Goal: Task Accomplishment & Management: Manage account settings

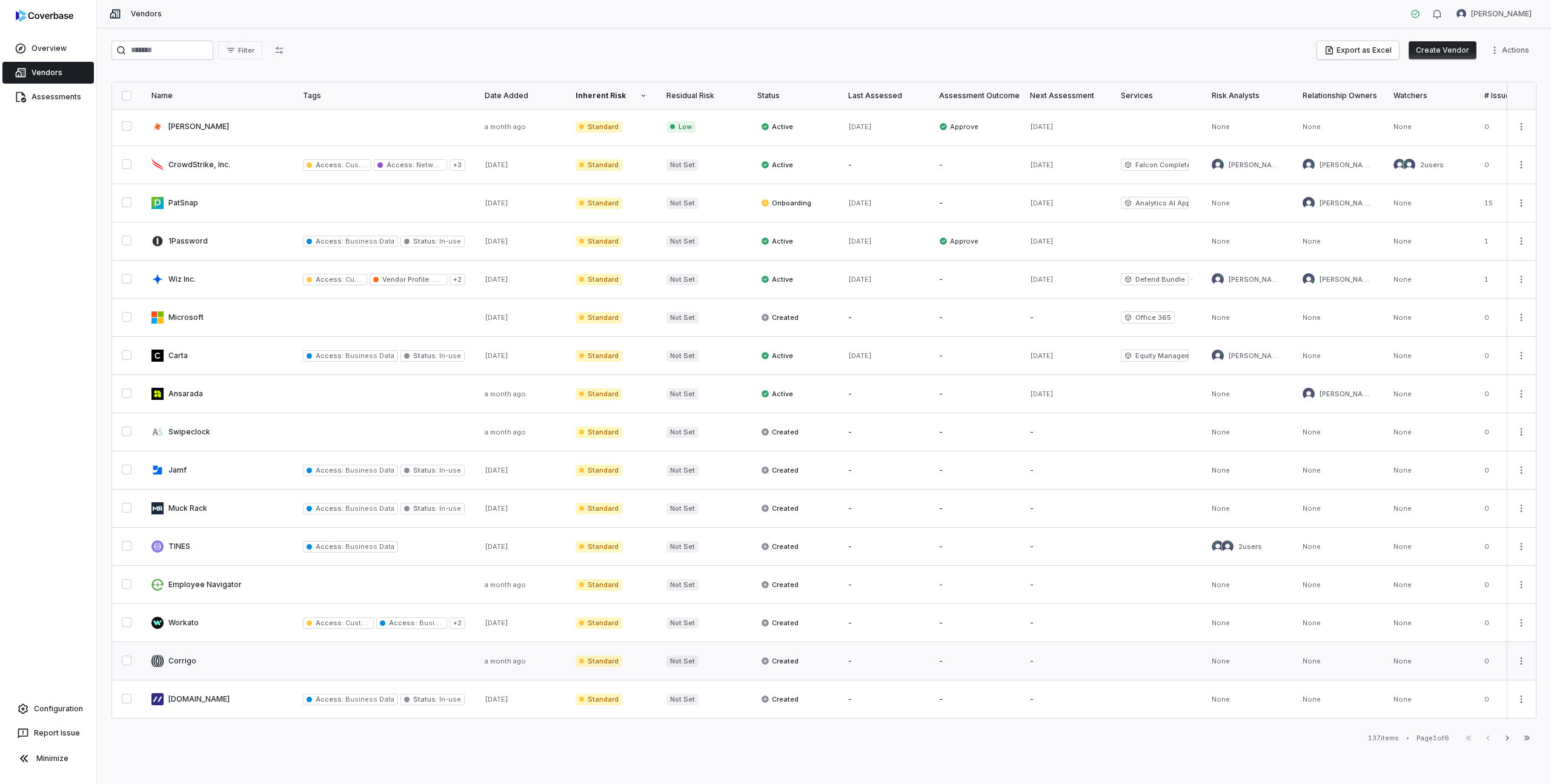
scroll to position [351, 0]
click at [42, 710] on link "Configuration" at bounding box center [49, 709] width 87 height 22
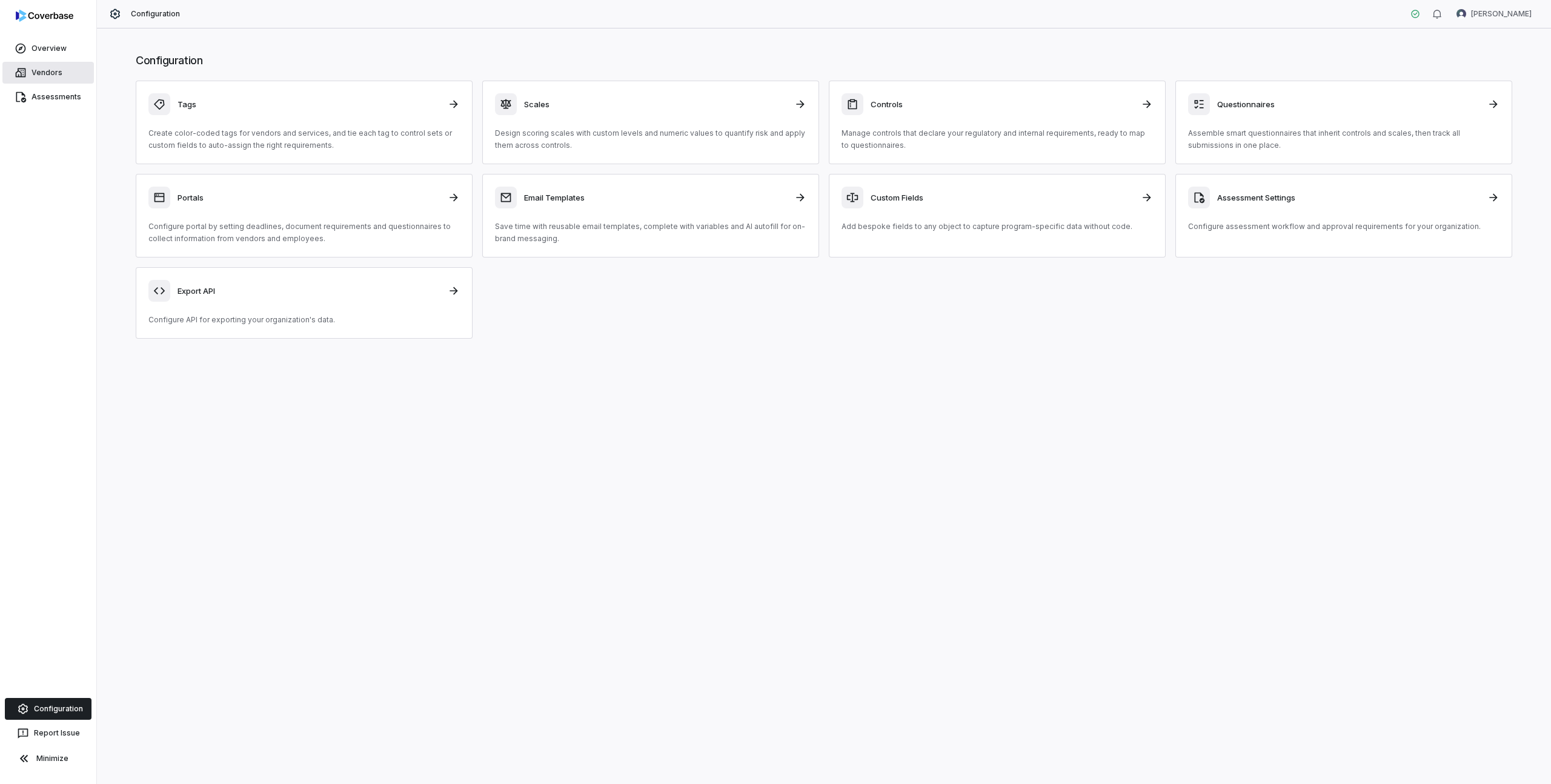
click at [36, 73] on link "Vendors" at bounding box center [48, 73] width 91 height 22
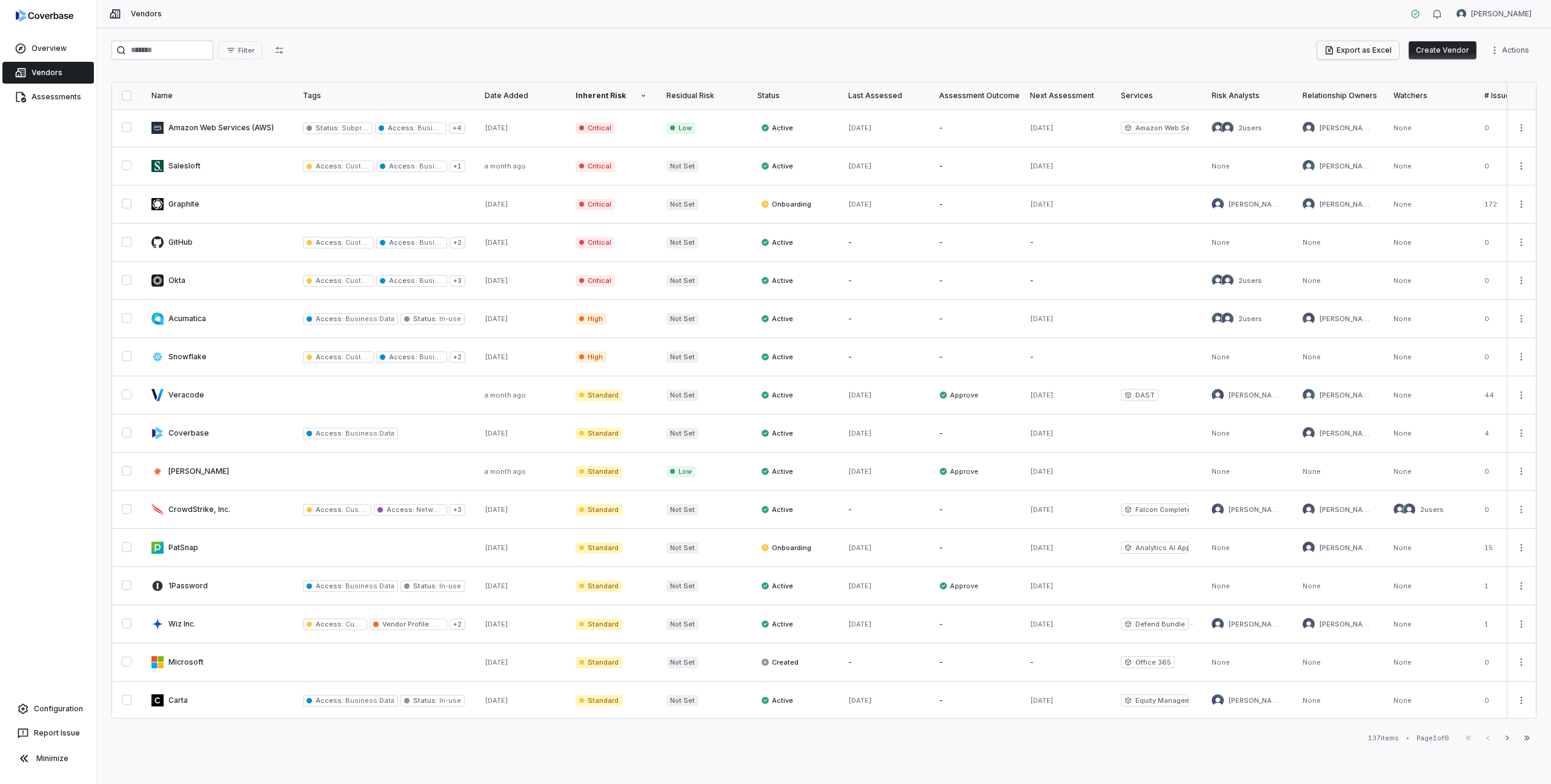
click at [1364, 50] on button "Export as Excel" at bounding box center [1358, 50] width 82 height 18
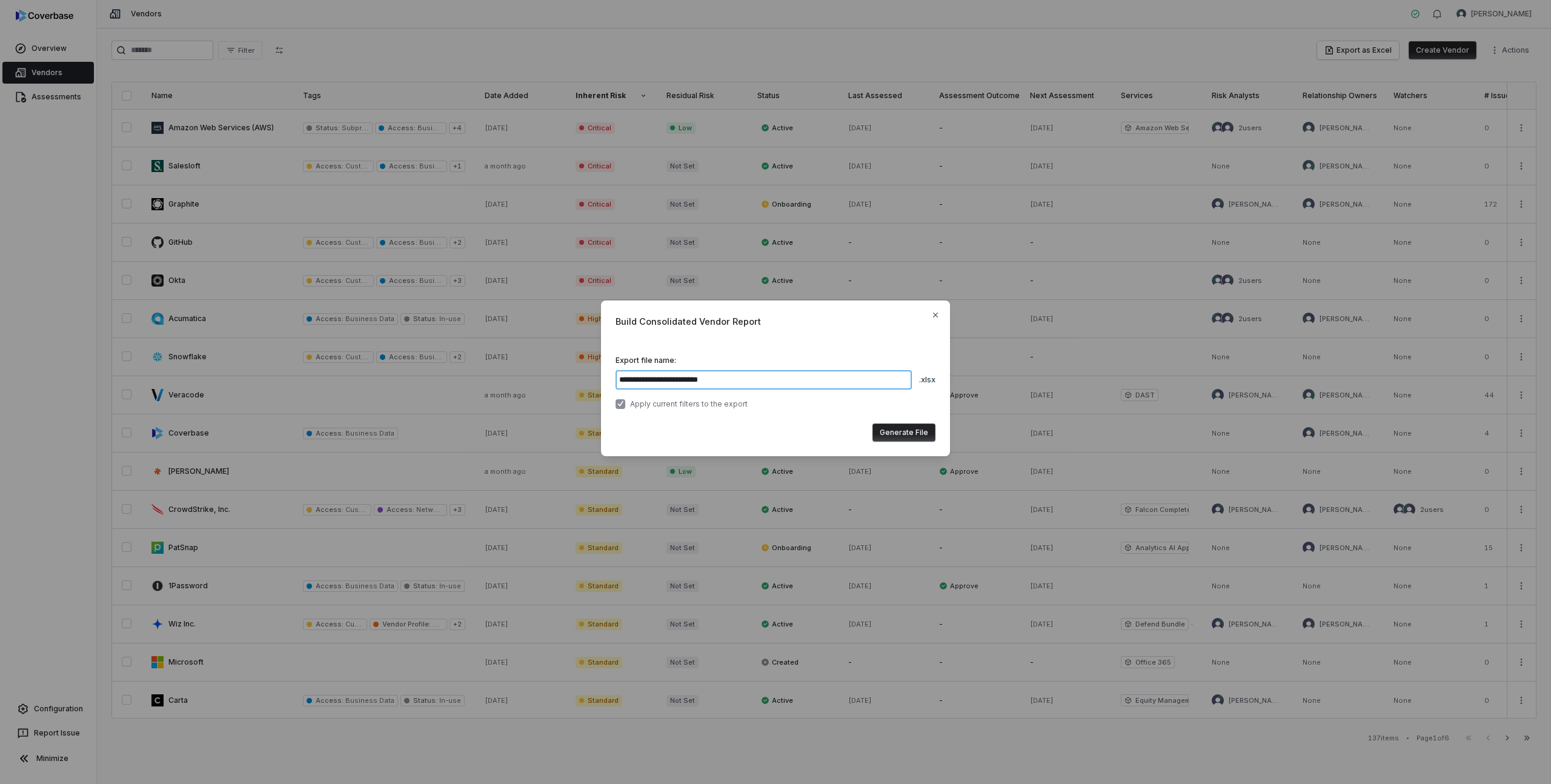
click at [665, 379] on input "**********" at bounding box center [764, 380] width 297 height 19
click at [744, 383] on input "**********" at bounding box center [764, 380] width 297 height 19
type input "**********"
click at [918, 433] on button "Generate File" at bounding box center [904, 433] width 63 height 18
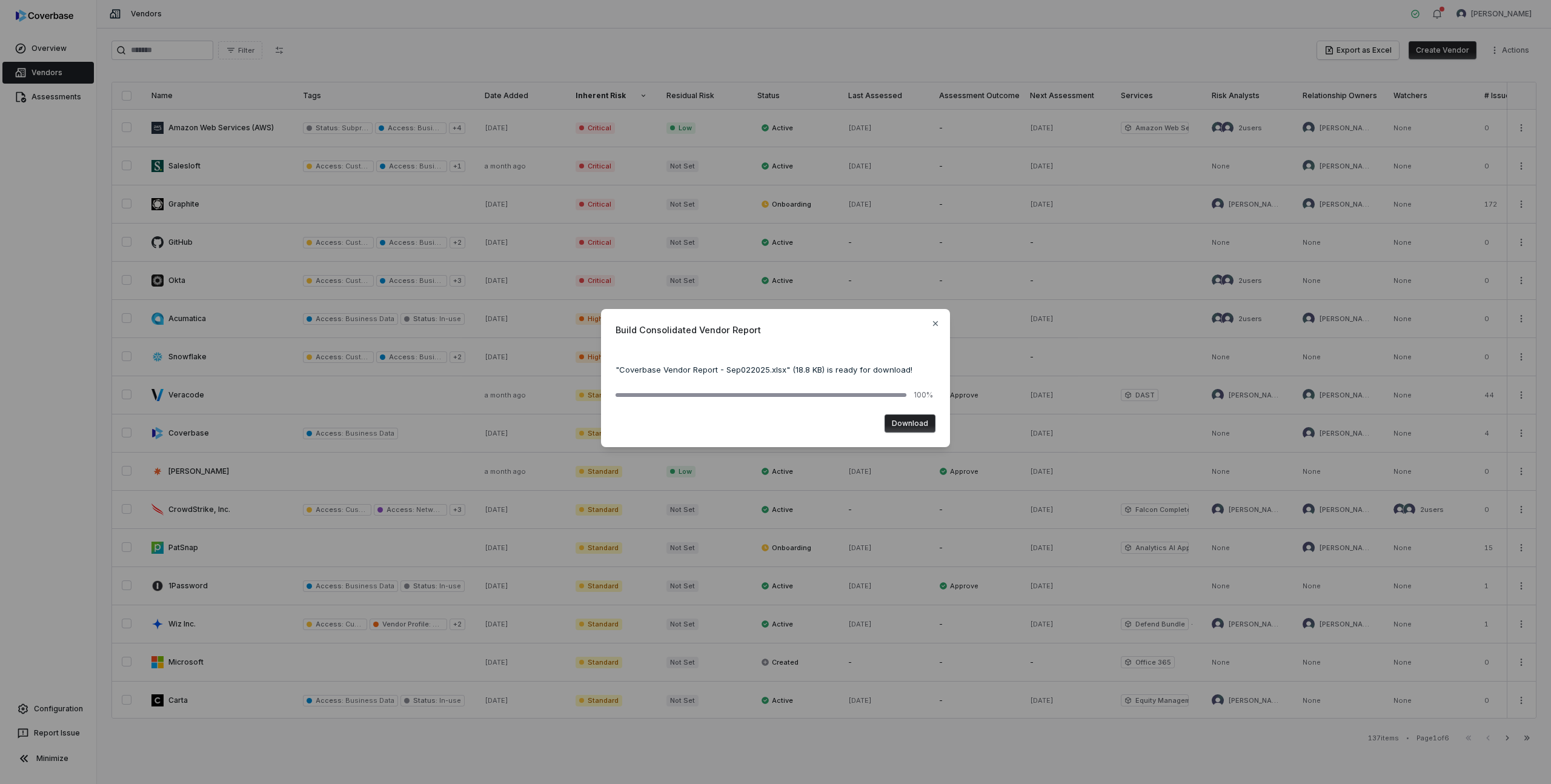
click at [909, 424] on button "Download" at bounding box center [910, 423] width 51 height 18
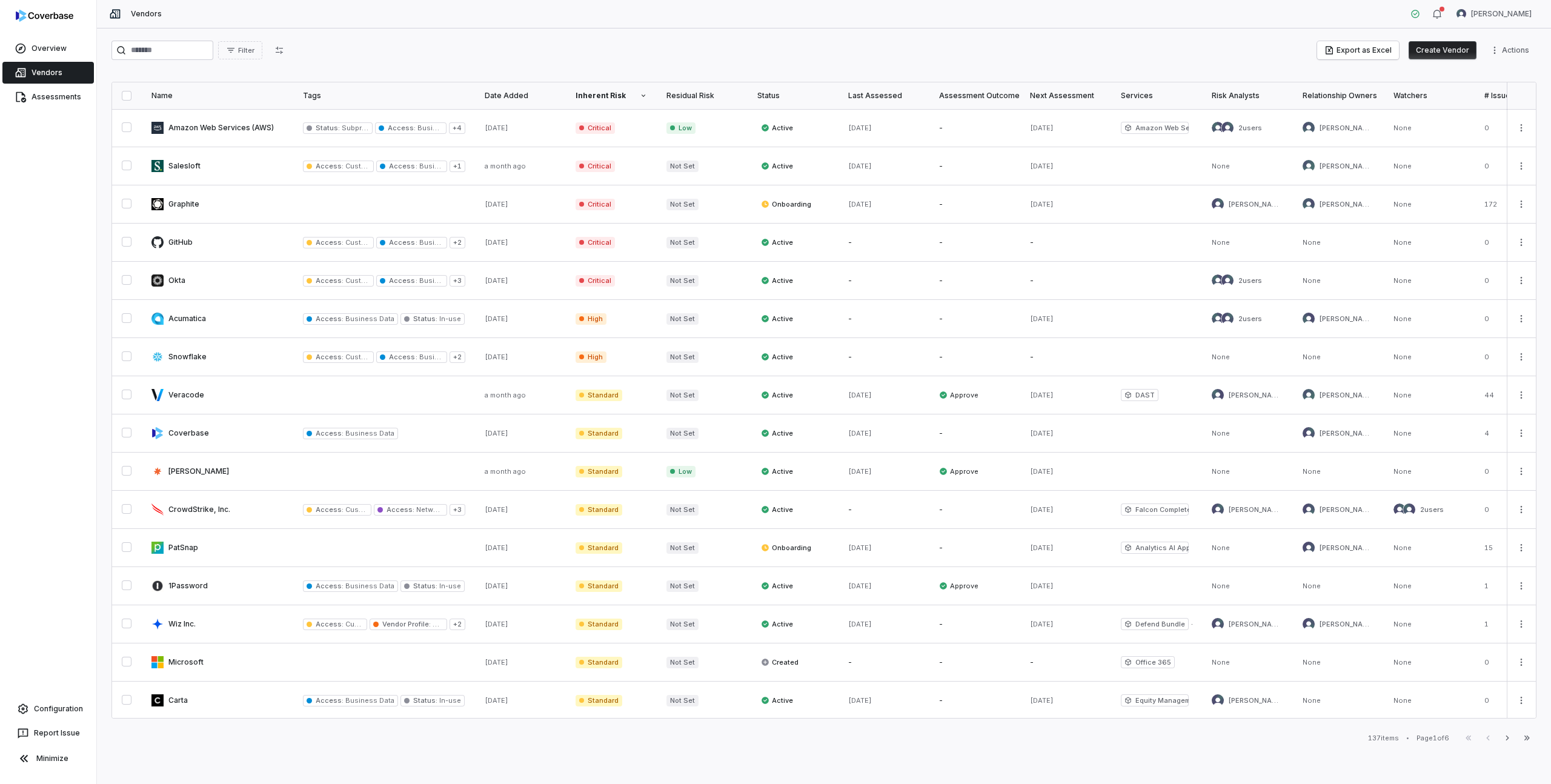
click at [162, 98] on div "Name" at bounding box center [217, 95] width 132 height 10
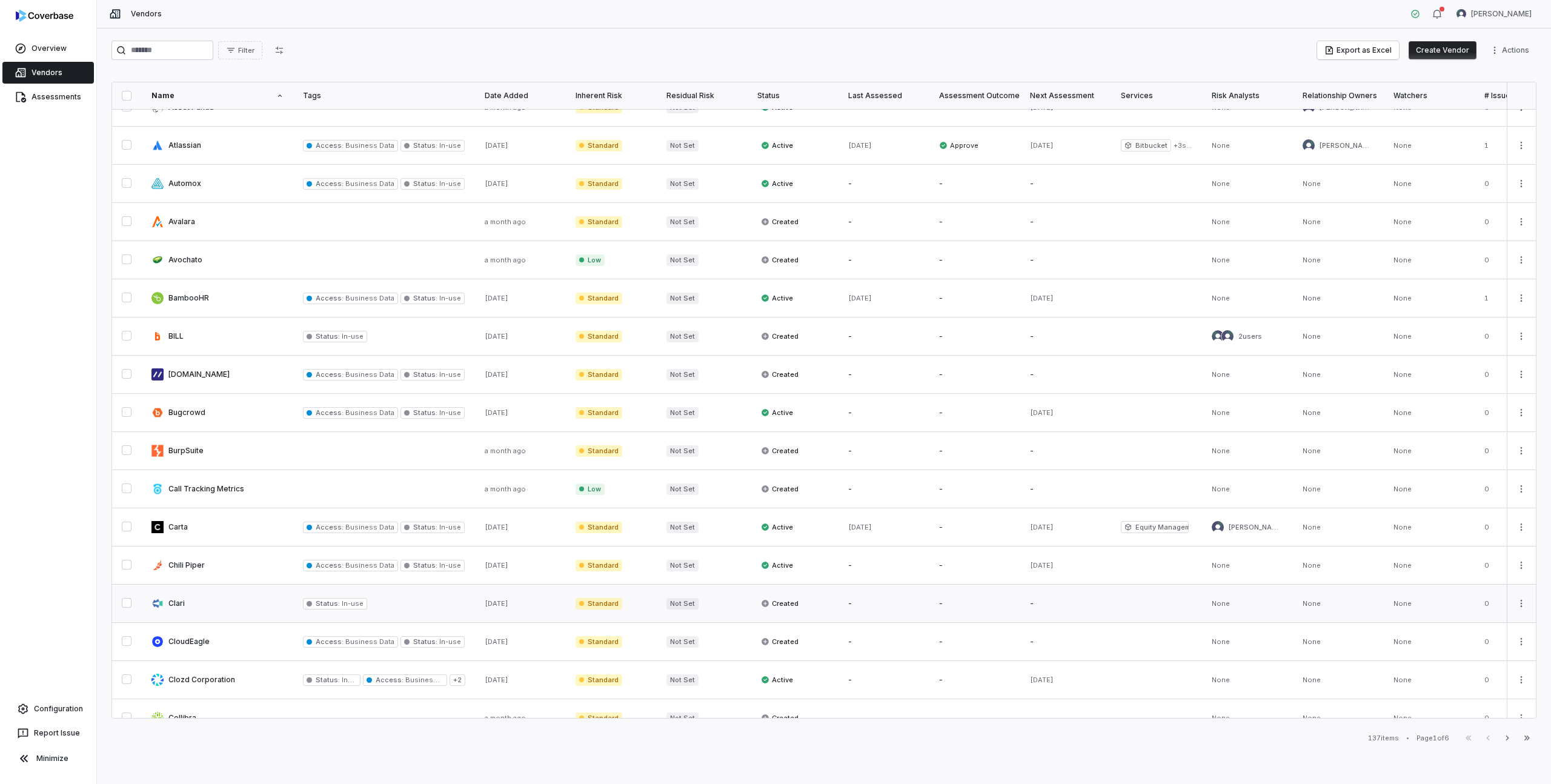
scroll to position [351, 0]
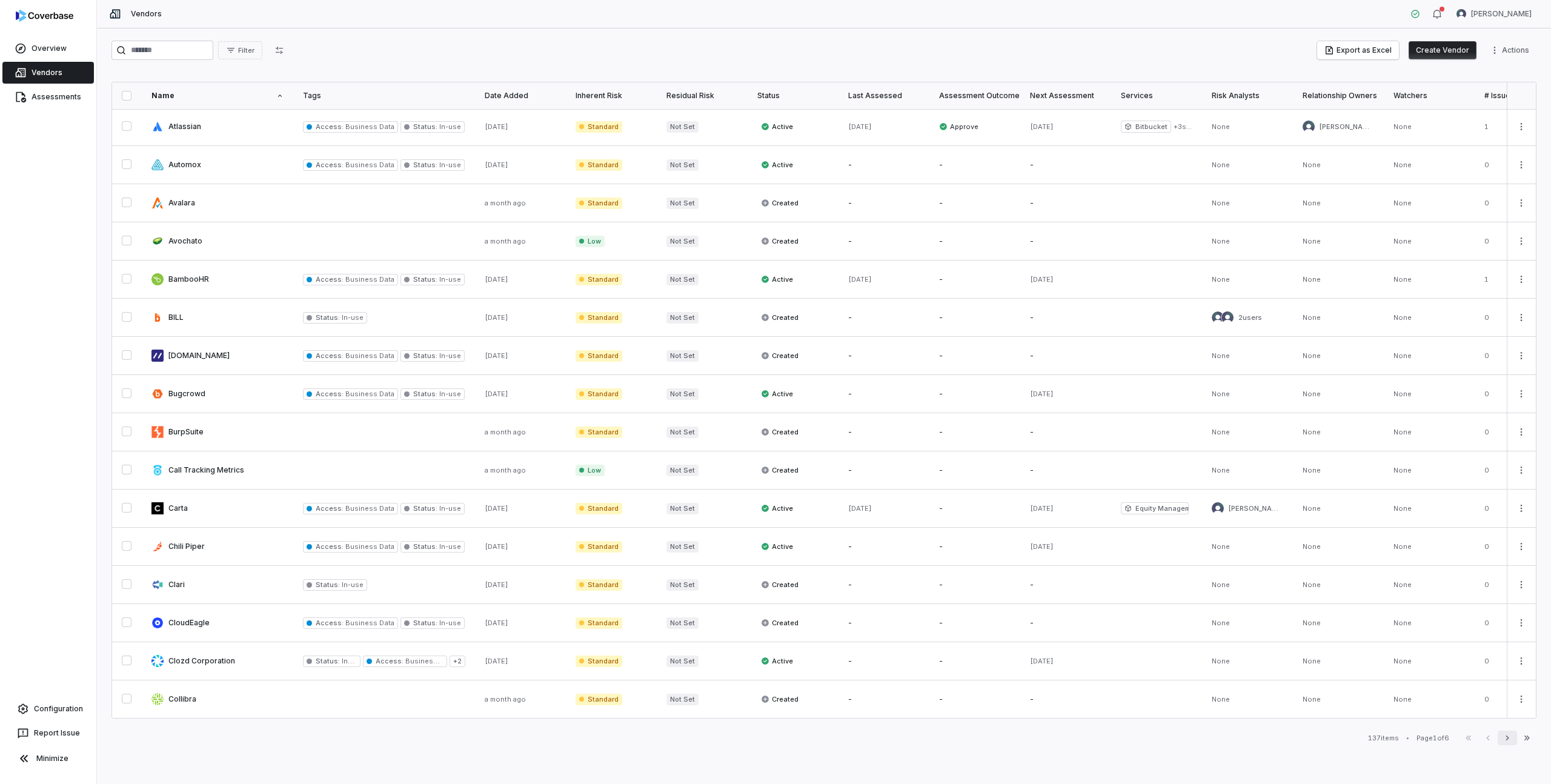
click at [1513, 737] on button "Next" at bounding box center [1507, 737] width 19 height 15
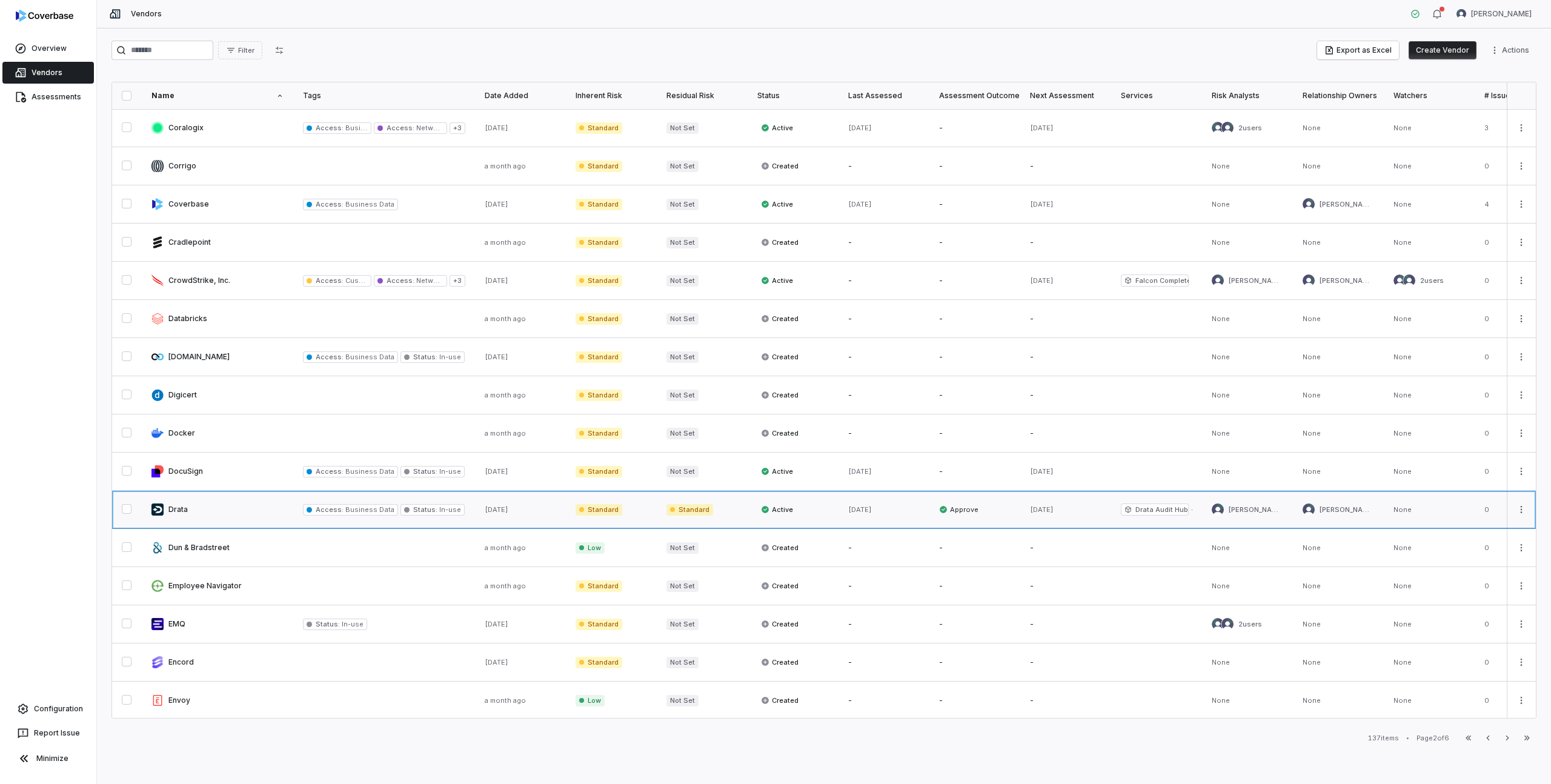
click at [183, 512] on link at bounding box center [217, 509] width 151 height 38
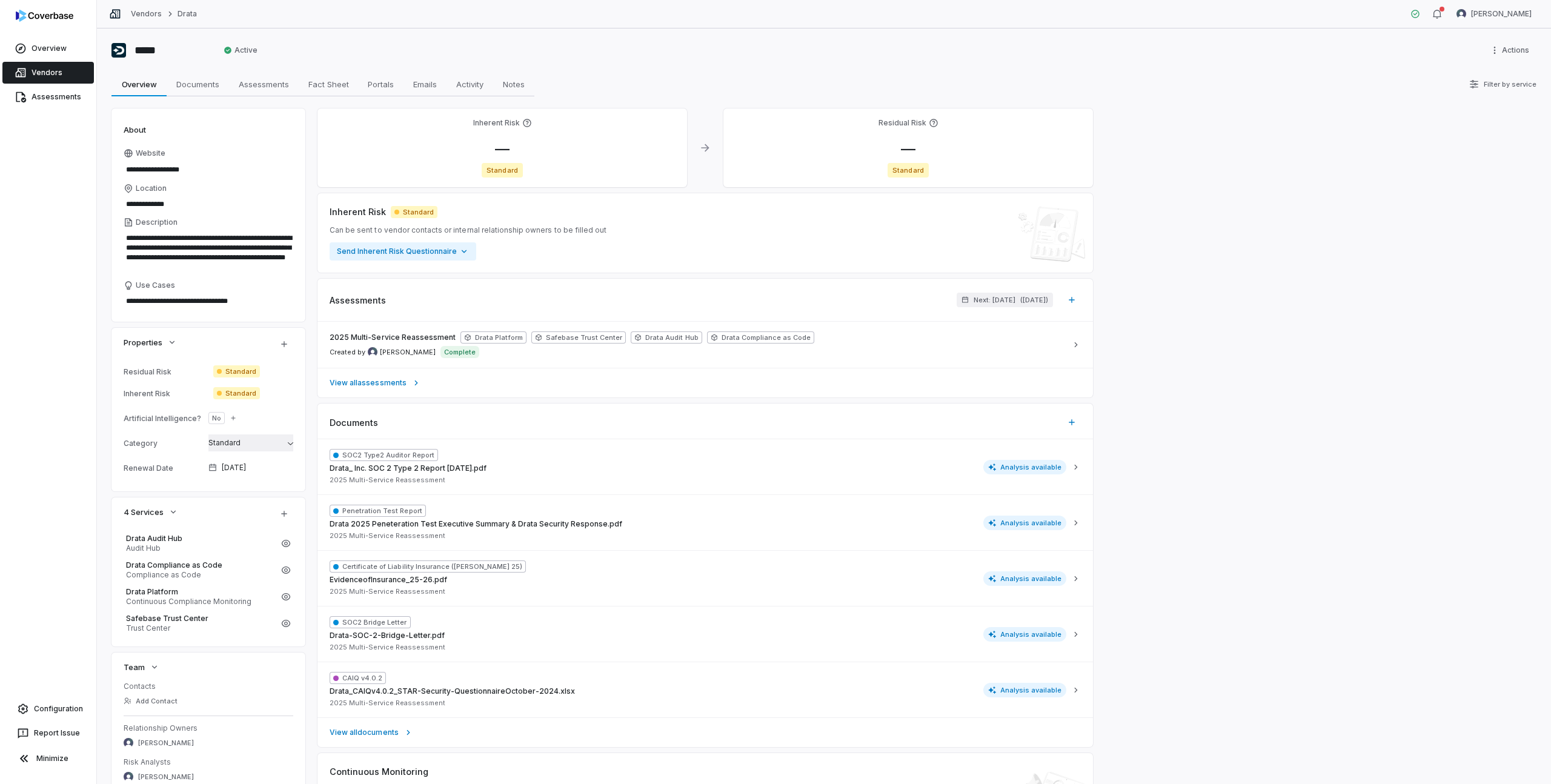
click at [242, 441] on html "**********" at bounding box center [775, 392] width 1551 height 784
click at [215, 419] on span "No" at bounding box center [217, 417] width 9 height 10
click at [196, 81] on span "Documents" at bounding box center [197, 84] width 52 height 16
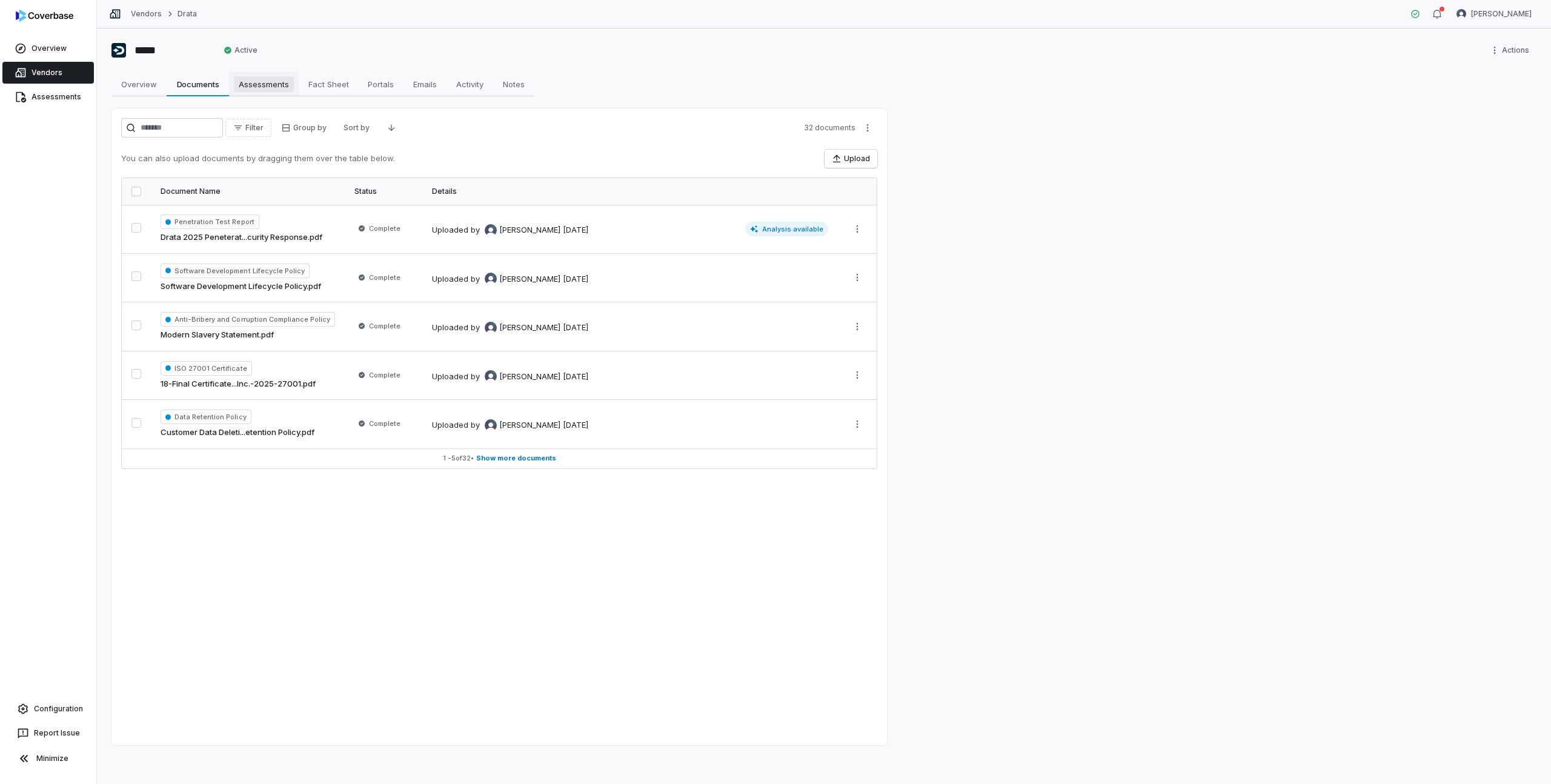
click at [252, 89] on span "Assessments" at bounding box center [264, 84] width 60 height 16
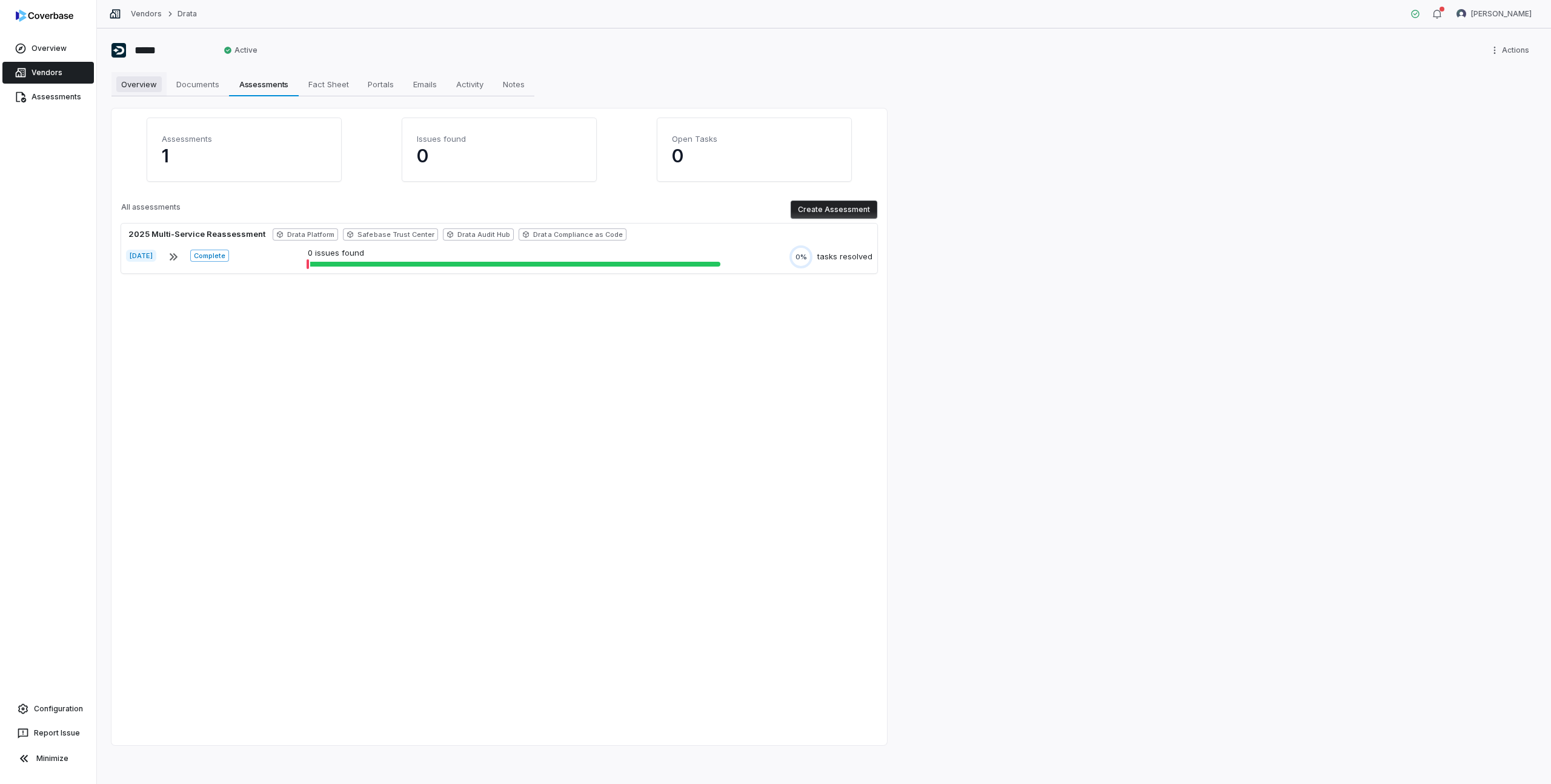
click at [139, 89] on span "Overview" at bounding box center [139, 84] width 45 height 16
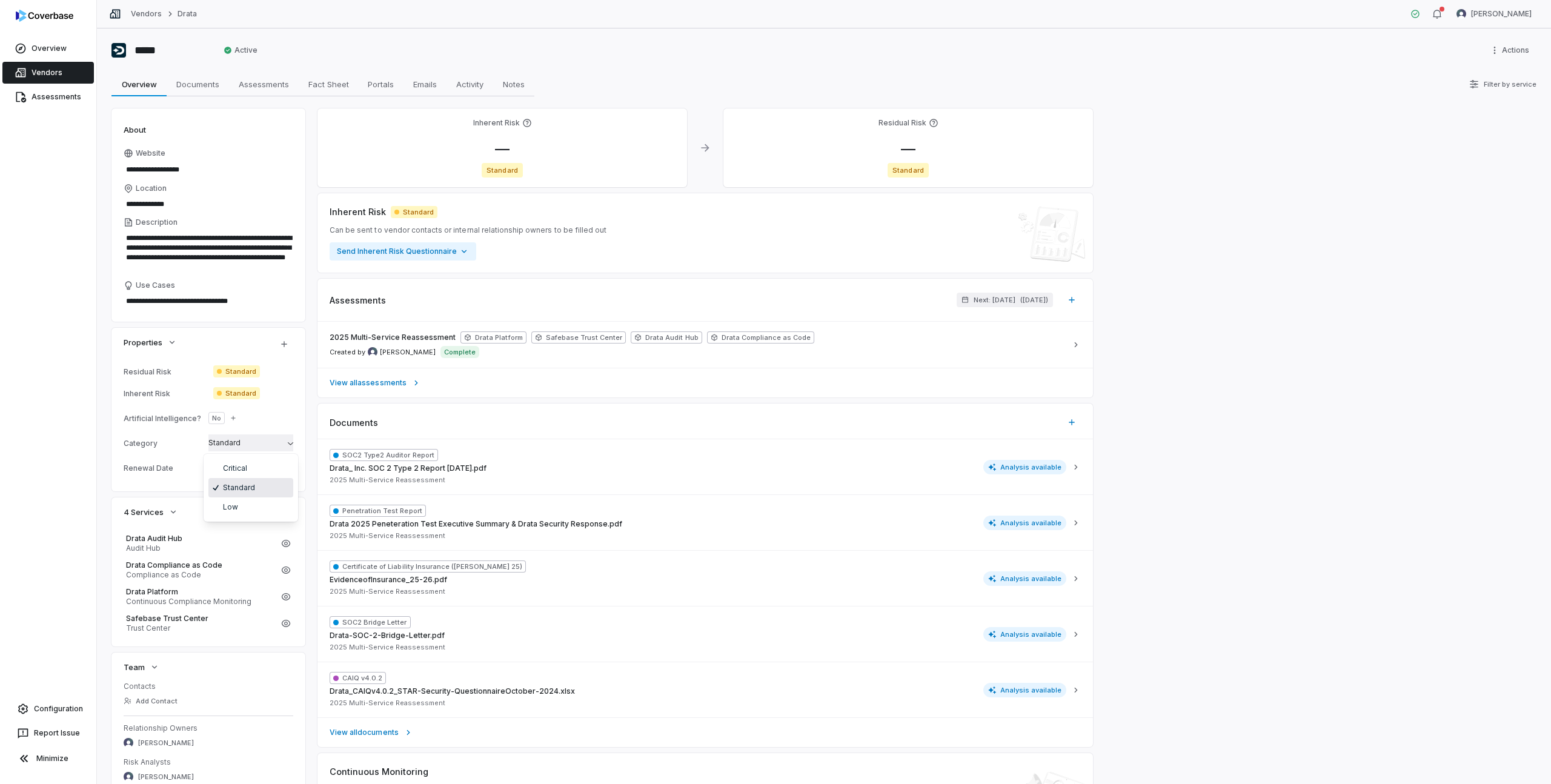
click at [250, 444] on html "**********" at bounding box center [775, 392] width 1551 height 784
click at [341, 88] on span "Fact Sheet" at bounding box center [328, 84] width 50 height 16
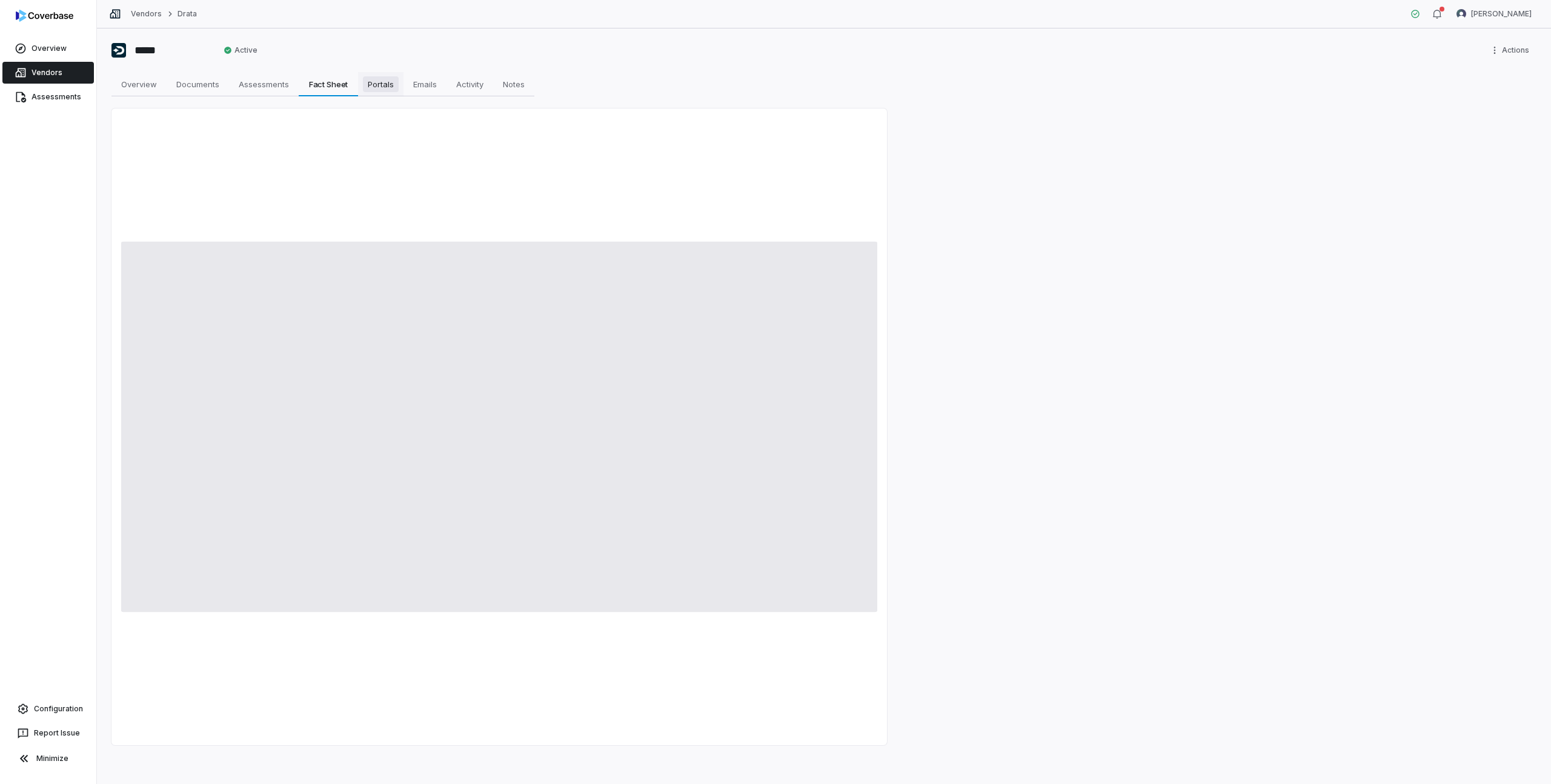
click at [370, 84] on span "Portals" at bounding box center [381, 84] width 36 height 16
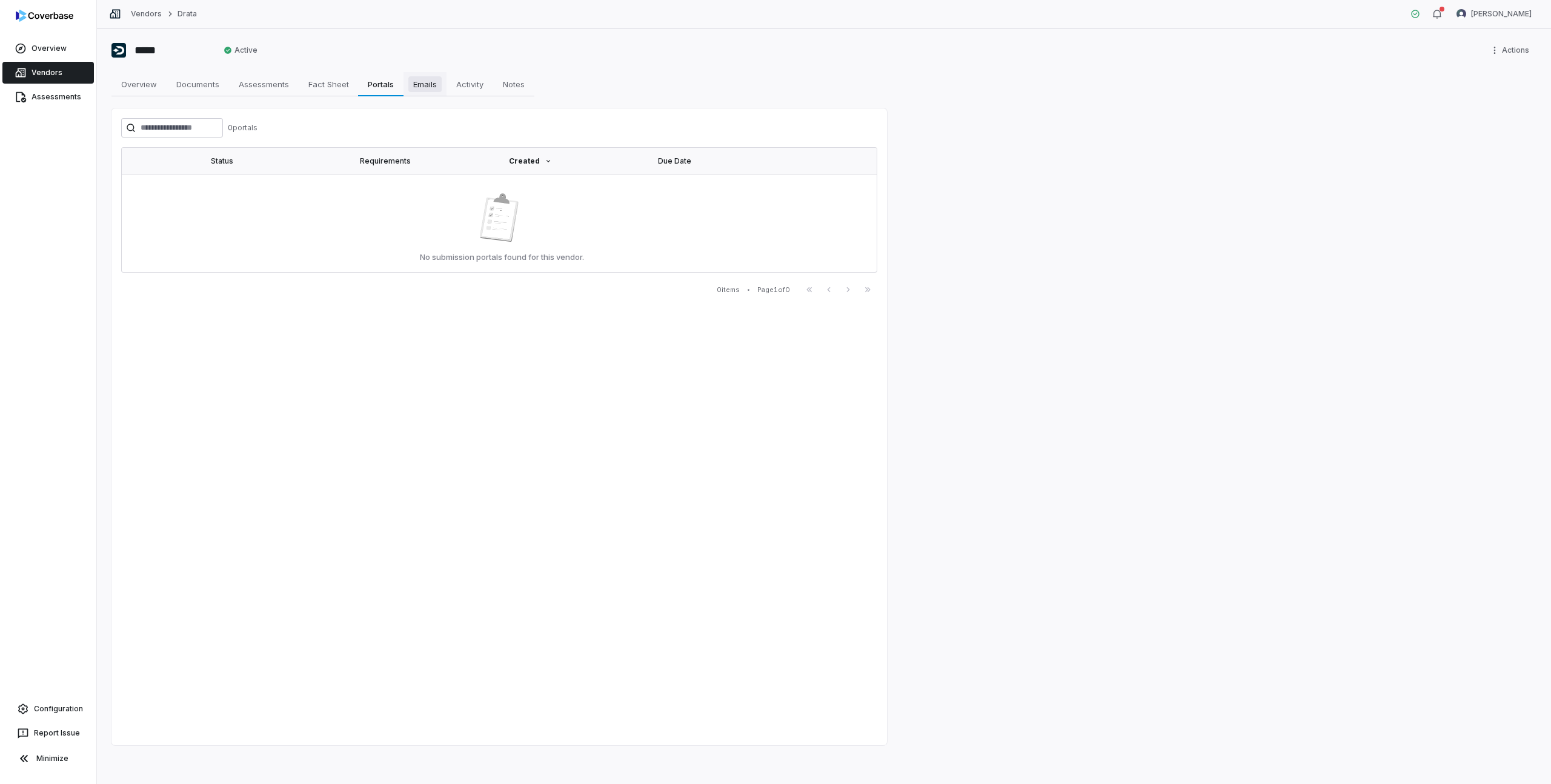
click at [413, 82] on span "Emails" at bounding box center [425, 84] width 33 height 16
click at [470, 84] on span "Activity" at bounding box center [470, 84] width 37 height 16
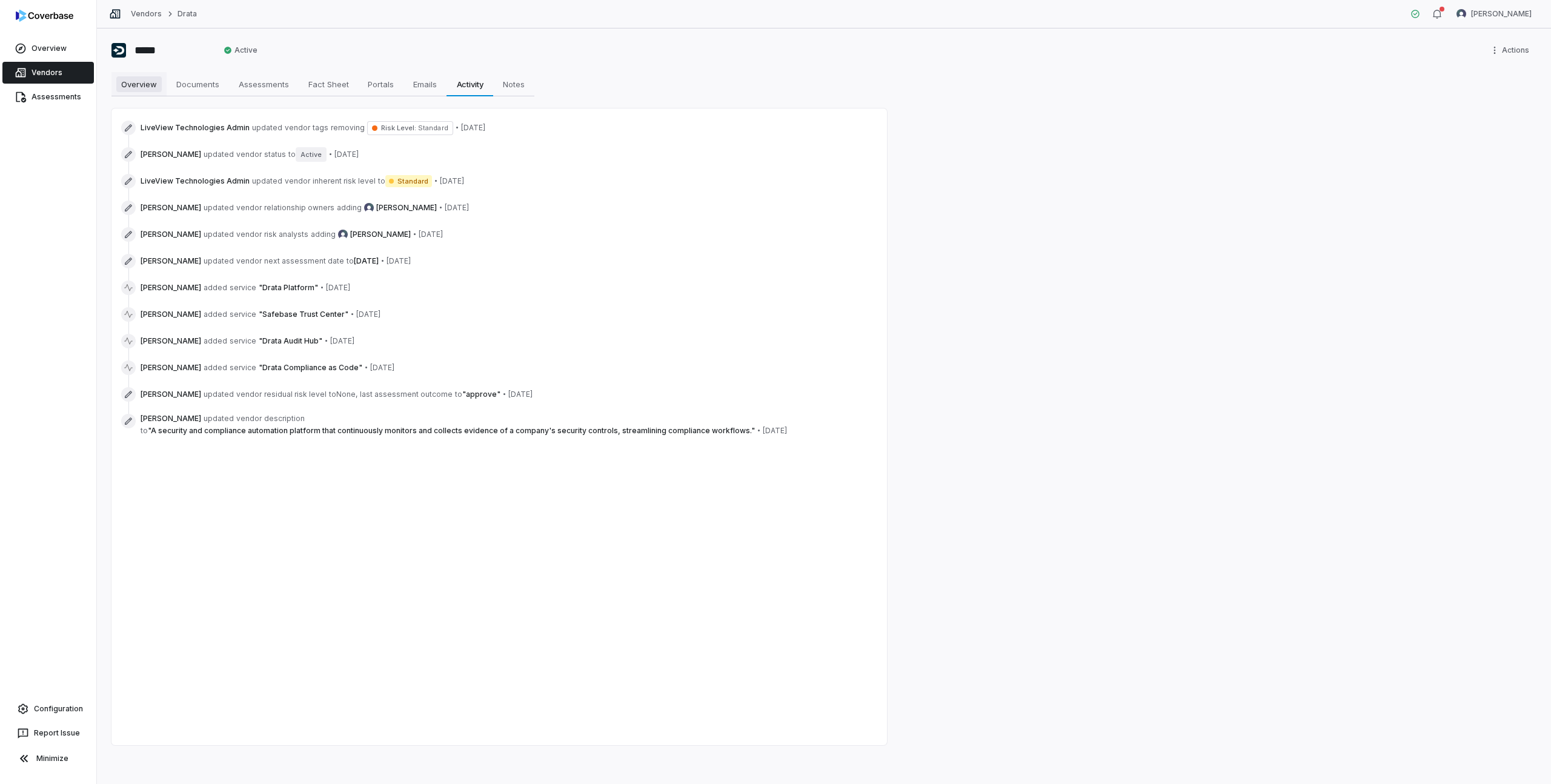
click at [144, 80] on span "Overview" at bounding box center [139, 84] width 45 height 16
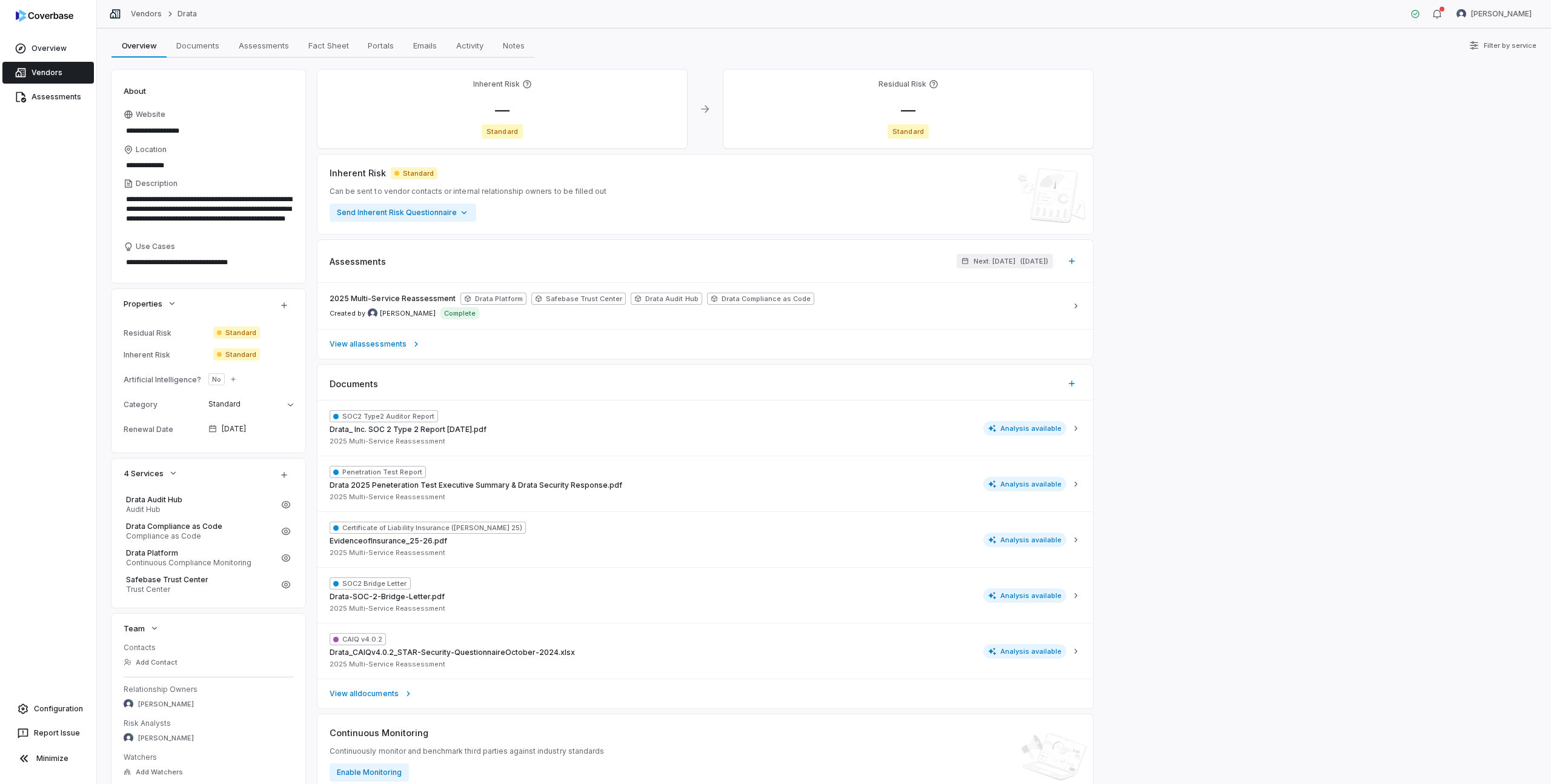
scroll to position [157, 0]
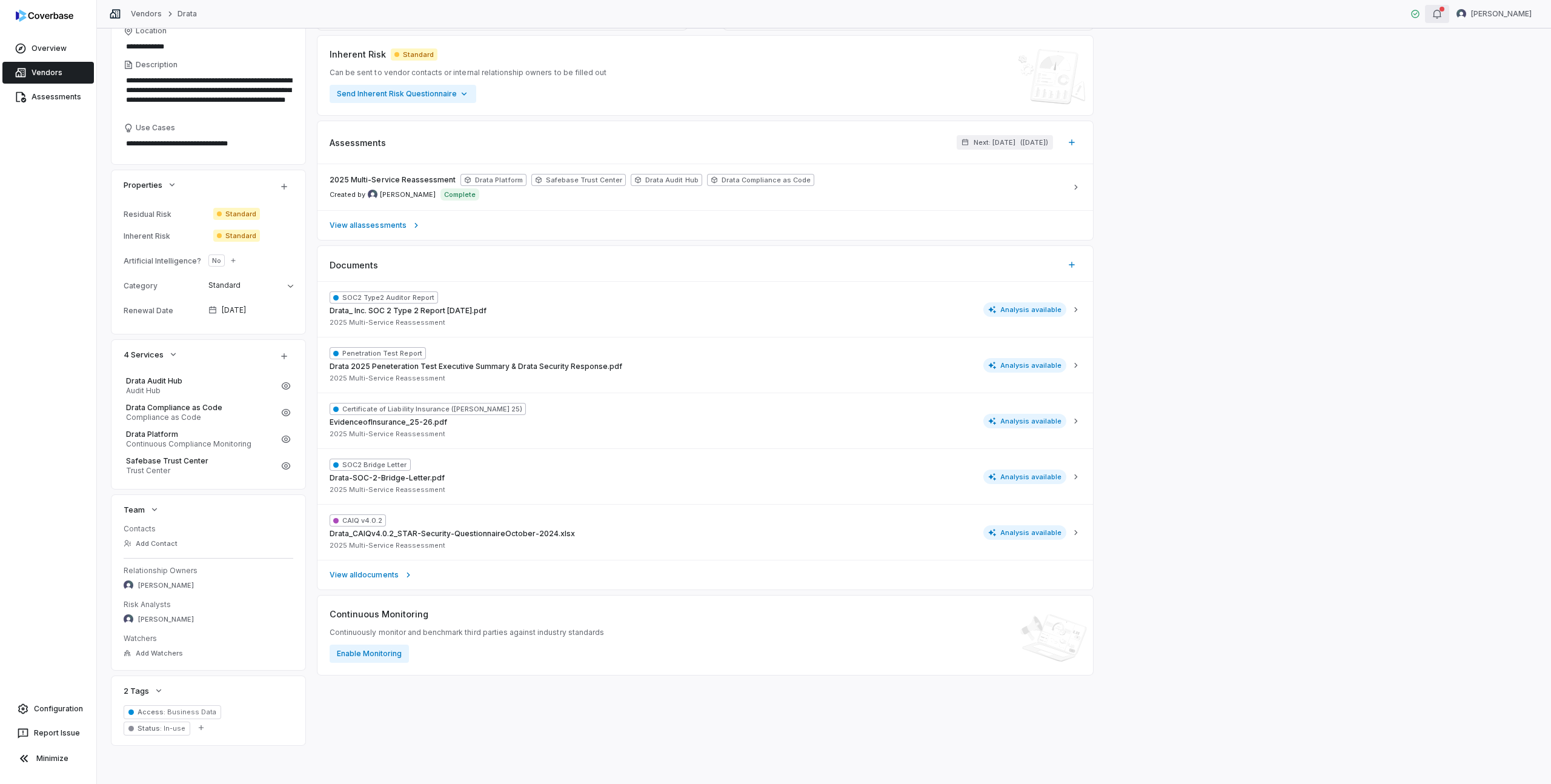
click at [1442, 13] on icon "button" at bounding box center [1437, 13] width 10 height 10
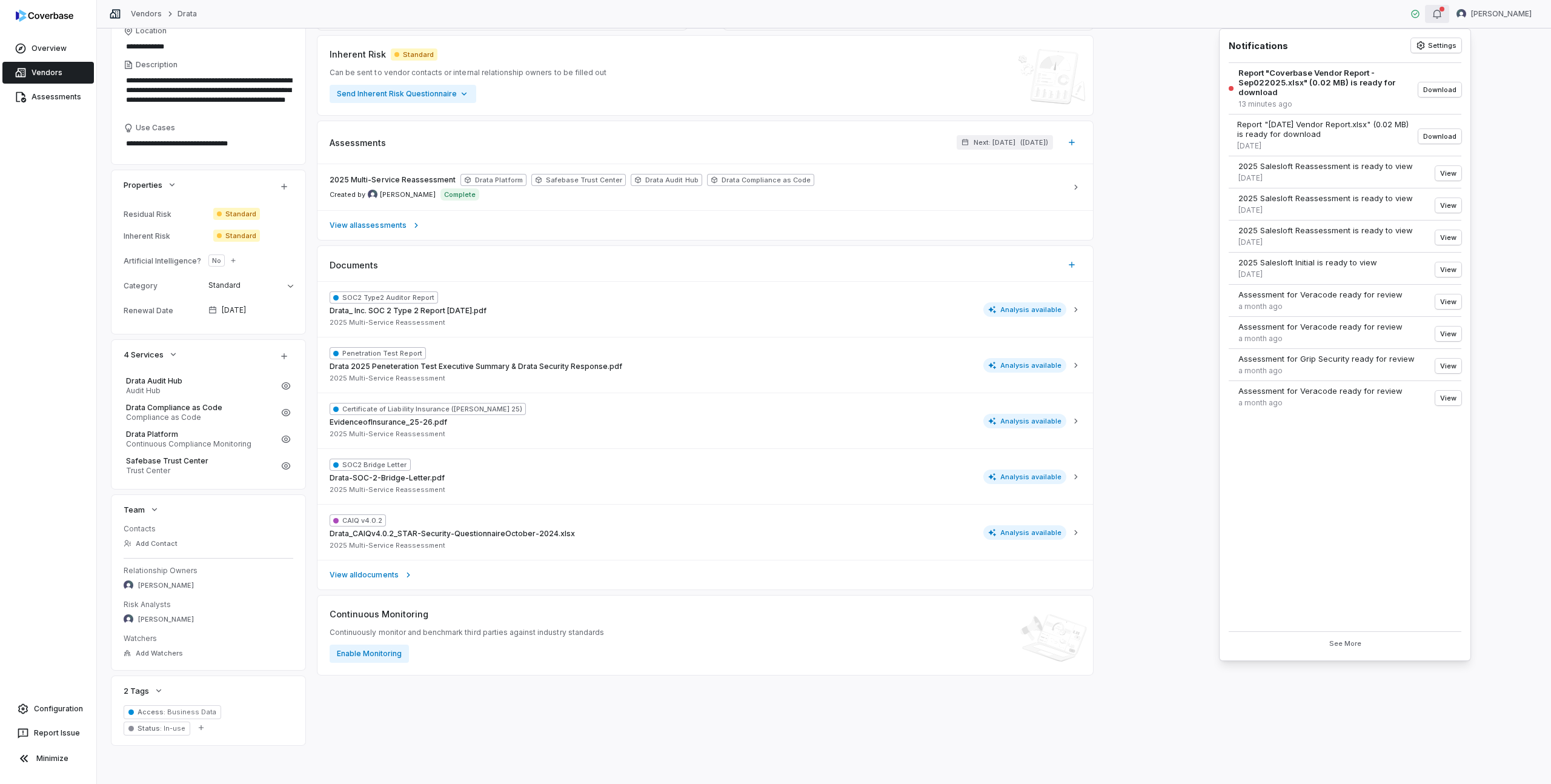
click at [1488, 73] on div "**********" at bounding box center [824, 348] width 1425 height 794
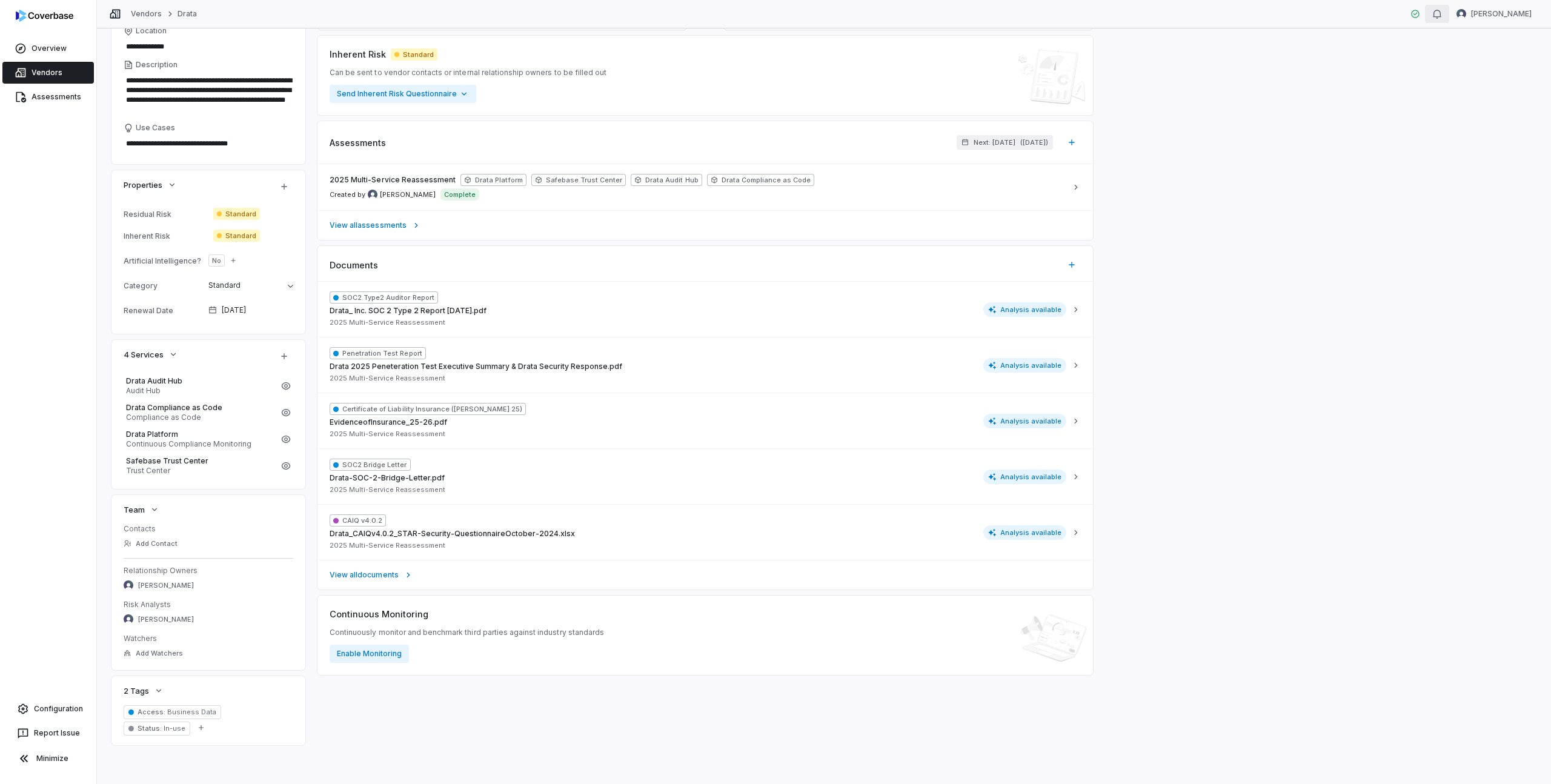
click at [1442, 15] on icon "button" at bounding box center [1437, 13] width 10 height 10
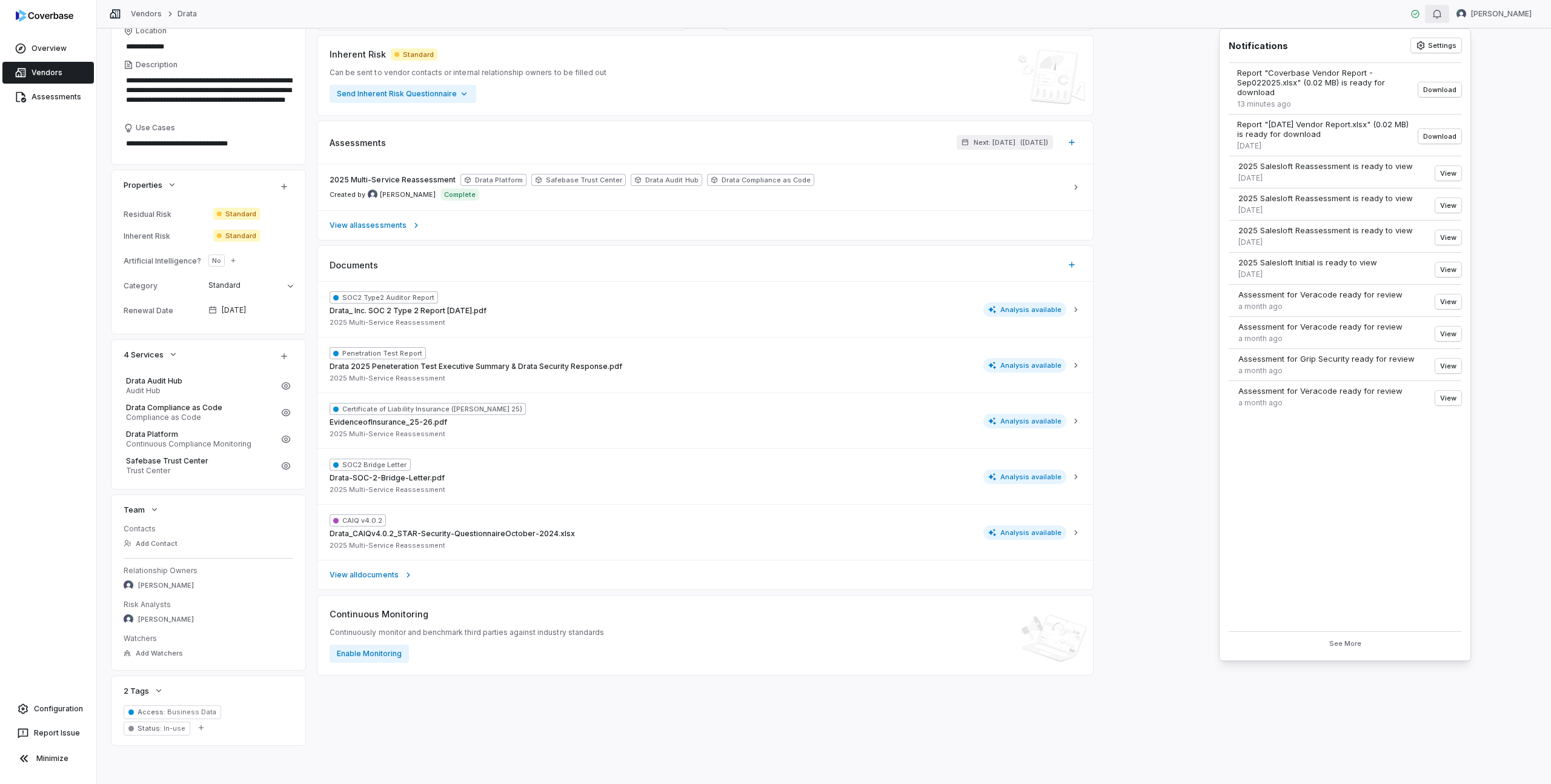
click at [1528, 80] on div "**********" at bounding box center [824, 348] width 1425 height 794
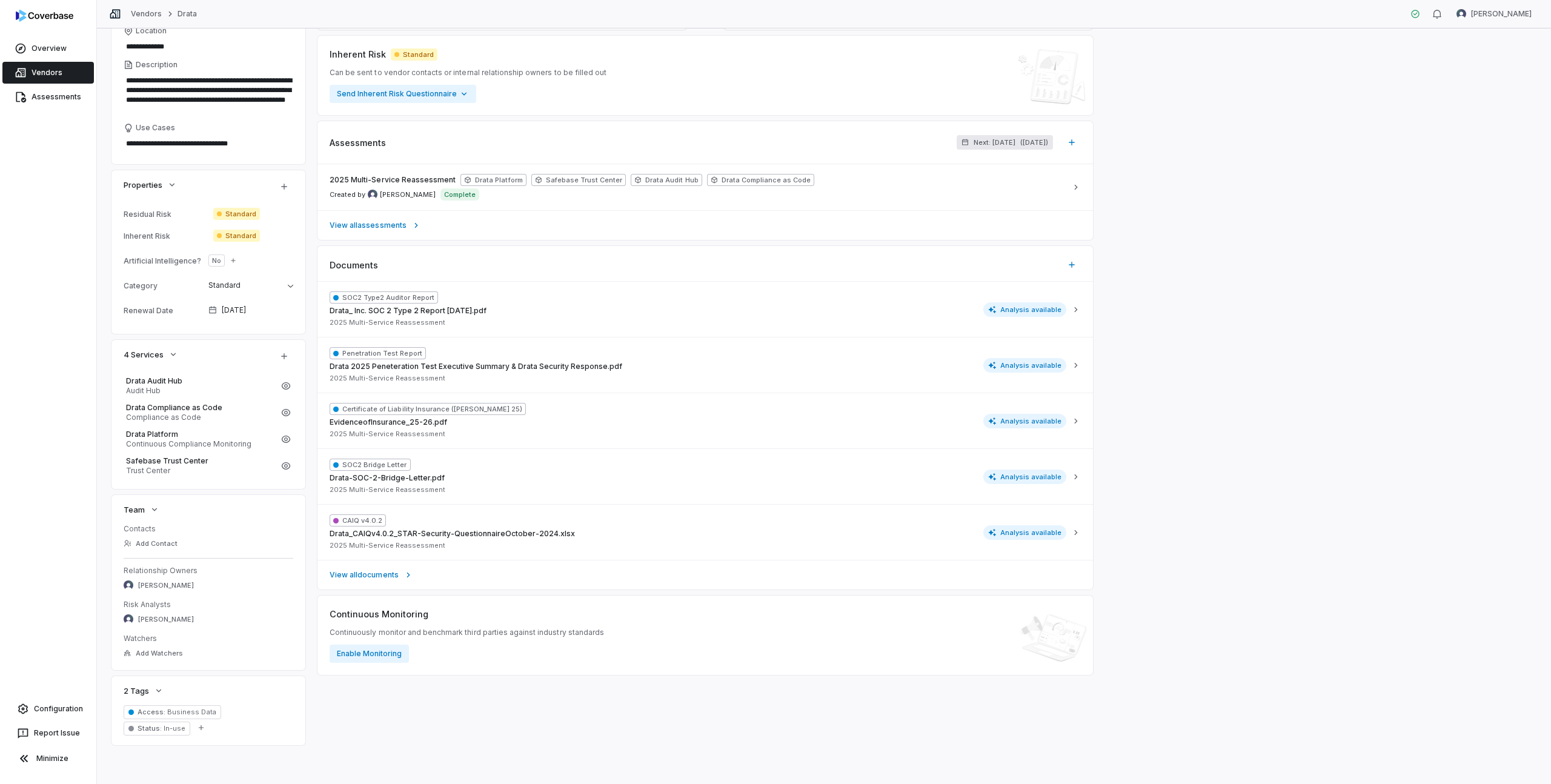
click at [1008, 142] on button "Next: [DATE] ( [DATE] )" at bounding box center [1005, 142] width 96 height 15
drag, startPoint x: 931, startPoint y: 196, endPoint x: 910, endPoint y: 195, distance: 21.0
click at [910, 195] on div "in ** month s and ** day s" at bounding box center [969, 199] width 132 height 19
click at [1030, 271] on button "Cancel" at bounding box center [1017, 266] width 40 height 18
click at [164, 185] on button "Properties" at bounding box center [150, 185] width 61 height 22
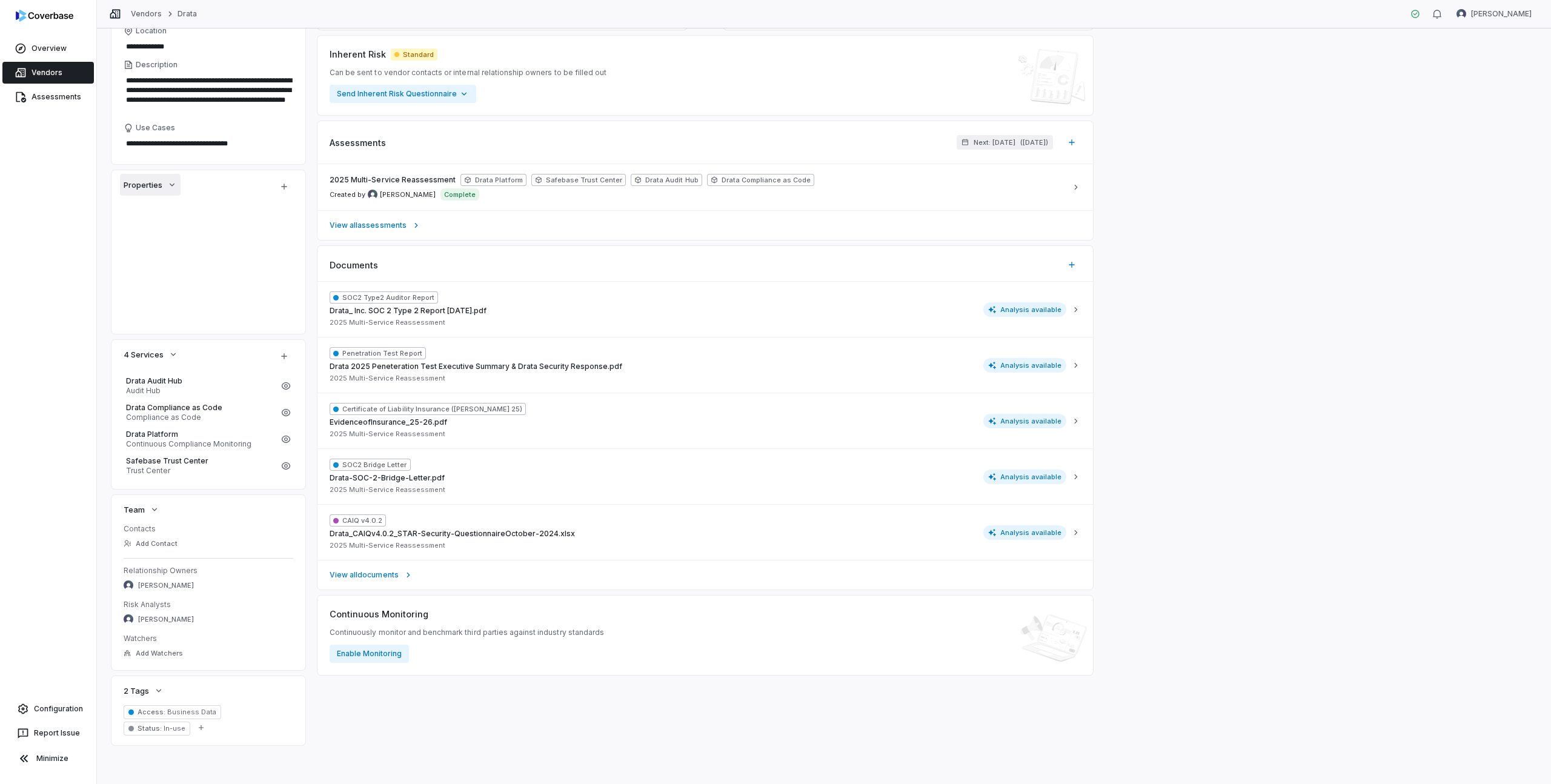
scroll to position [88, 0]
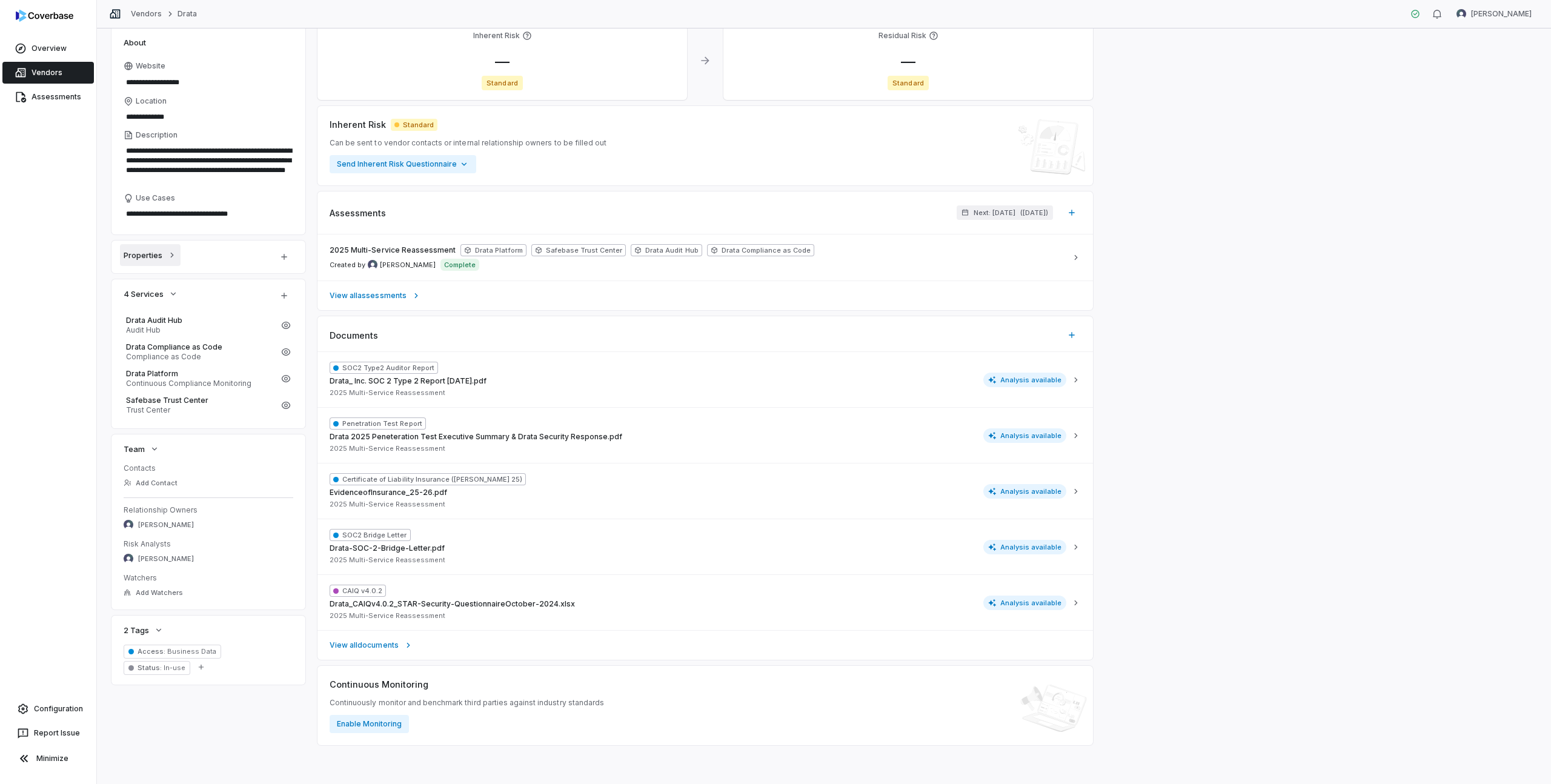
click at [171, 250] on icon "button" at bounding box center [172, 254] width 10 height 10
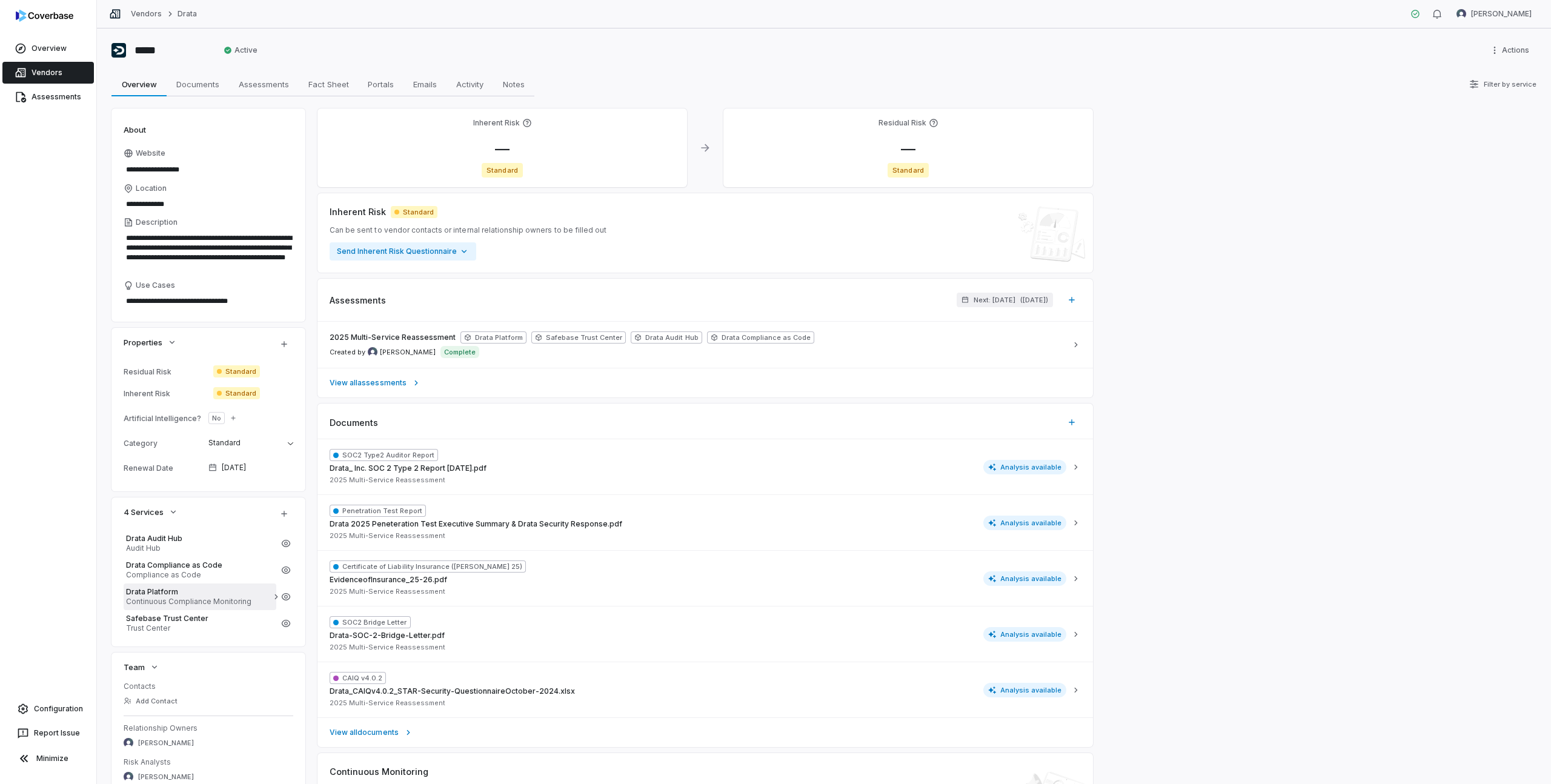
scroll to position [157, 0]
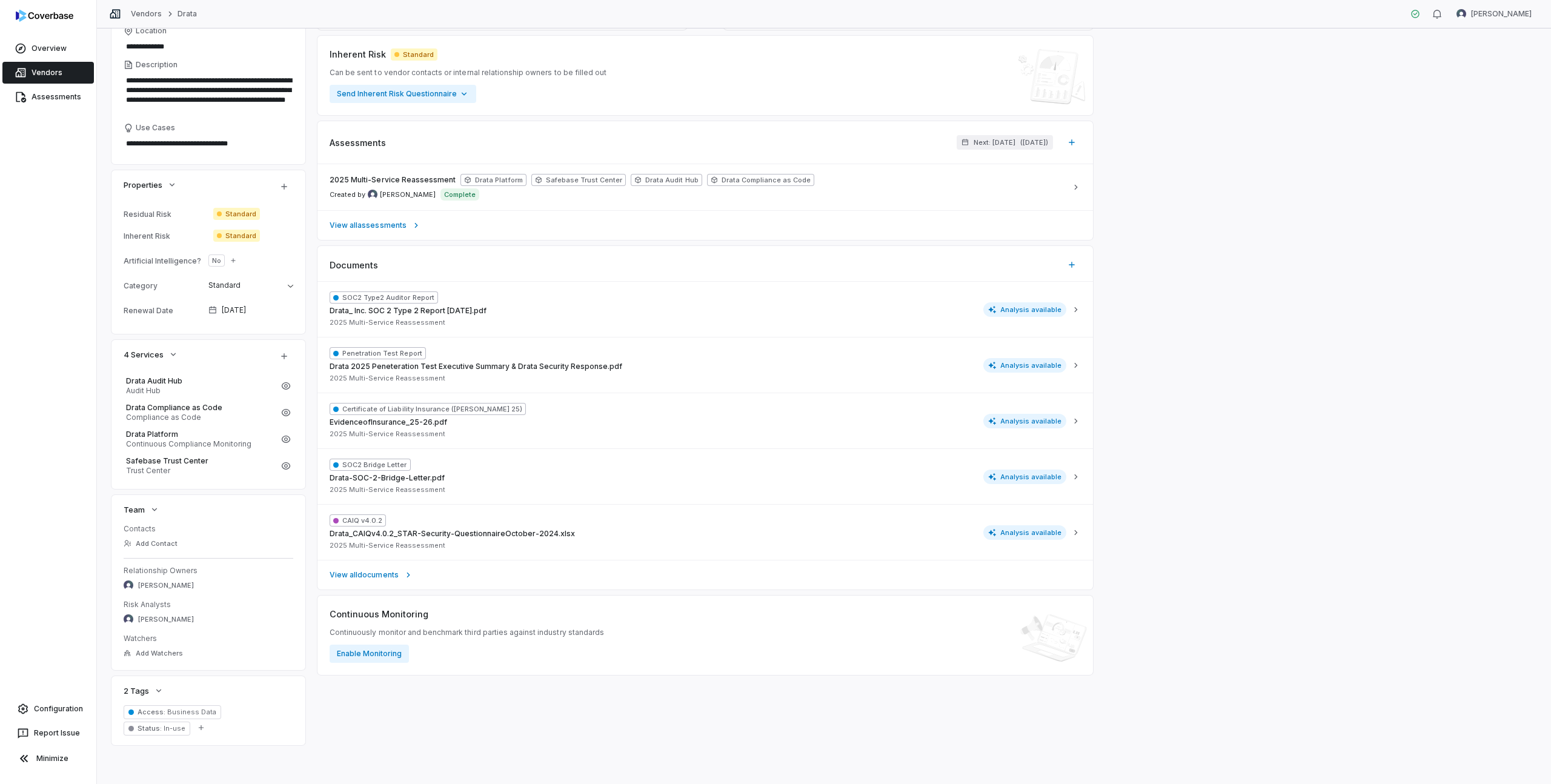
click at [59, 75] on link "Vendors" at bounding box center [48, 73] width 91 height 22
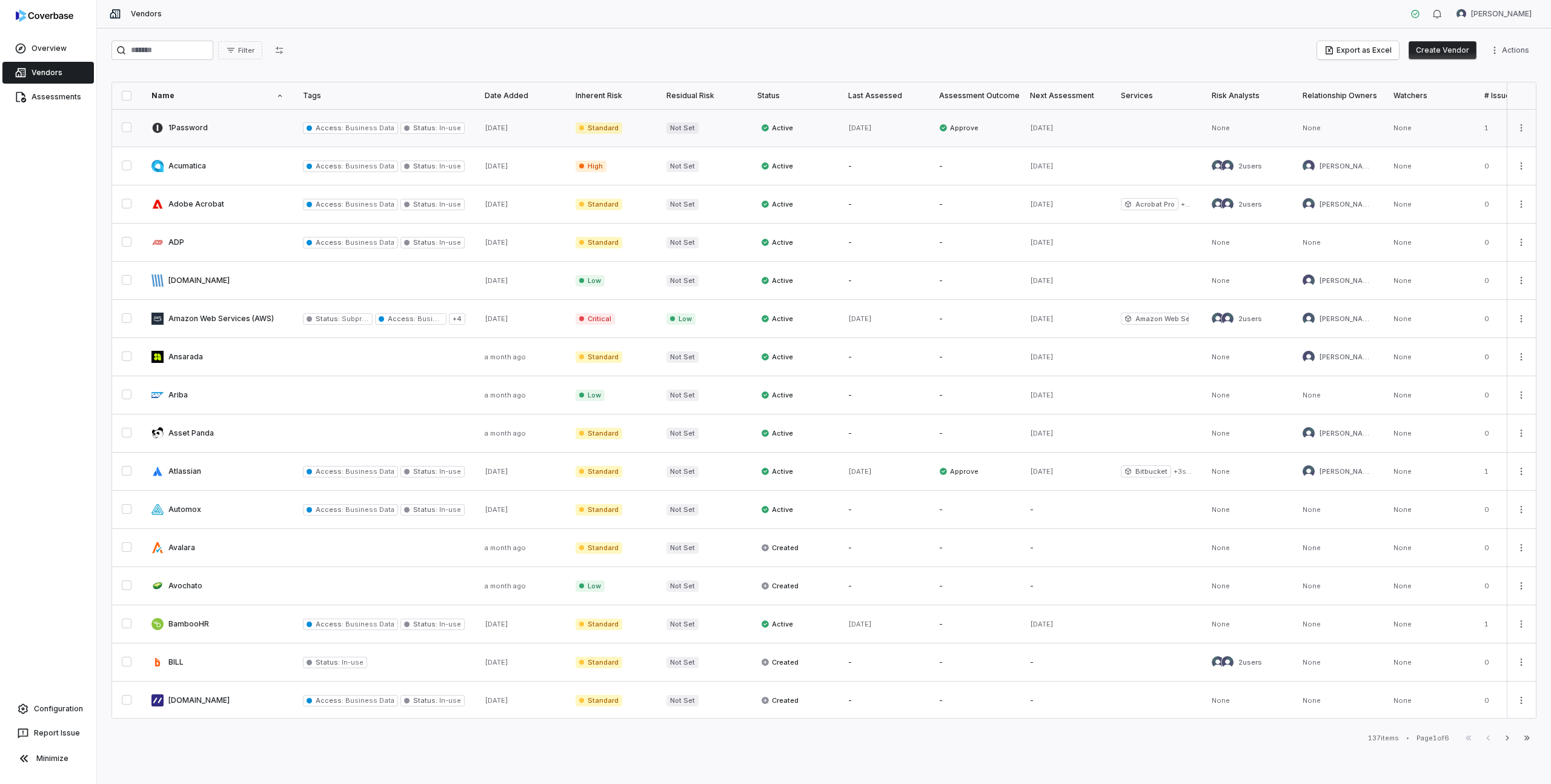
click at [193, 128] on link at bounding box center [217, 128] width 151 height 38
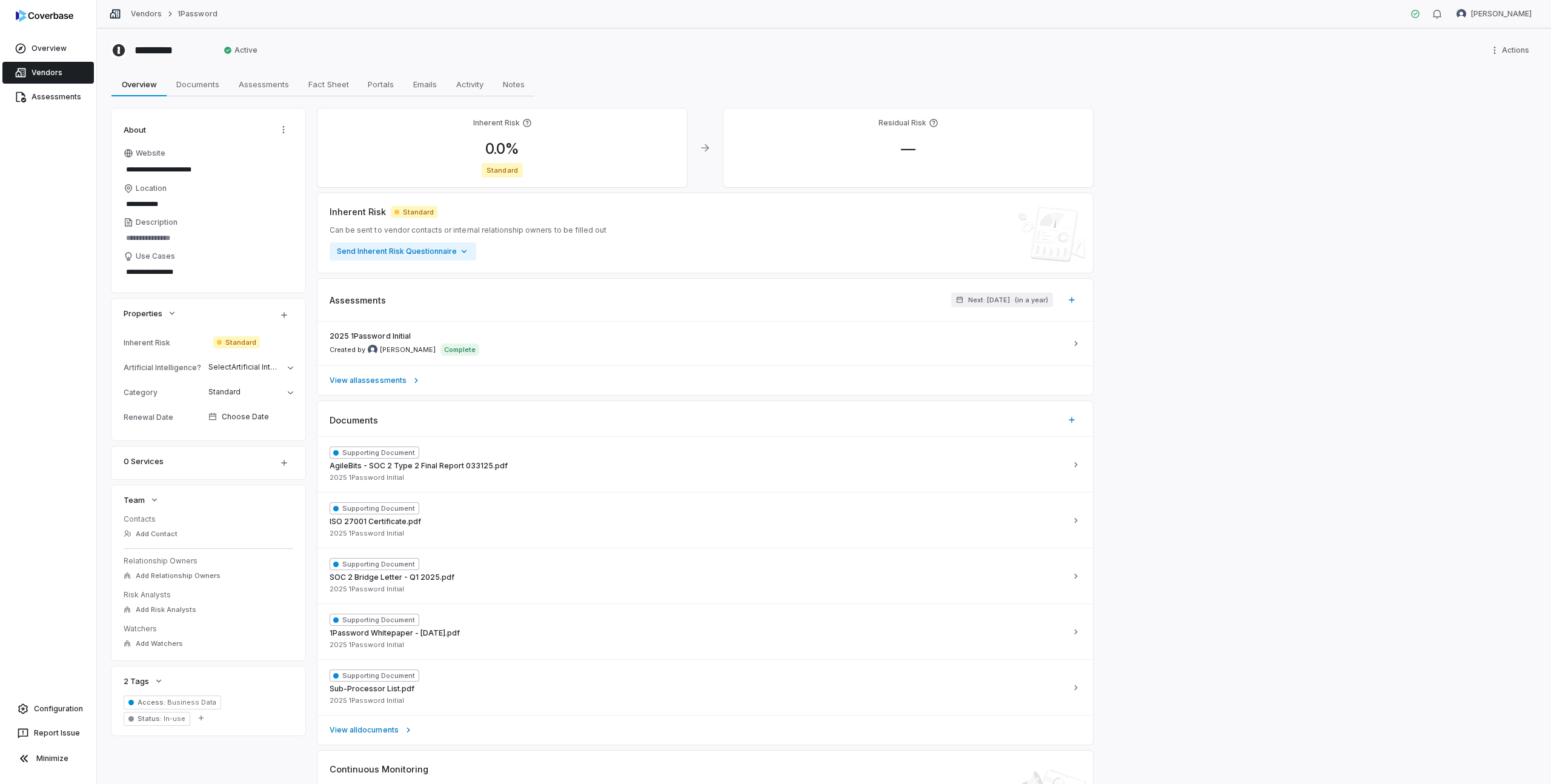
click at [504, 169] on span "Standard" at bounding box center [502, 170] width 41 height 15
click at [504, 145] on span "0.0 %" at bounding box center [502, 148] width 53 height 17
click at [542, 216] on body "**********" at bounding box center [775, 392] width 1551 height 784
click at [541, 176] on html "**********" at bounding box center [775, 392] width 1551 height 784
click at [516, 226] on body "**********" at bounding box center [775, 392] width 1551 height 784
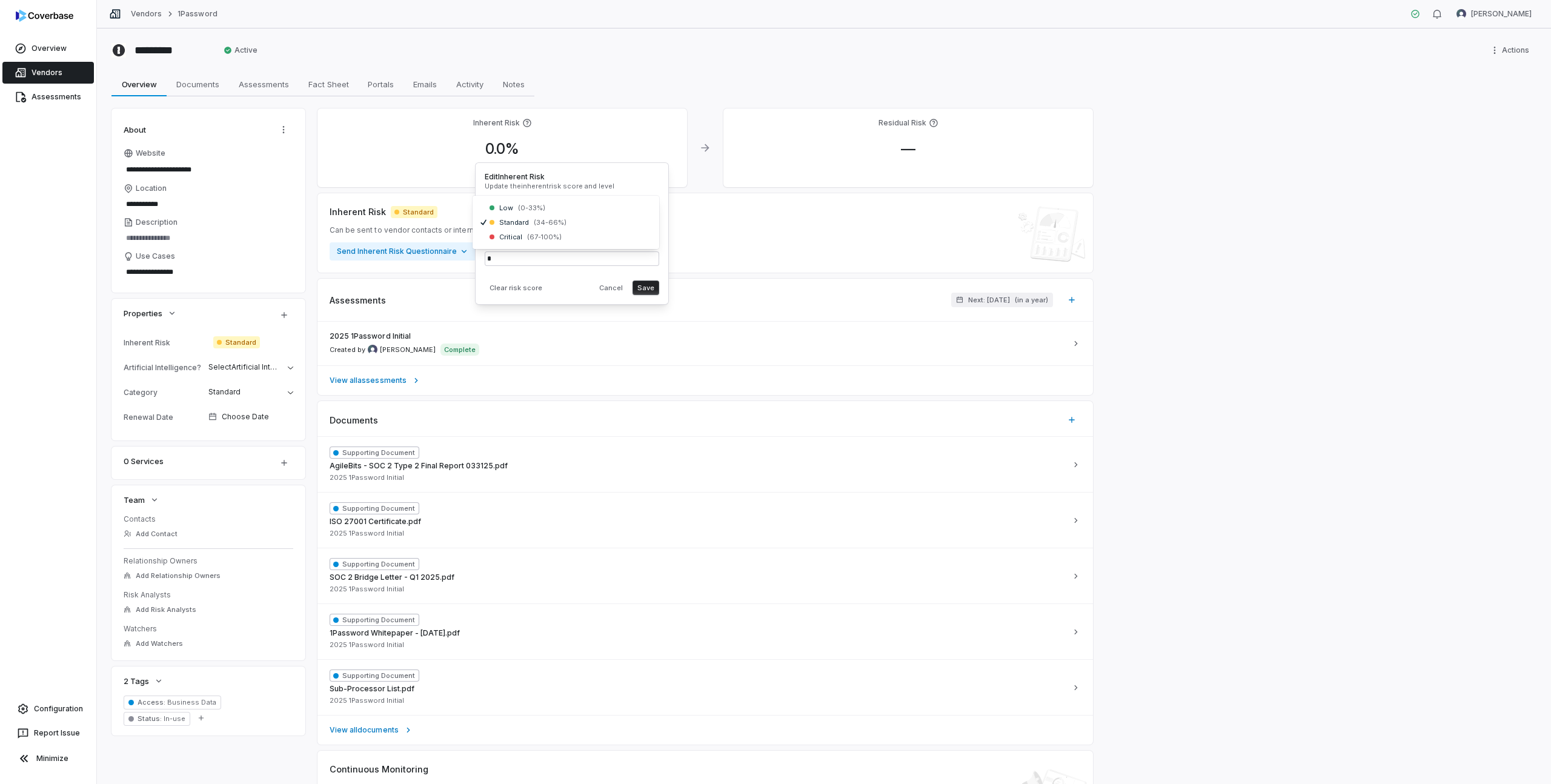
click at [527, 184] on html "**********" at bounding box center [775, 392] width 1551 height 784
click at [532, 148] on div "0.0 %" at bounding box center [502, 149] width 350 height 18
click at [56, 700] on link "Configuration" at bounding box center [49, 709] width 87 height 22
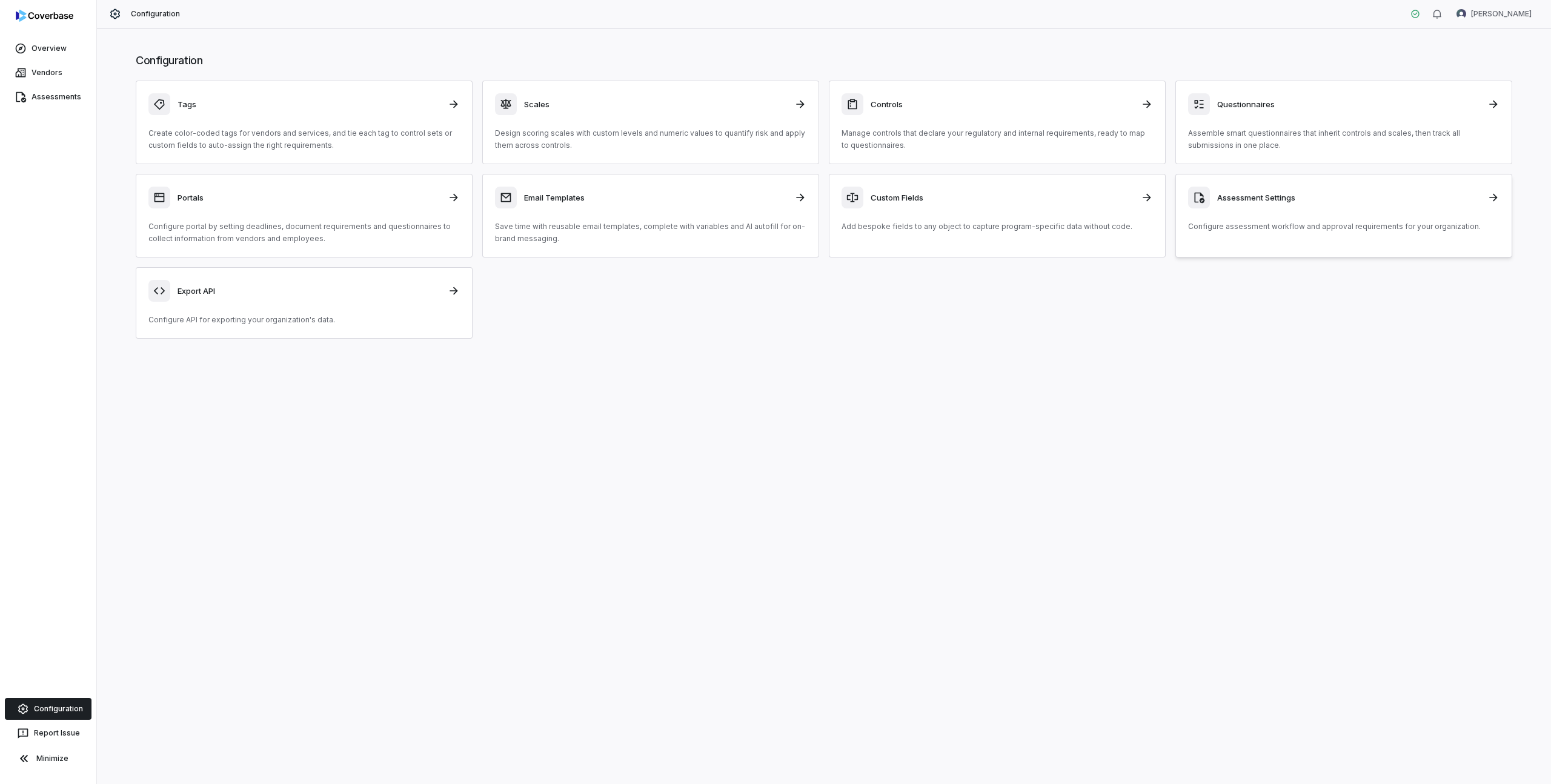
click at [1226, 202] on h3 "Assessment Settings" at bounding box center [1348, 197] width 263 height 11
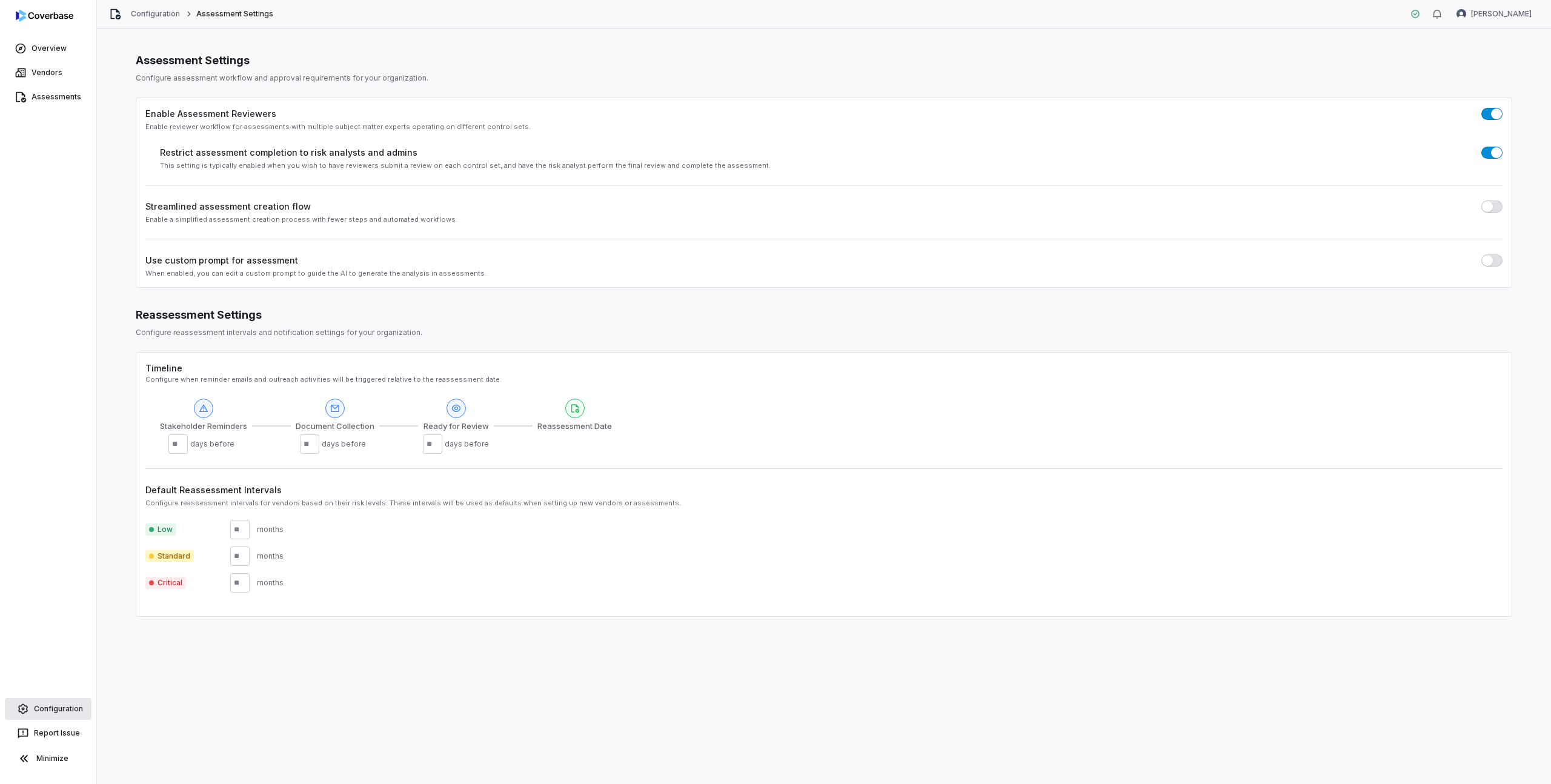
click at [60, 709] on link "Configuration" at bounding box center [49, 709] width 87 height 22
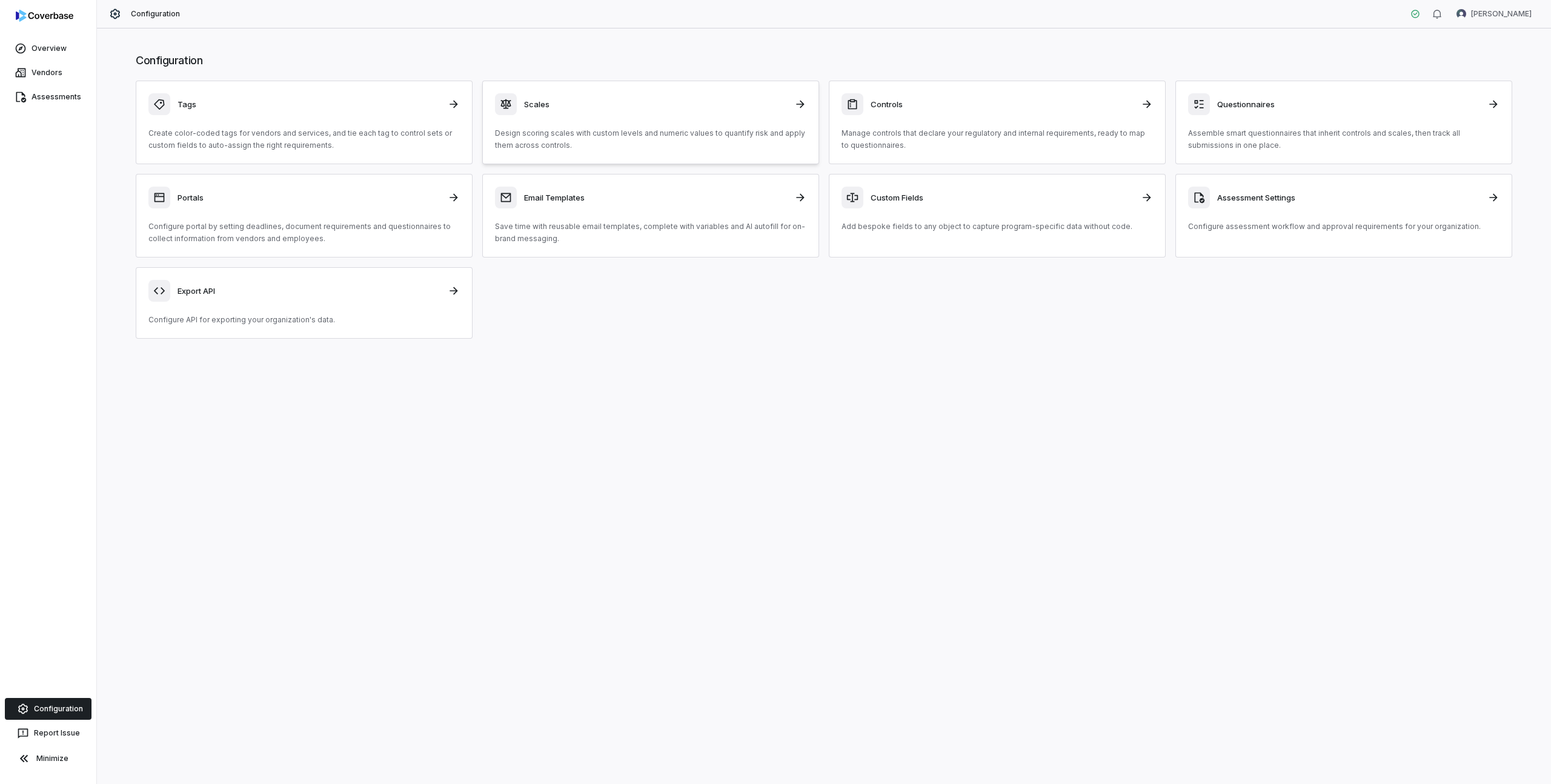
click at [579, 116] on div "Scales Design scoring scales with custom levels and numeric values to quantify …" at bounding box center [650, 122] width 311 height 58
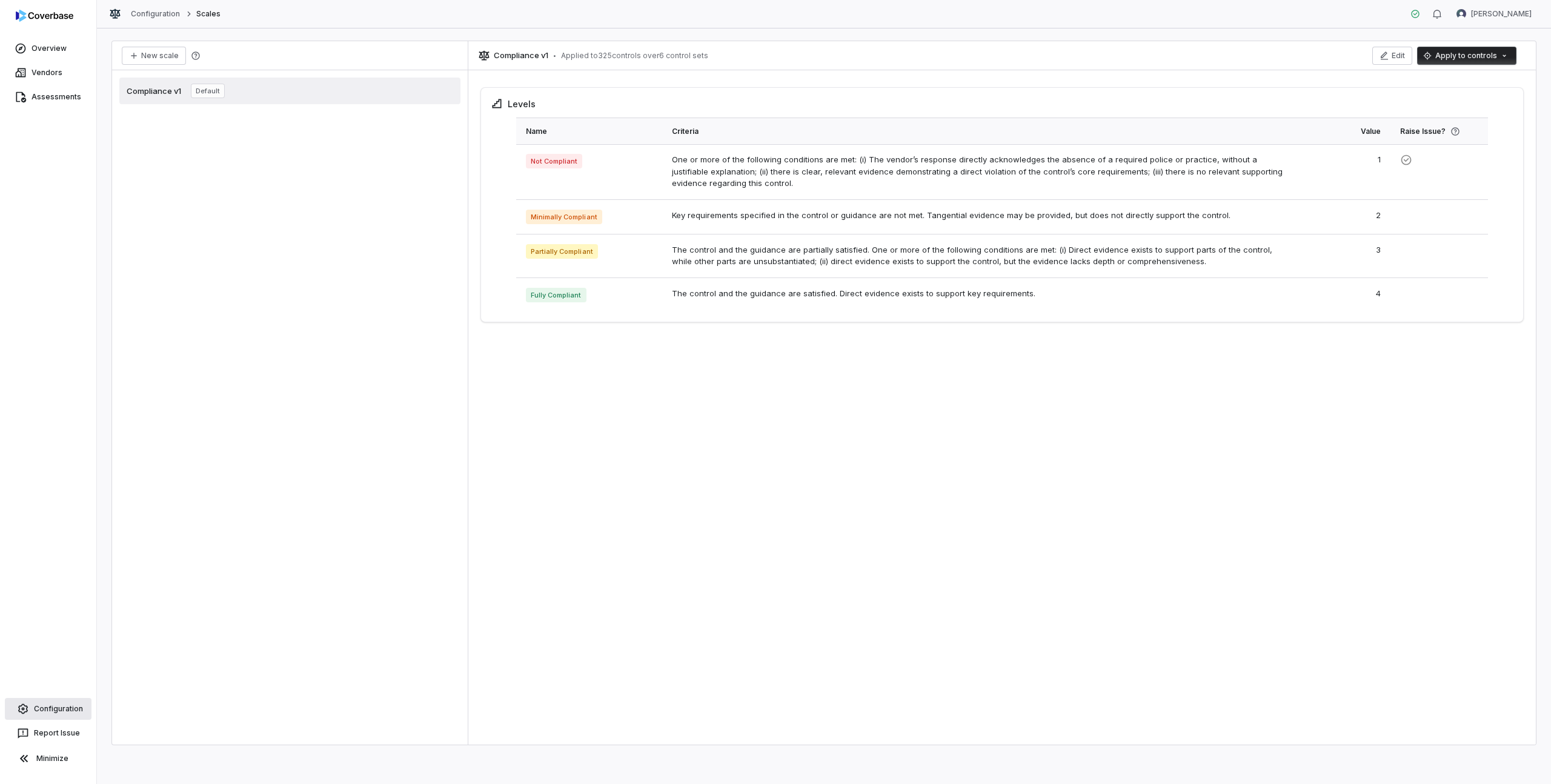
click at [68, 703] on link "Configuration" at bounding box center [49, 709] width 87 height 22
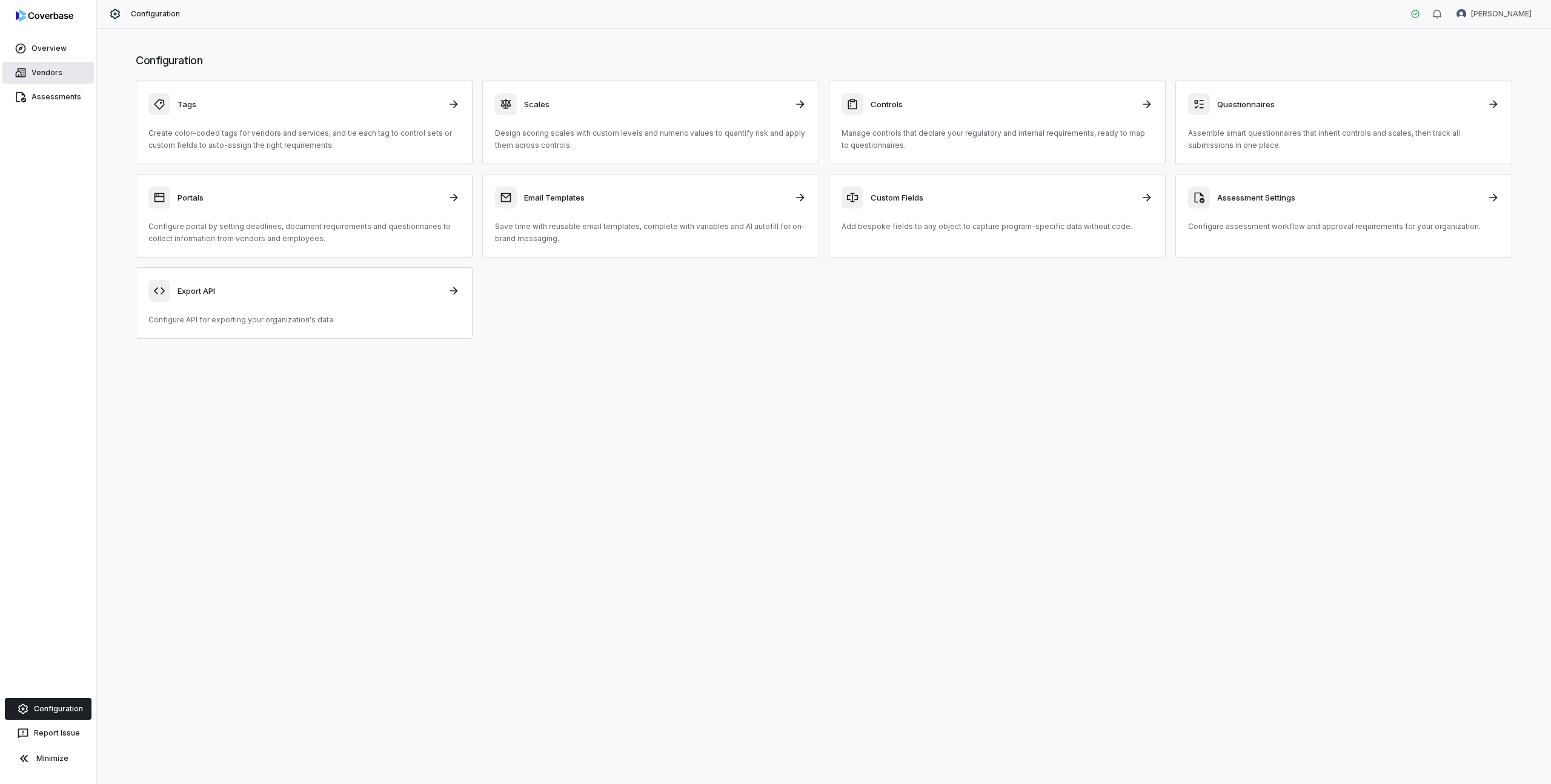
click at [56, 72] on link "Vendors" at bounding box center [48, 73] width 91 height 22
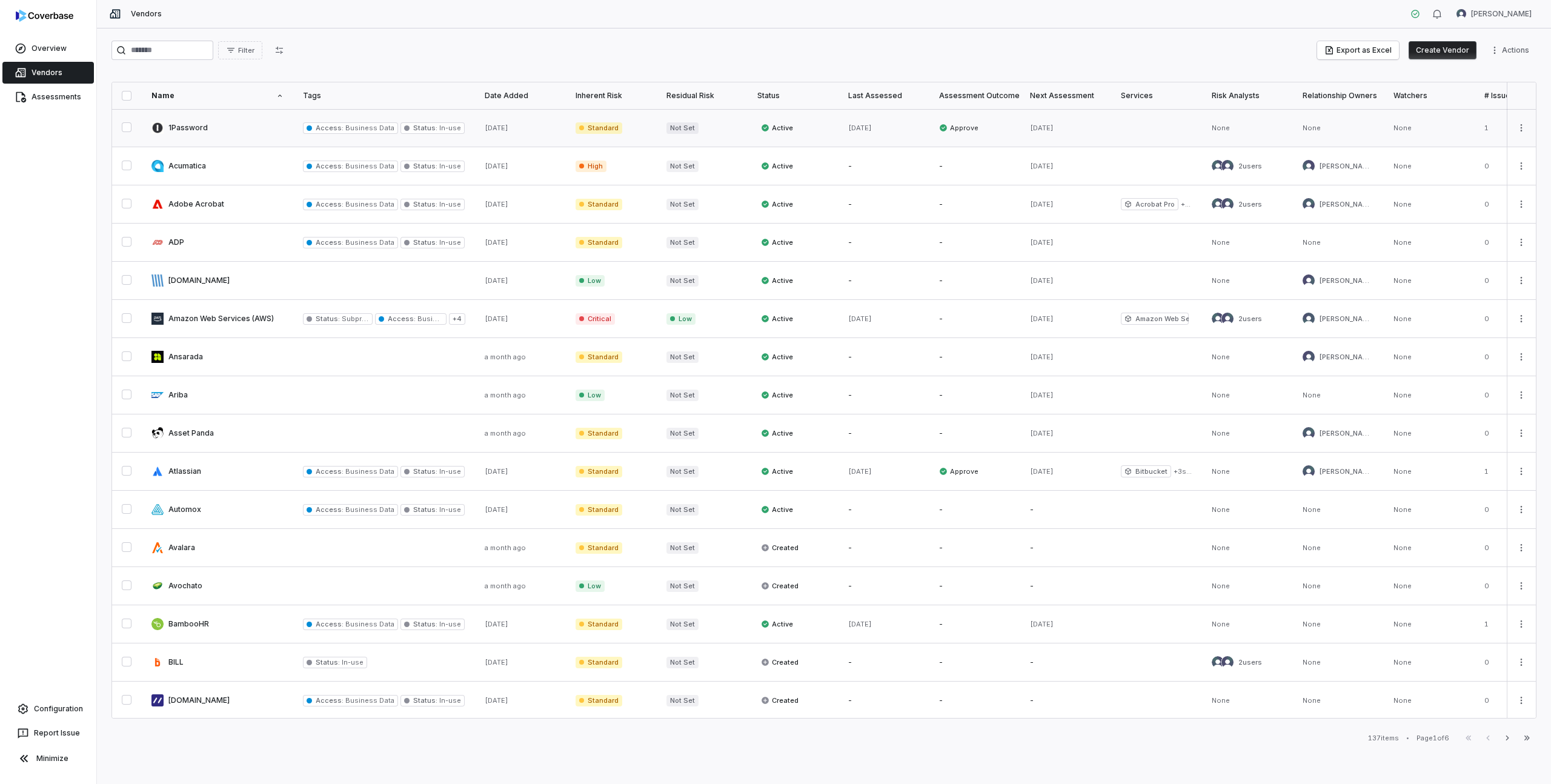
click at [601, 127] on span "Standard" at bounding box center [599, 128] width 47 height 12
click at [182, 165] on link at bounding box center [217, 165] width 151 height 38
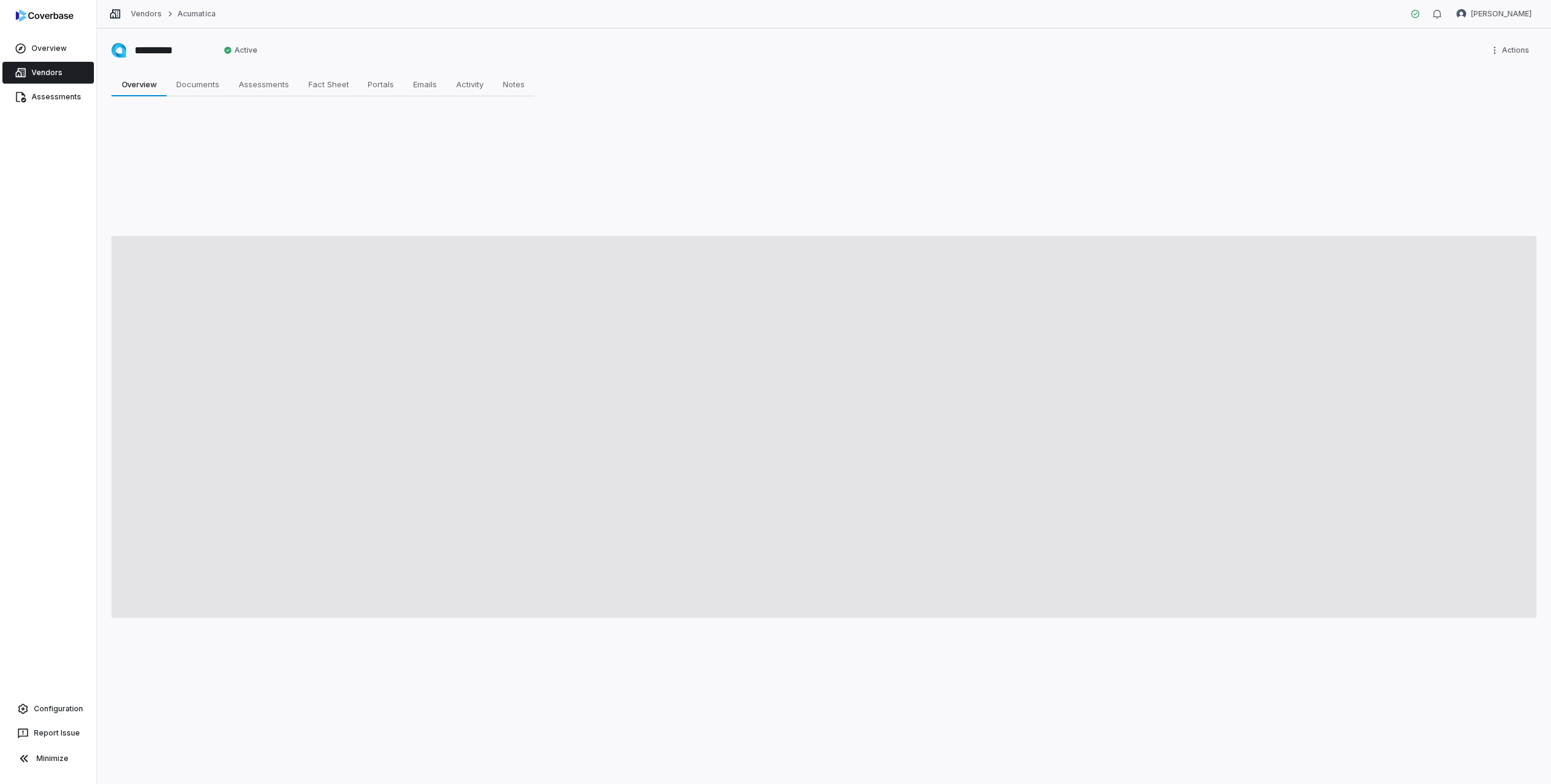
type textarea "*"
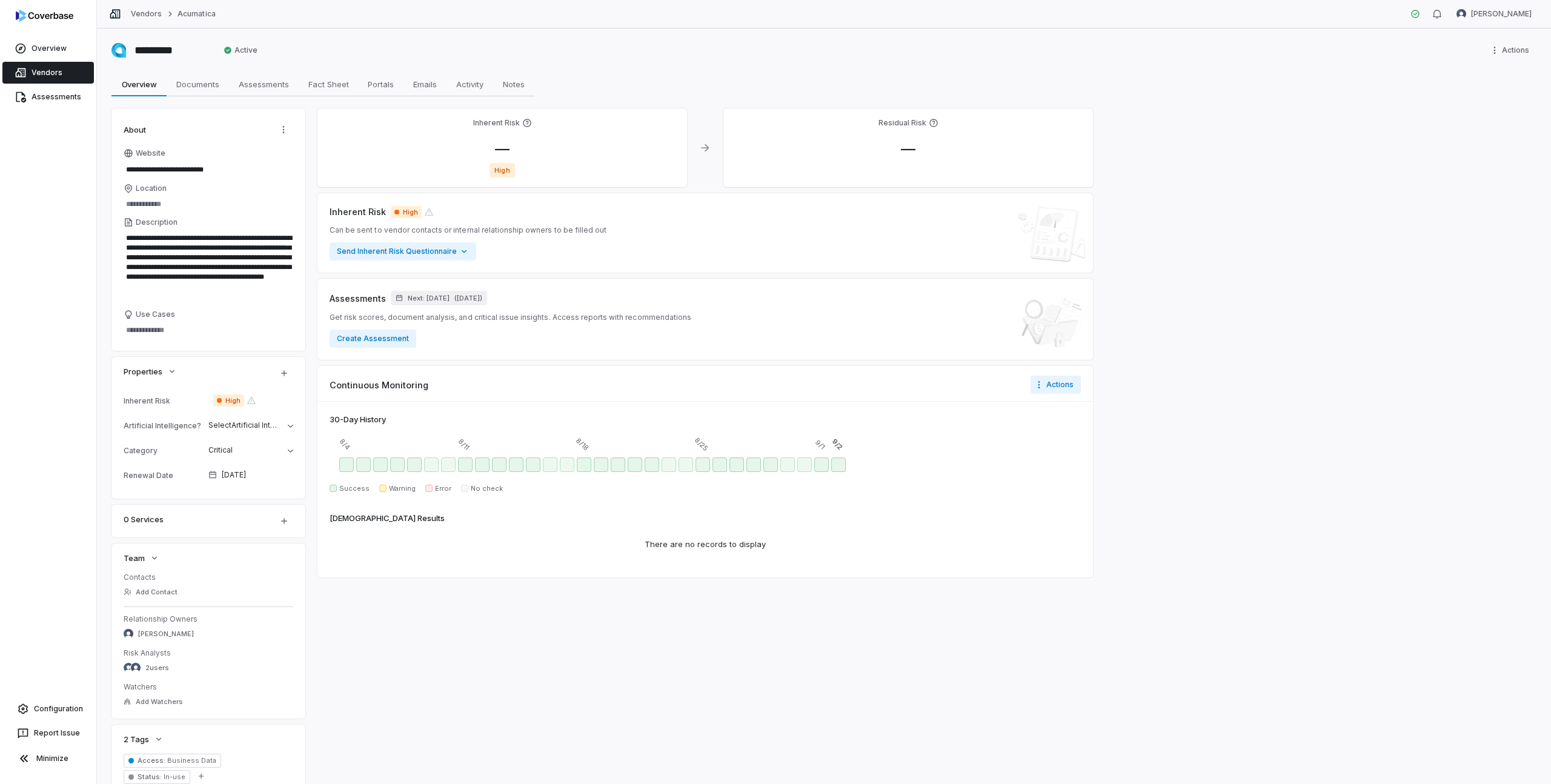
click at [525, 121] on icon at bounding box center [527, 123] width 10 height 10
click at [525, 122] on icon at bounding box center [527, 123] width 10 height 10
click at [506, 171] on span "High" at bounding box center [502, 170] width 25 height 15
click at [495, 132] on div "Inherent Risk — High" at bounding box center [502, 148] width 369 height 79
click at [498, 145] on span "—" at bounding box center [502, 148] width 34 height 17
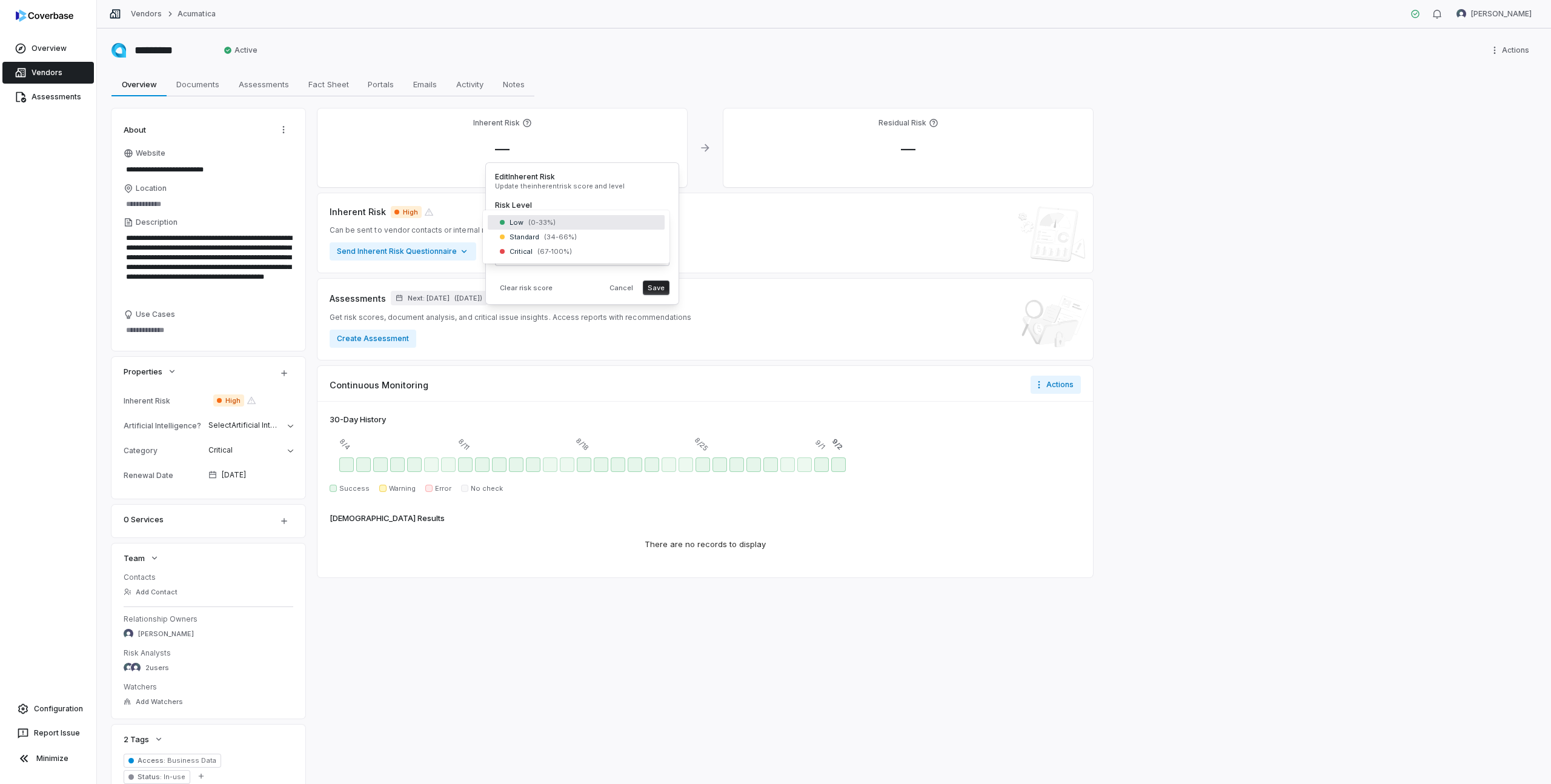
click at [517, 222] on body "**********" at bounding box center [775, 392] width 1551 height 784
click at [514, 192] on html "**********" at bounding box center [775, 392] width 1551 height 784
drag, startPoint x: 520, startPoint y: 259, endPoint x: 484, endPoint y: 254, distance: 36.3
click at [484, 254] on body "**********" at bounding box center [775, 392] width 1551 height 784
click at [524, 220] on body "**********" at bounding box center [775, 392] width 1551 height 784
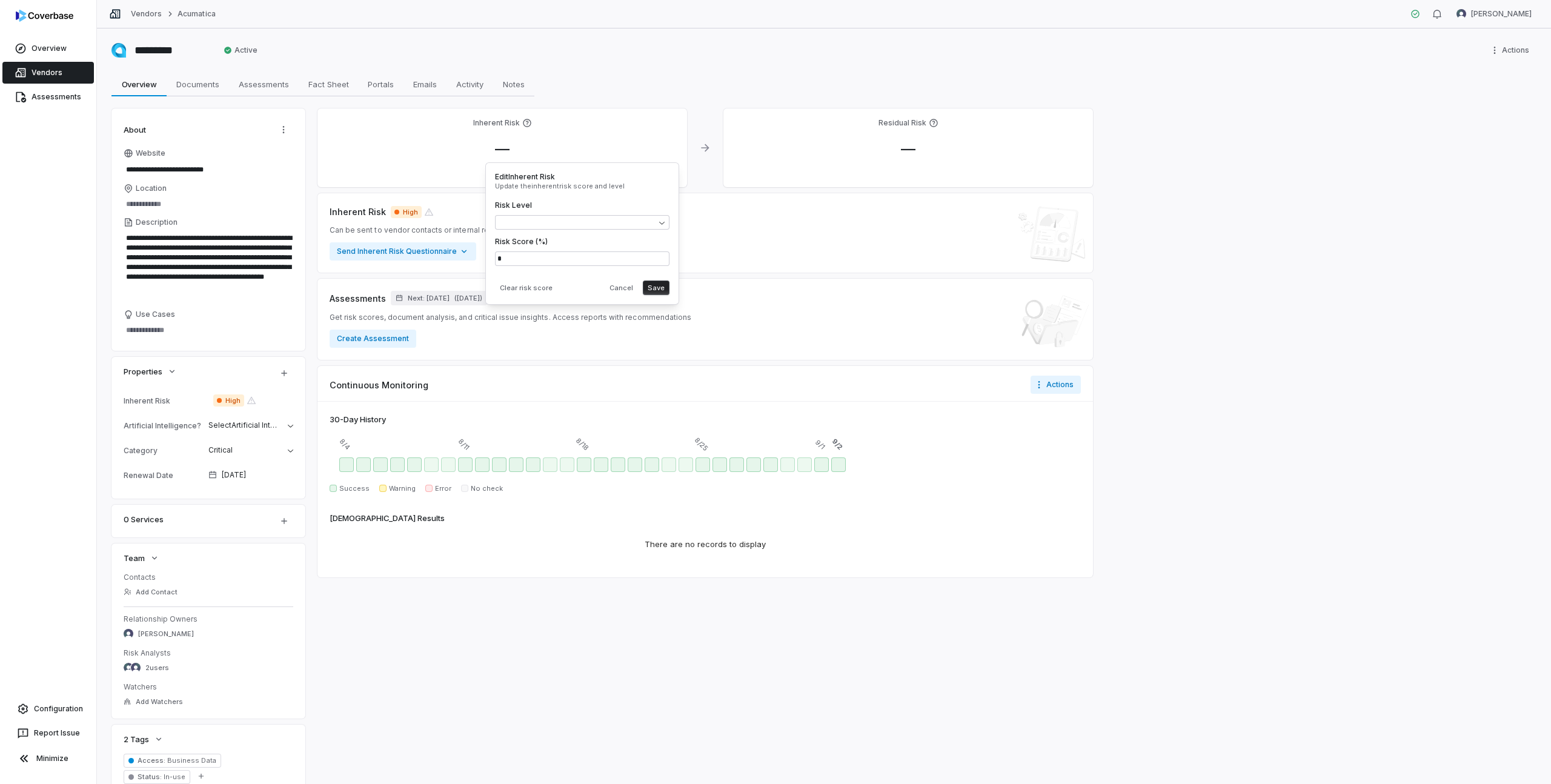
click at [518, 188] on html "**********" at bounding box center [775, 392] width 1551 height 784
drag, startPoint x: 509, startPoint y: 261, endPoint x: 492, endPoint y: 260, distance: 17.0
click at [492, 260] on div "Edit Inherent Risk Update the inherent risk score and level Risk Level Risk Sco…" at bounding box center [582, 233] width 194 height 142
drag, startPoint x: 504, startPoint y: 259, endPoint x: 487, endPoint y: 257, distance: 17.1
click at [487, 257] on div "Edit Inherent Risk Update the inherent risk score and level Risk Level Risk Sco…" at bounding box center [582, 233] width 194 height 142
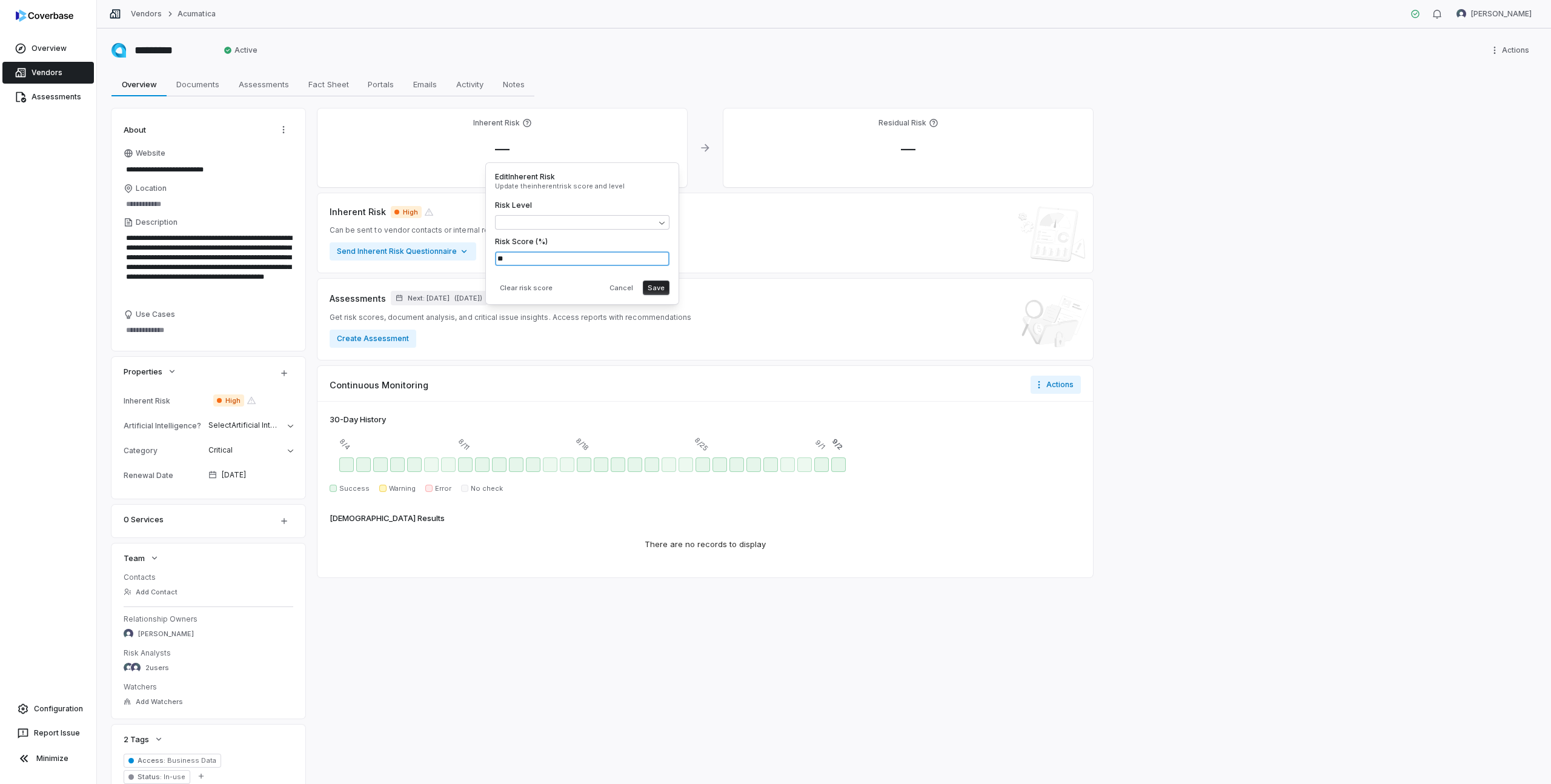
type input "**"
click at [655, 287] on button "Save" at bounding box center [656, 288] width 27 height 15
click at [504, 168] on span "High" at bounding box center [502, 170] width 25 height 15
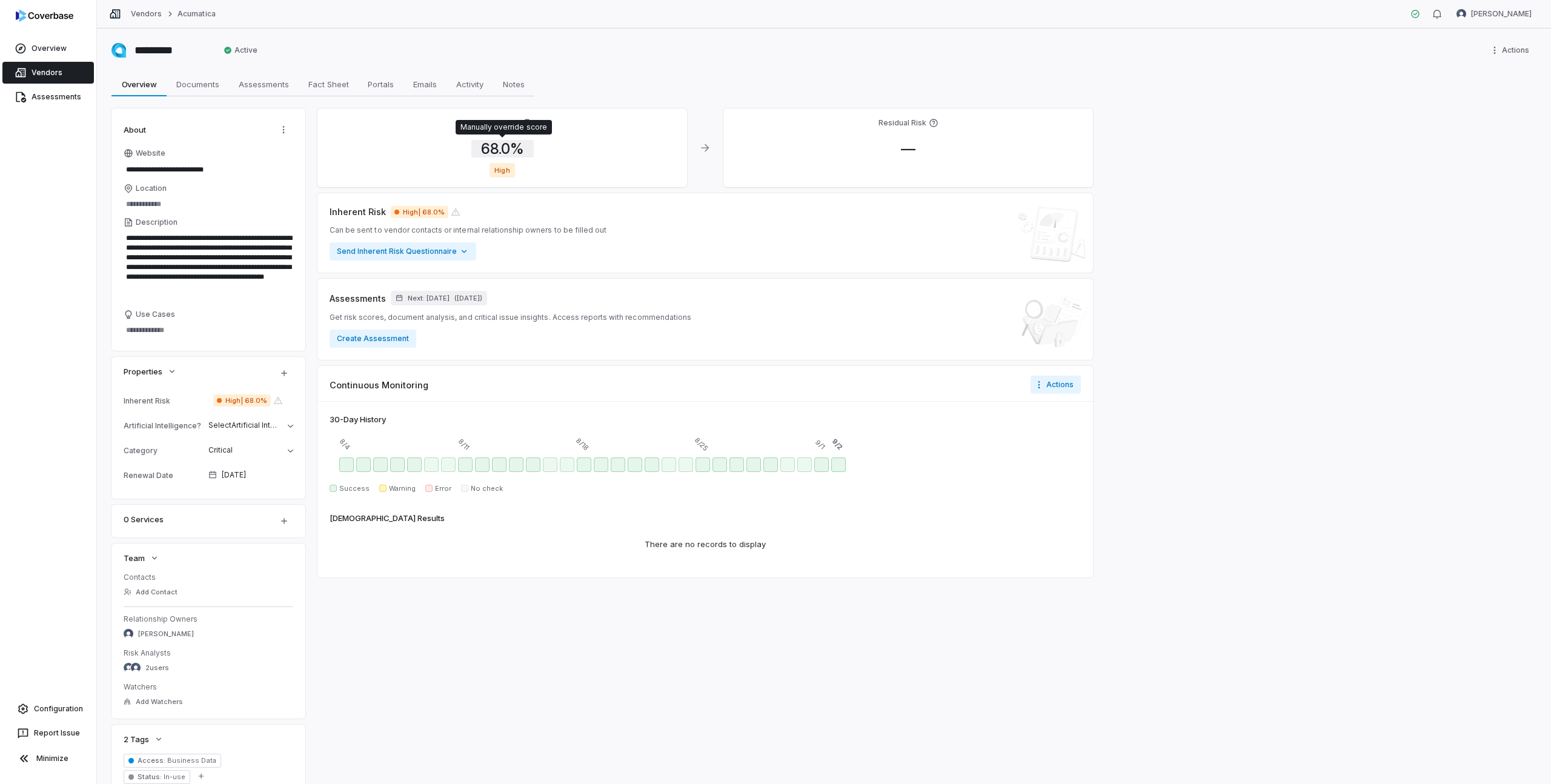
click at [502, 150] on span "68.0 %" at bounding box center [502, 148] width 63 height 17
click at [520, 222] on body "**********" at bounding box center [775, 392] width 1551 height 784
click at [645, 293] on button "Save" at bounding box center [642, 288] width 27 height 15
click at [496, 149] on span "68.0 %" at bounding box center [502, 148] width 63 height 17
click at [454, 156] on div "68.0 %" at bounding box center [502, 149] width 350 height 18
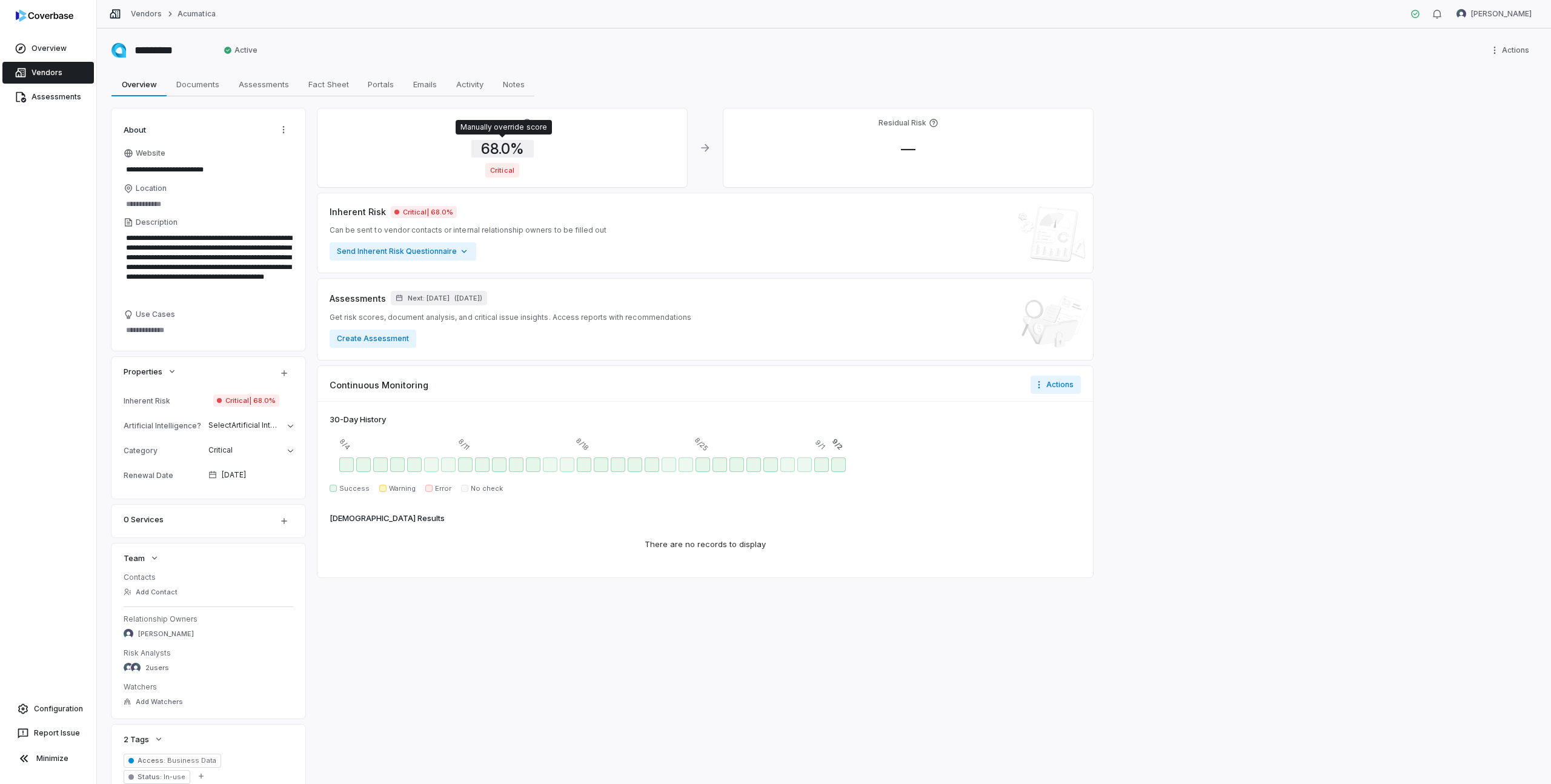
click at [499, 152] on span "68.0 %" at bounding box center [502, 148] width 63 height 17
click at [429, 167] on div "Critical" at bounding box center [502, 170] width 350 height 15
click at [495, 136] on div "Inherent Risk 68.0 % Critical" at bounding box center [502, 148] width 369 height 79
click at [496, 148] on span "68.0 %" at bounding box center [502, 148] width 63 height 17
click at [523, 123] on icon at bounding box center [527, 123] width 8 height 8
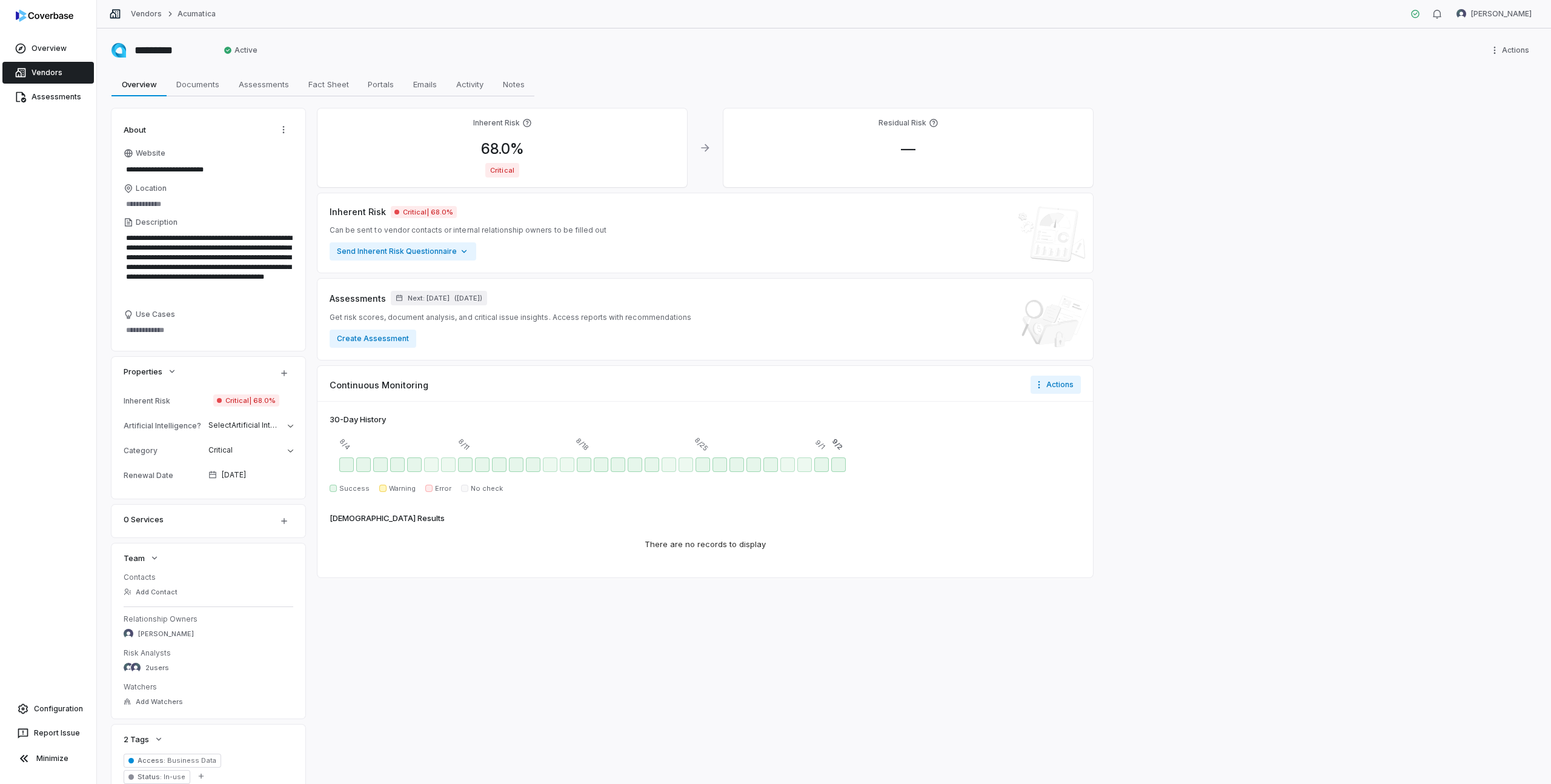
click at [524, 123] on icon at bounding box center [527, 123] width 10 height 10
click at [526, 123] on icon at bounding box center [527, 123] width 8 height 8
click at [484, 148] on span "68.0 %" at bounding box center [502, 148] width 63 height 17
drag, startPoint x: 498, startPoint y: 255, endPoint x: 458, endPoint y: 259, distance: 40.2
click at [458, 260] on body "**********" at bounding box center [775, 392] width 1551 height 784
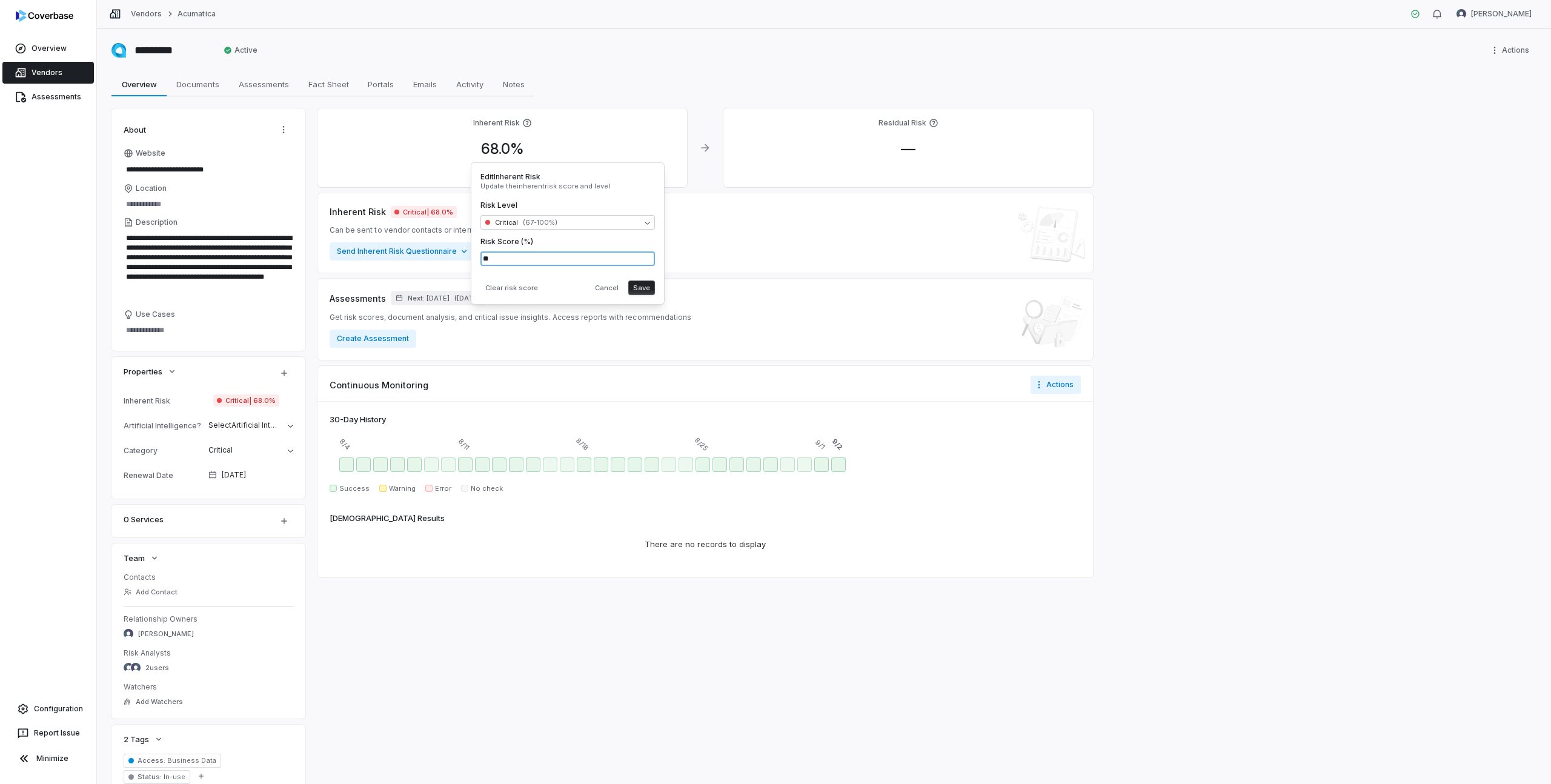
click at [486, 259] on input "**" at bounding box center [567, 258] width 174 height 15
click at [643, 290] on button "Save" at bounding box center [642, 288] width 27 height 15
click at [514, 148] on span "68.0 %" at bounding box center [502, 148] width 63 height 17
click at [523, 285] on button "Clear risk score" at bounding box center [512, 288] width 63 height 15
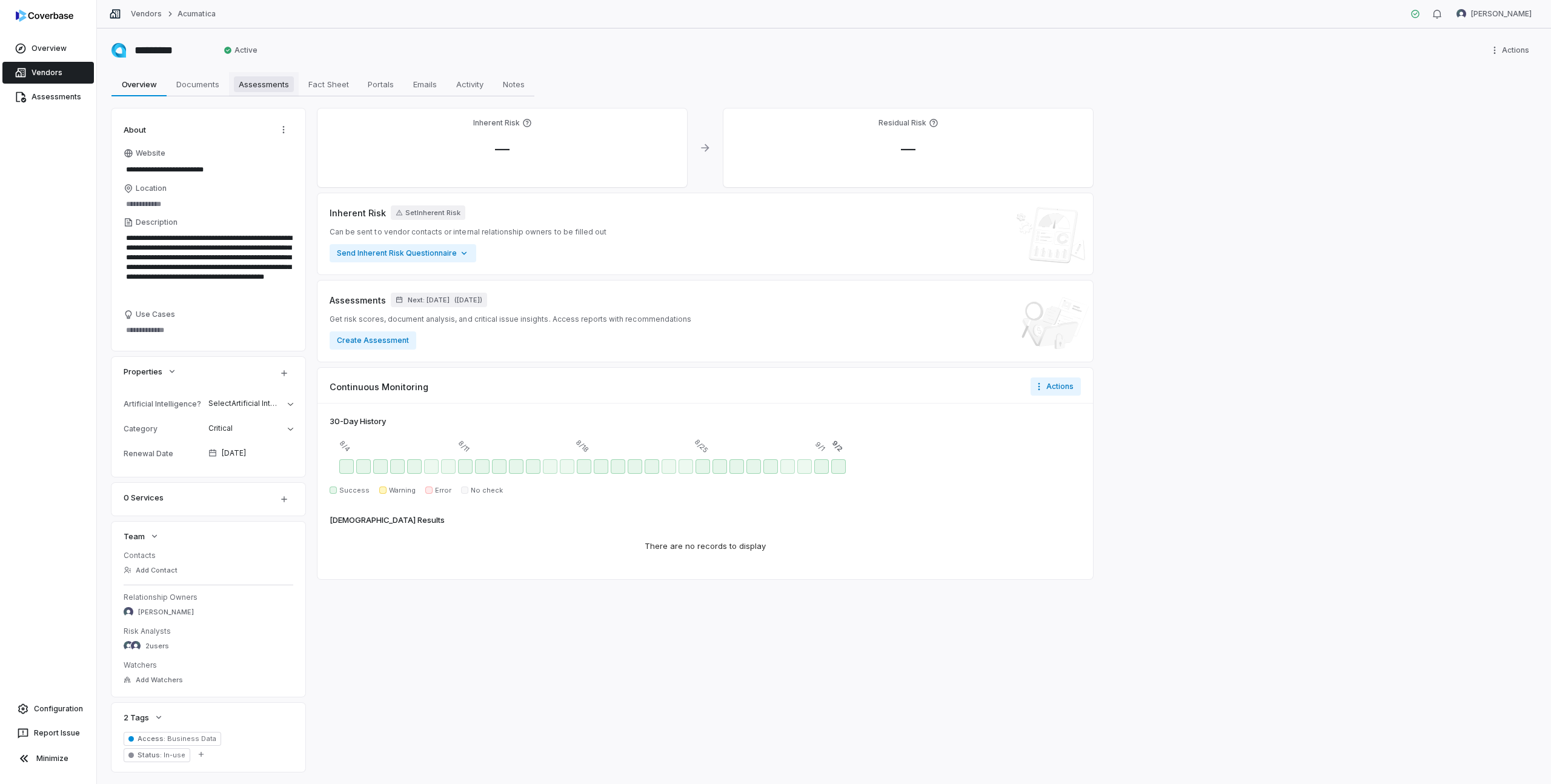
click at [256, 82] on span "Assessments" at bounding box center [264, 84] width 60 height 16
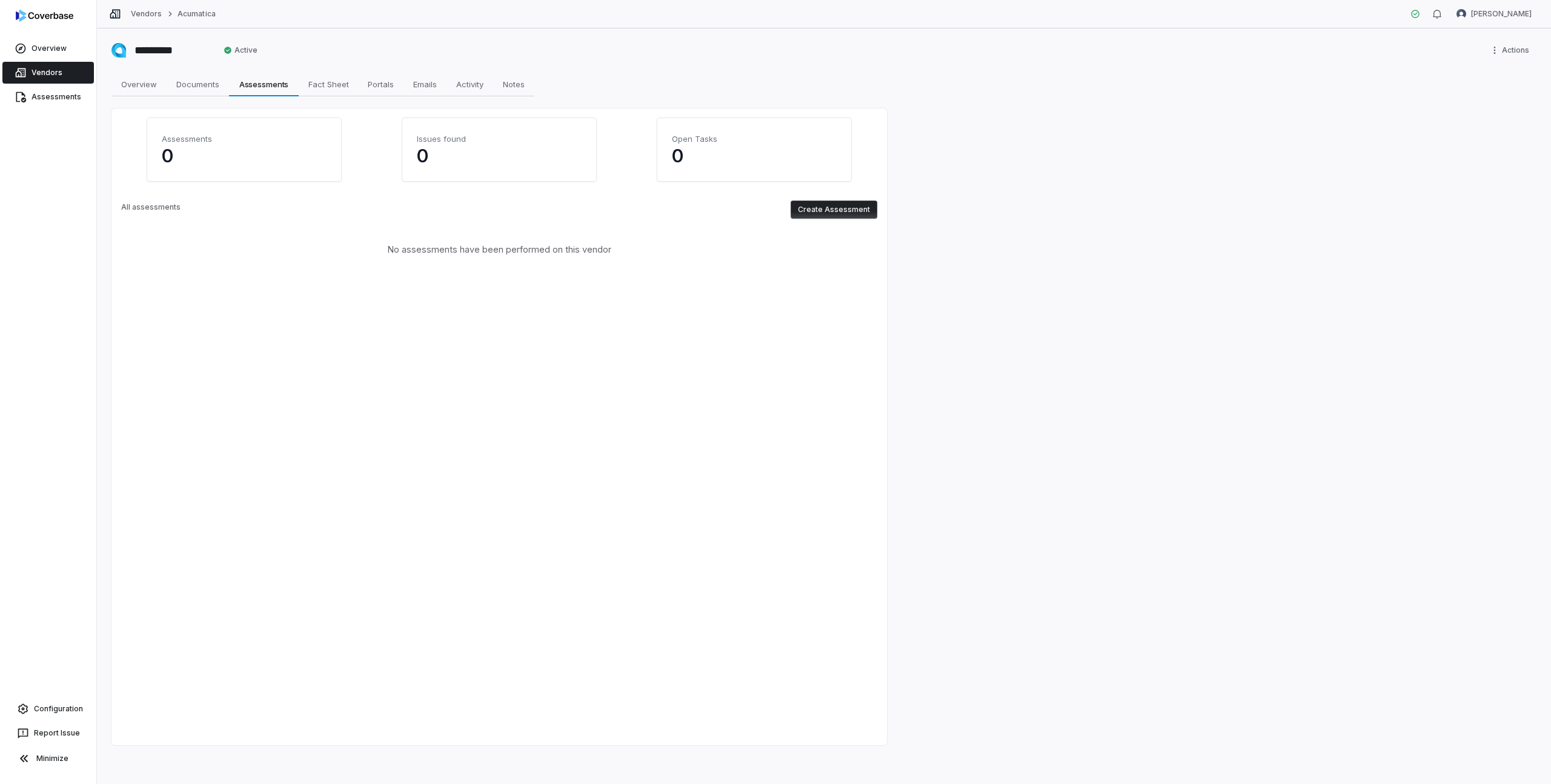
click at [42, 73] on link "Vendors" at bounding box center [48, 73] width 91 height 22
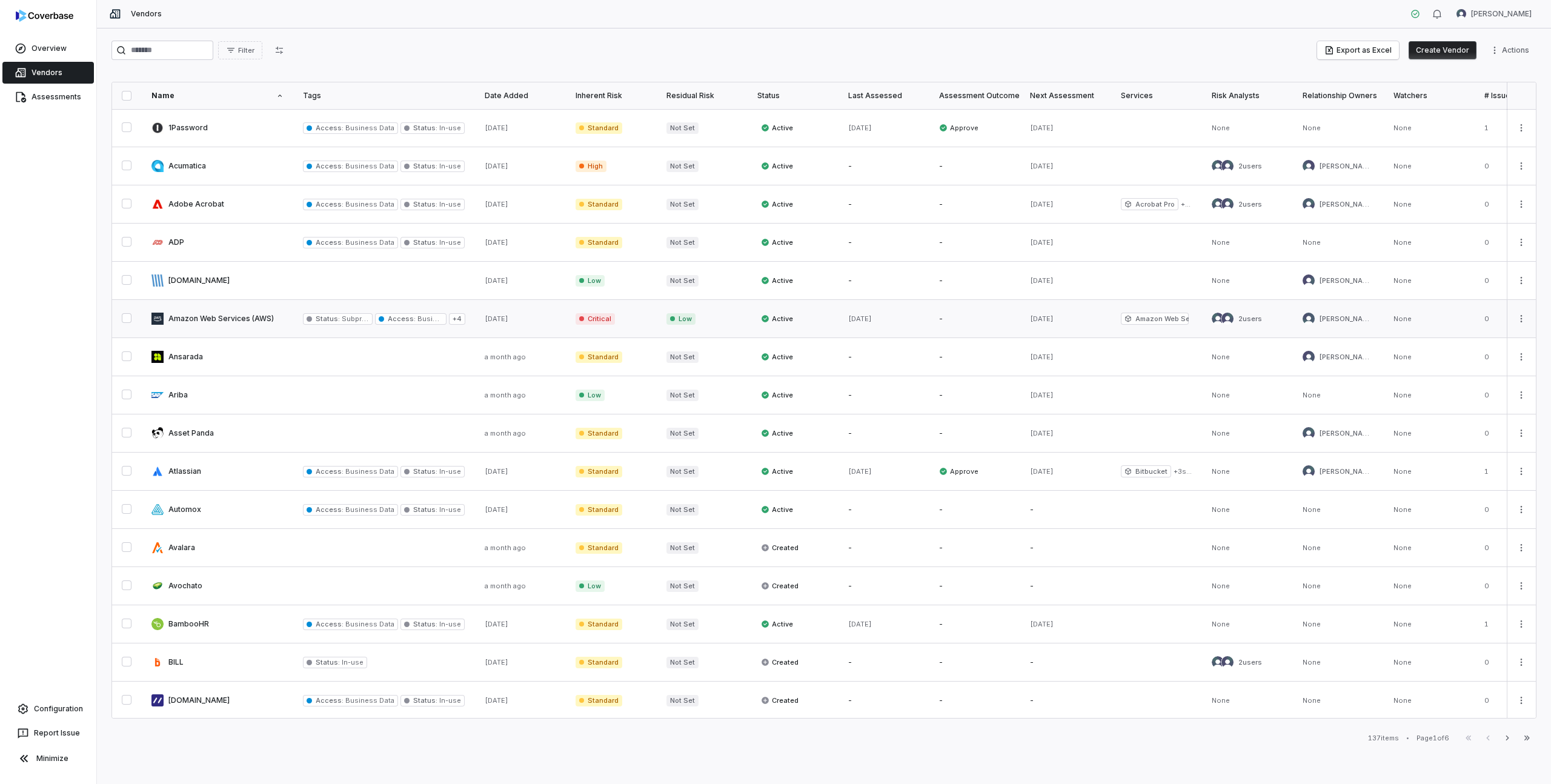
click at [204, 314] on link at bounding box center [217, 318] width 151 height 38
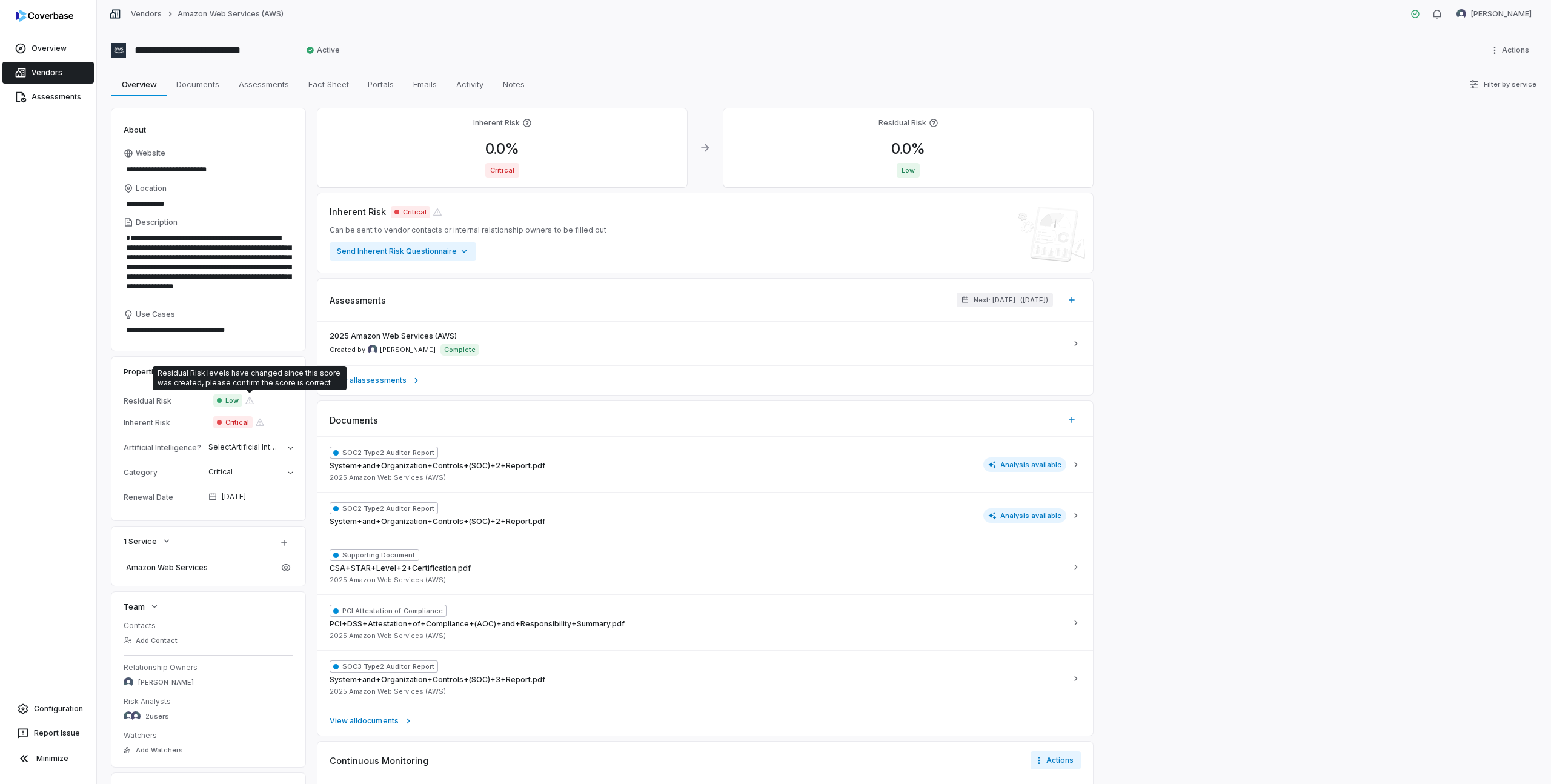
click at [251, 401] on icon at bounding box center [249, 400] width 10 height 10
click at [249, 88] on span "Assessments" at bounding box center [264, 84] width 60 height 16
type textarea "*"
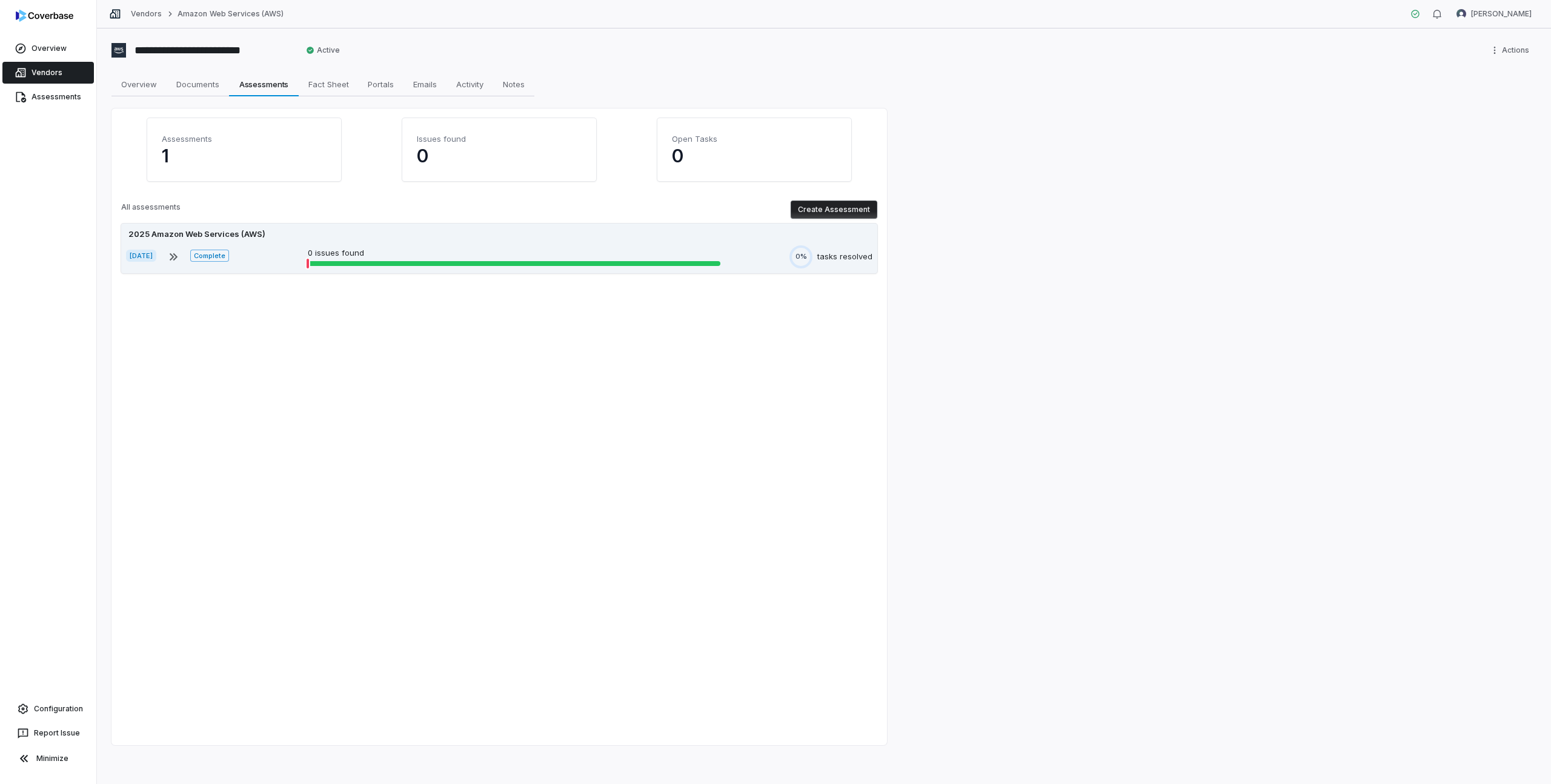
click at [344, 257] on p "0 issues found" at bounding box center [514, 253] width 413 height 12
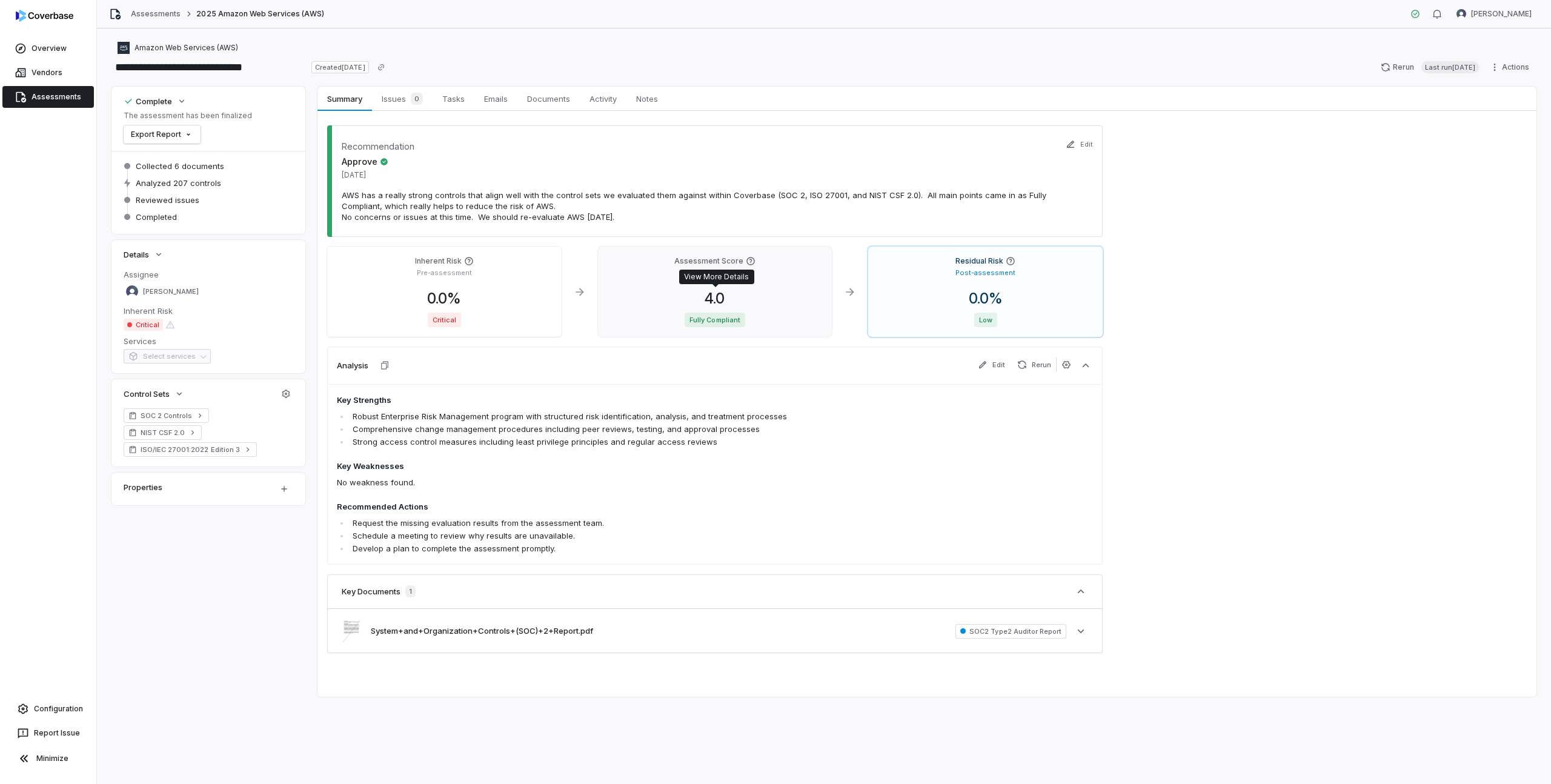
click at [718, 300] on span "4.0" at bounding box center [714, 298] width 40 height 17
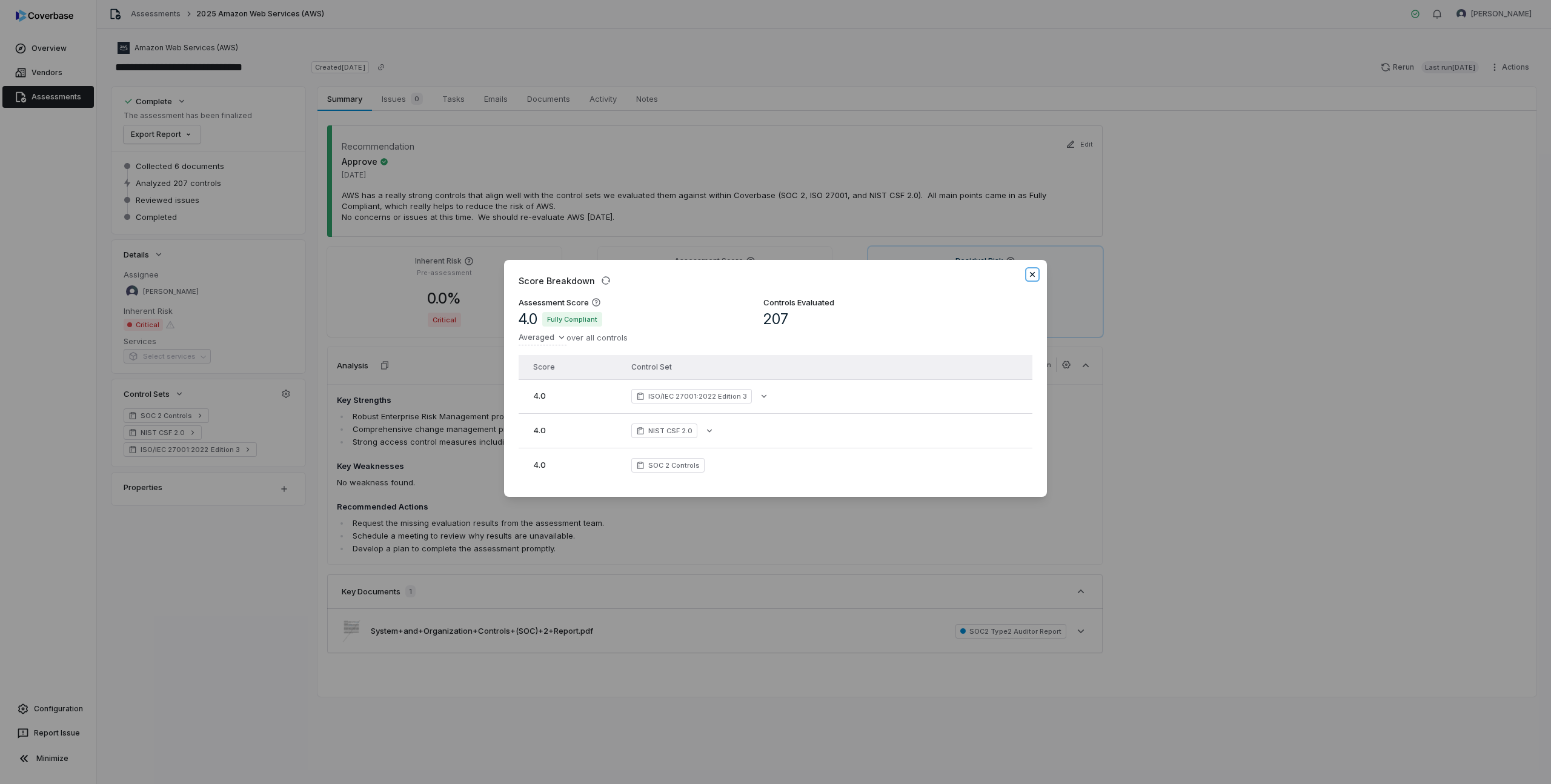
click at [1032, 272] on icon "button" at bounding box center [1032, 274] width 5 height 5
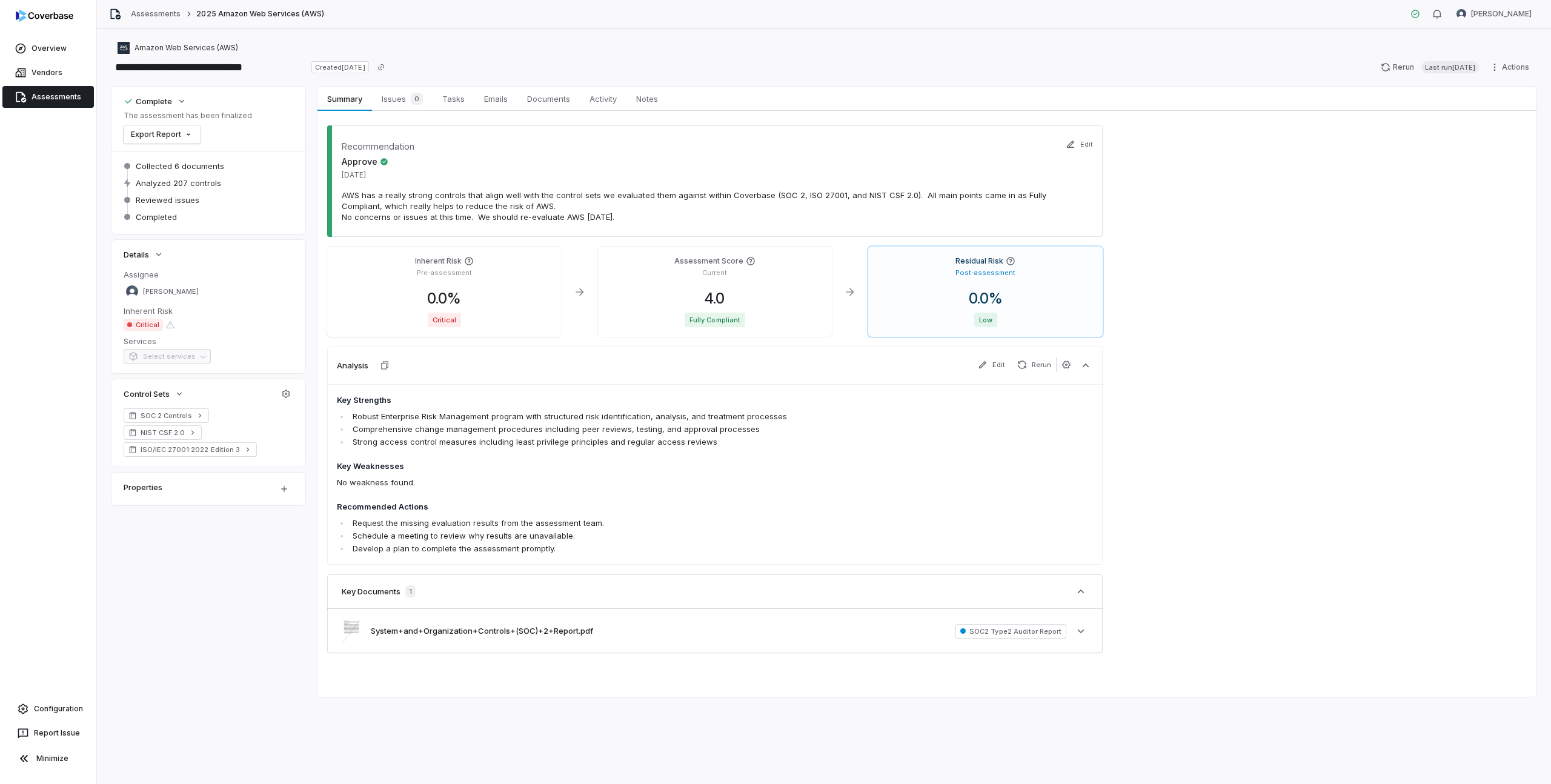
click at [456, 201] on p "AWS has a really strong controls that align well with the control sets we evalu…" at bounding box center [715, 206] width 746 height 33
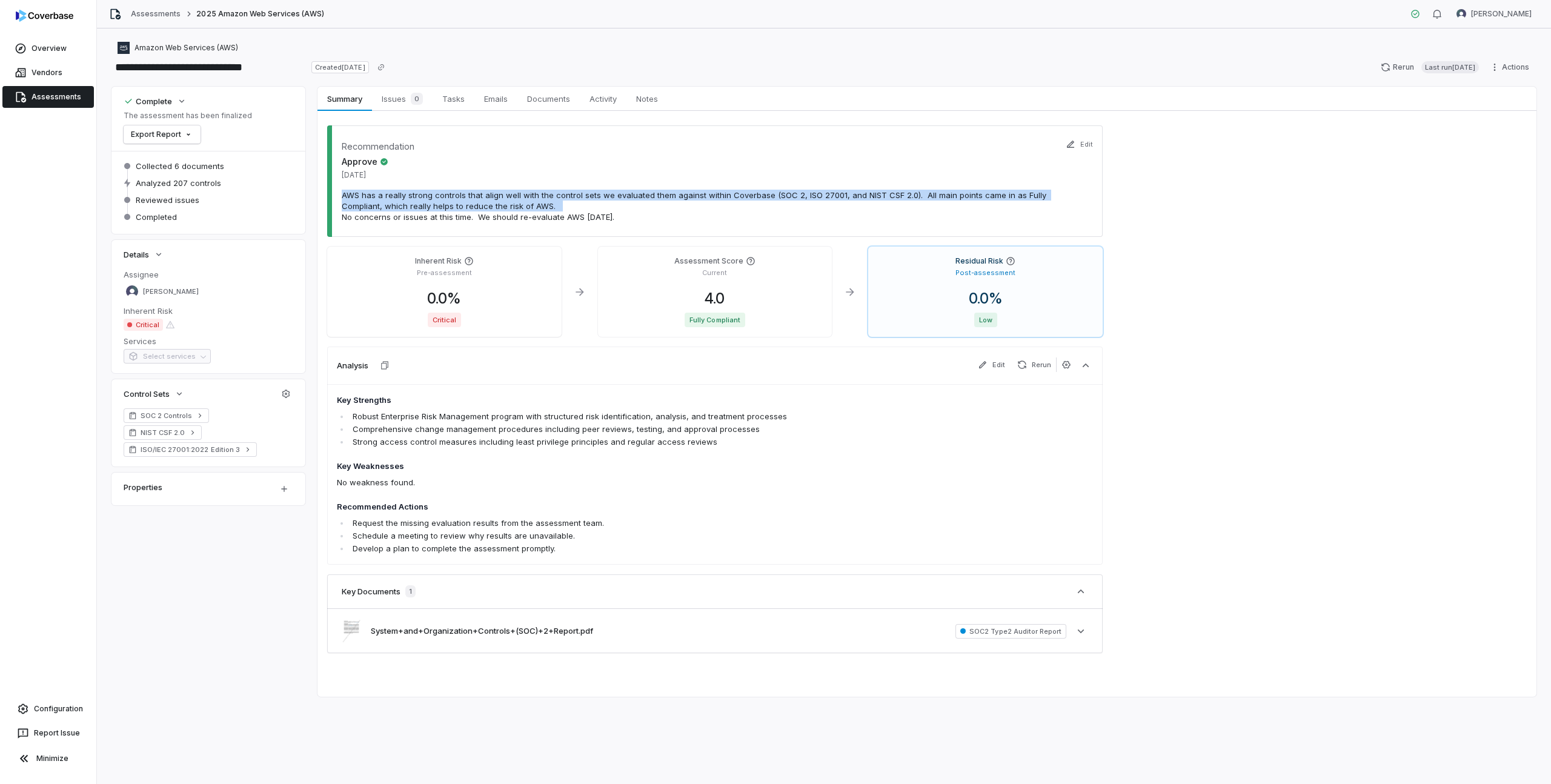
click at [456, 201] on p "AWS has a really strong controls that align well with the control sets we evalu…" at bounding box center [715, 206] width 746 height 33
click at [458, 209] on p "AWS has a really strong controls that align well with the control sets we evalu…" at bounding box center [715, 206] width 746 height 33
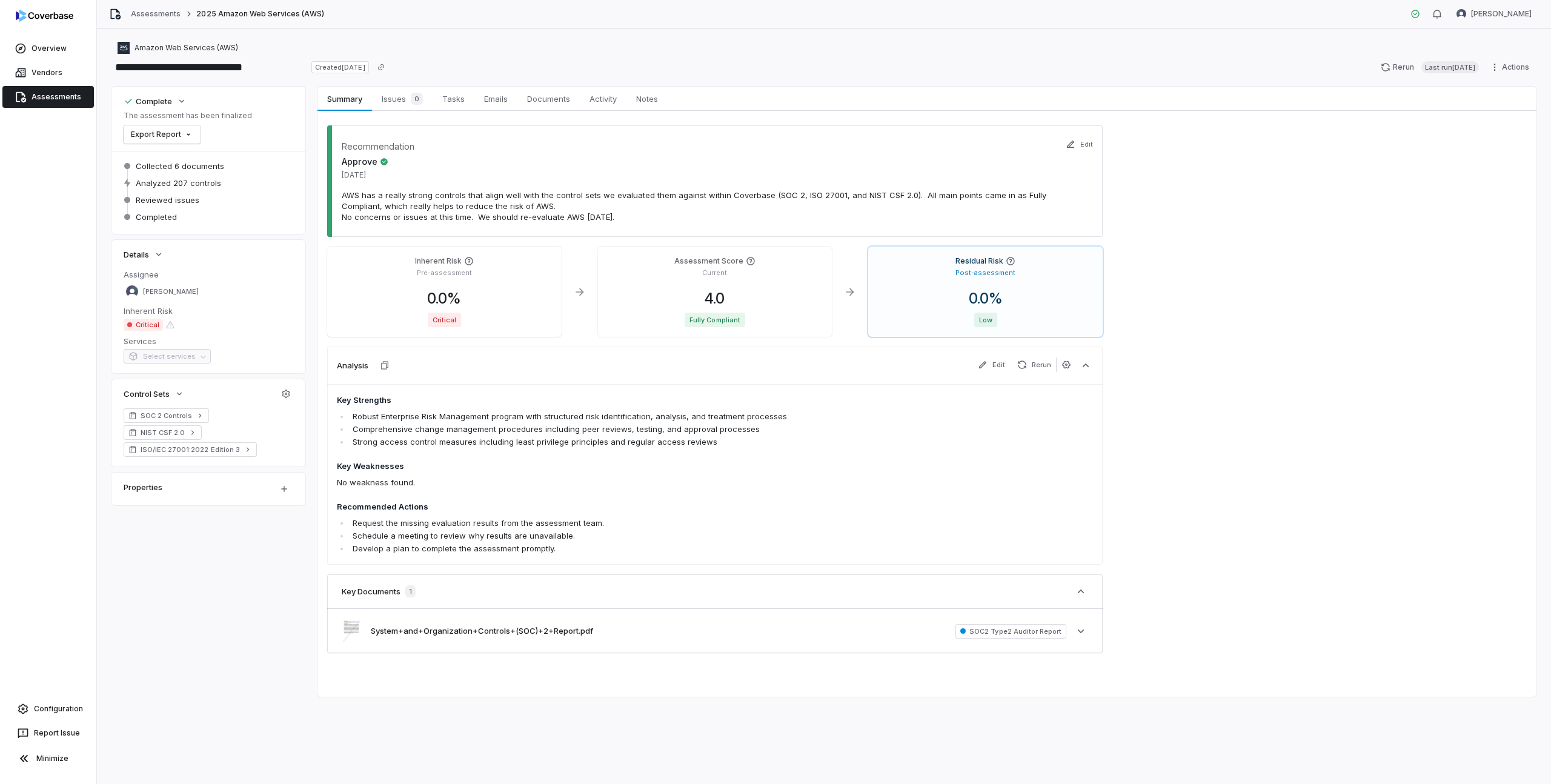
click at [196, 360] on span "Select services" at bounding box center [167, 358] width 88 height 10
click at [197, 357] on span "Select services" at bounding box center [167, 358] width 88 height 10
click at [283, 395] on icon "button" at bounding box center [286, 394] width 10 height 10
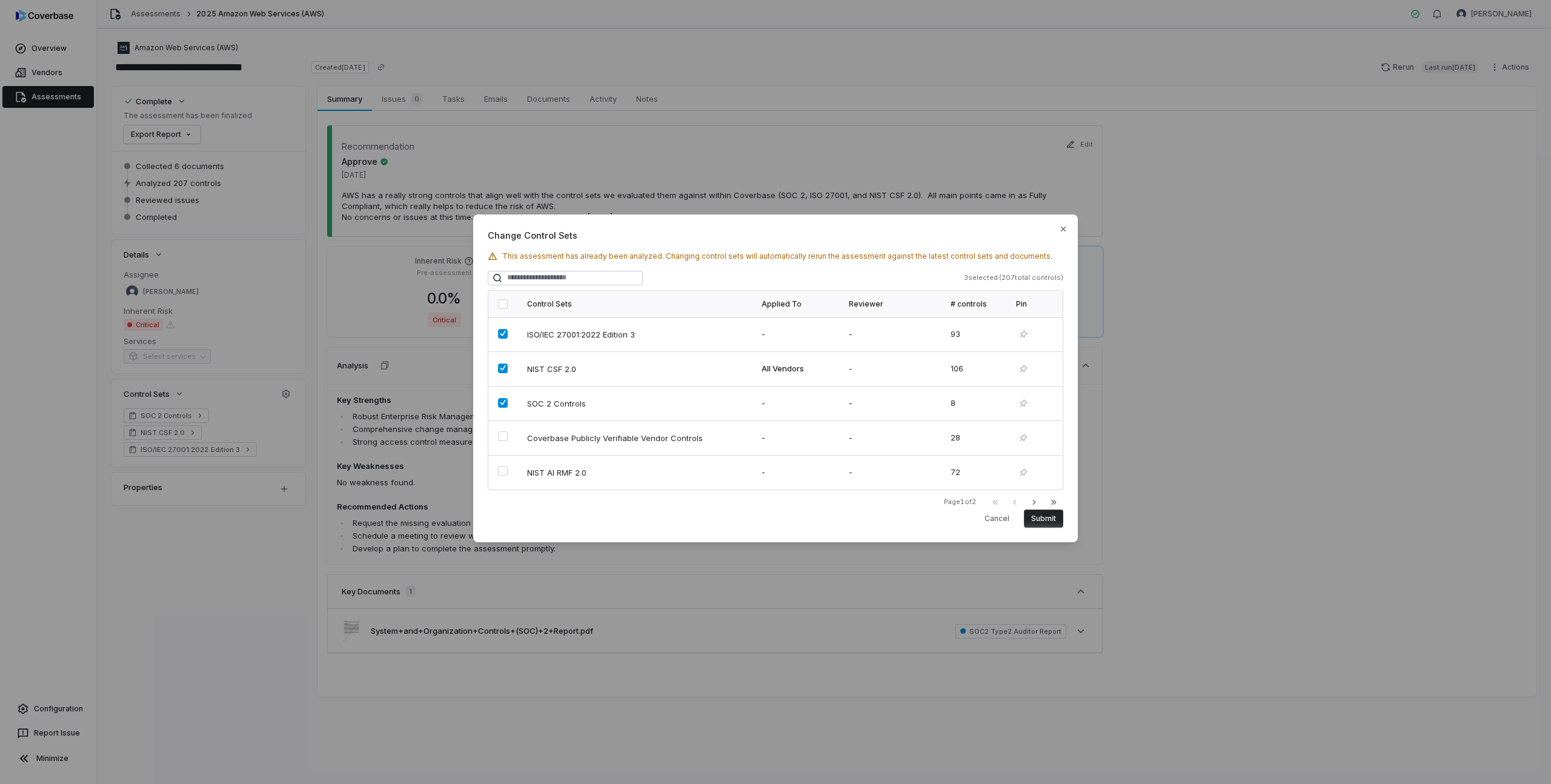
click at [1069, 228] on div "Change Control Sets This assessment has already been analyzed. Changing control…" at bounding box center [775, 378] width 605 height 328
click at [1065, 228] on icon "button" at bounding box center [1063, 229] width 10 height 10
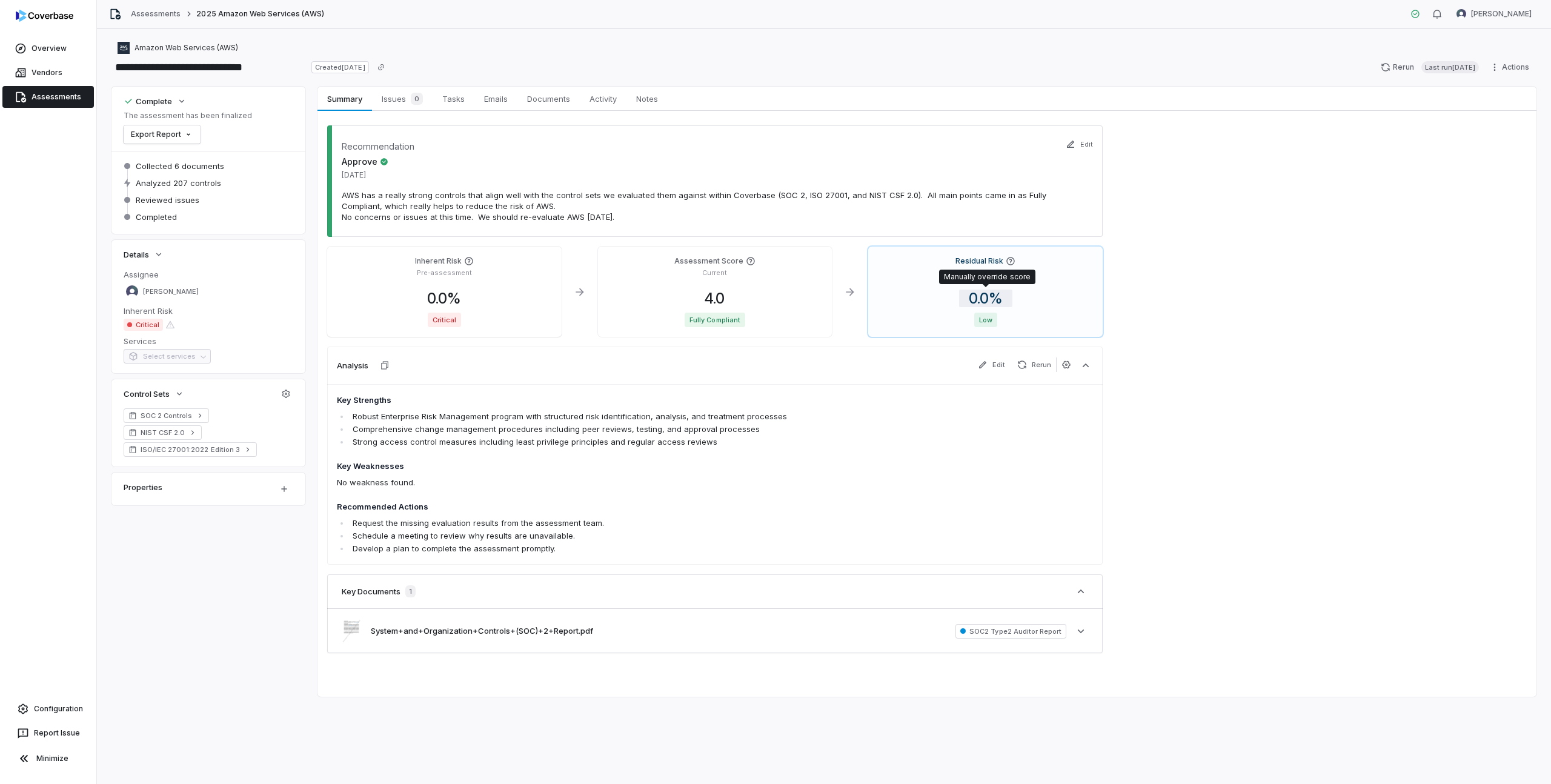
click at [985, 295] on span "0.0 %" at bounding box center [985, 298] width 53 height 17
drag, startPoint x: 991, startPoint y: 406, endPoint x: 952, endPoint y: 404, distance: 39.1
click at [952, 404] on body "**********" at bounding box center [775, 392] width 1551 height 784
click at [969, 405] on input "*" at bounding box center [1055, 408] width 174 height 15
type input "*"
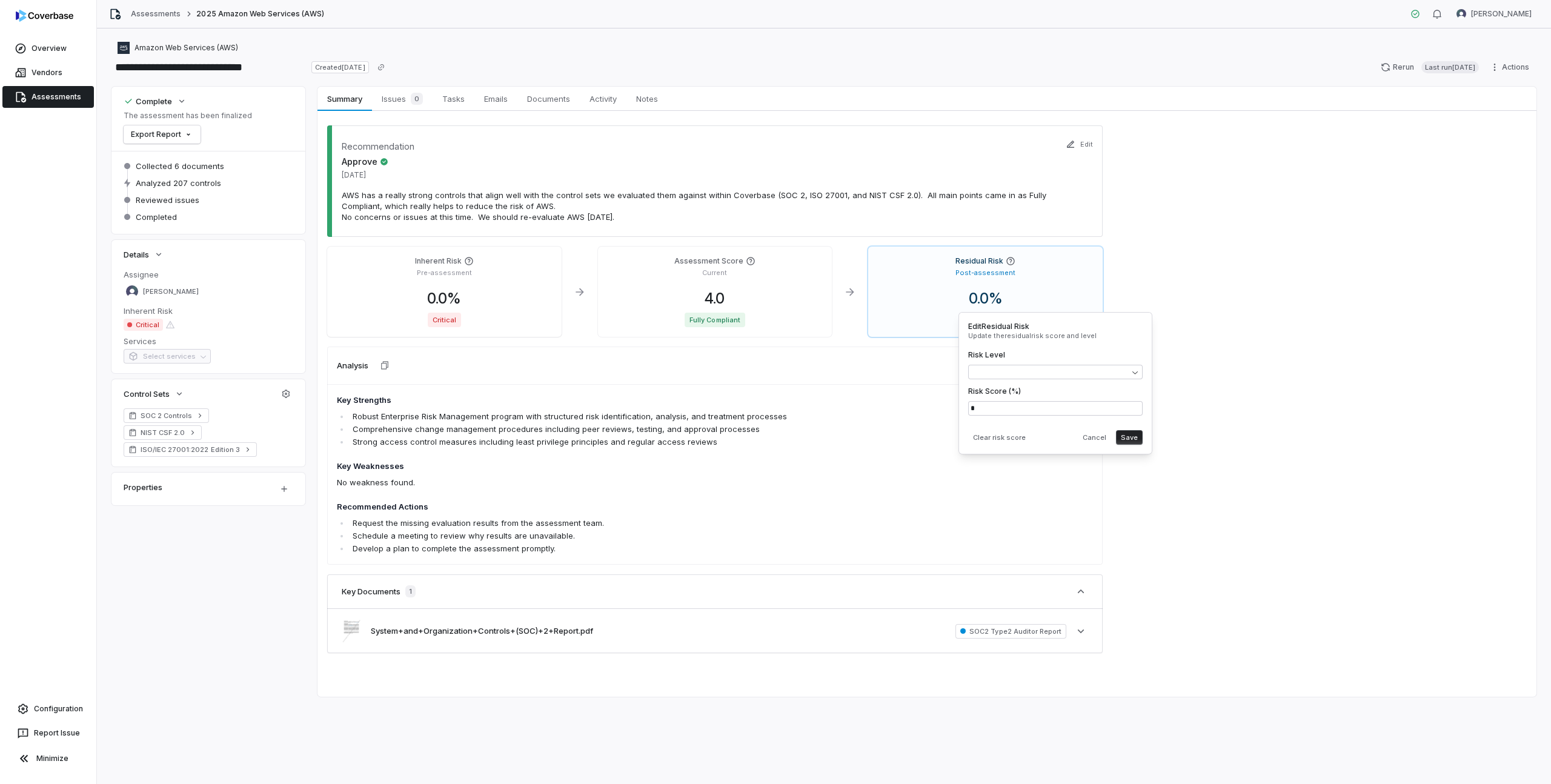
click at [1135, 436] on button "Save" at bounding box center [1129, 437] width 27 height 15
click at [994, 302] on span "0.0 %" at bounding box center [985, 298] width 53 height 17
click at [1014, 374] on body "**********" at bounding box center [775, 392] width 1551 height 784
click at [1134, 436] on button "Save" at bounding box center [1129, 437] width 27 height 15
click at [992, 297] on span "0.0 %" at bounding box center [985, 298] width 53 height 17
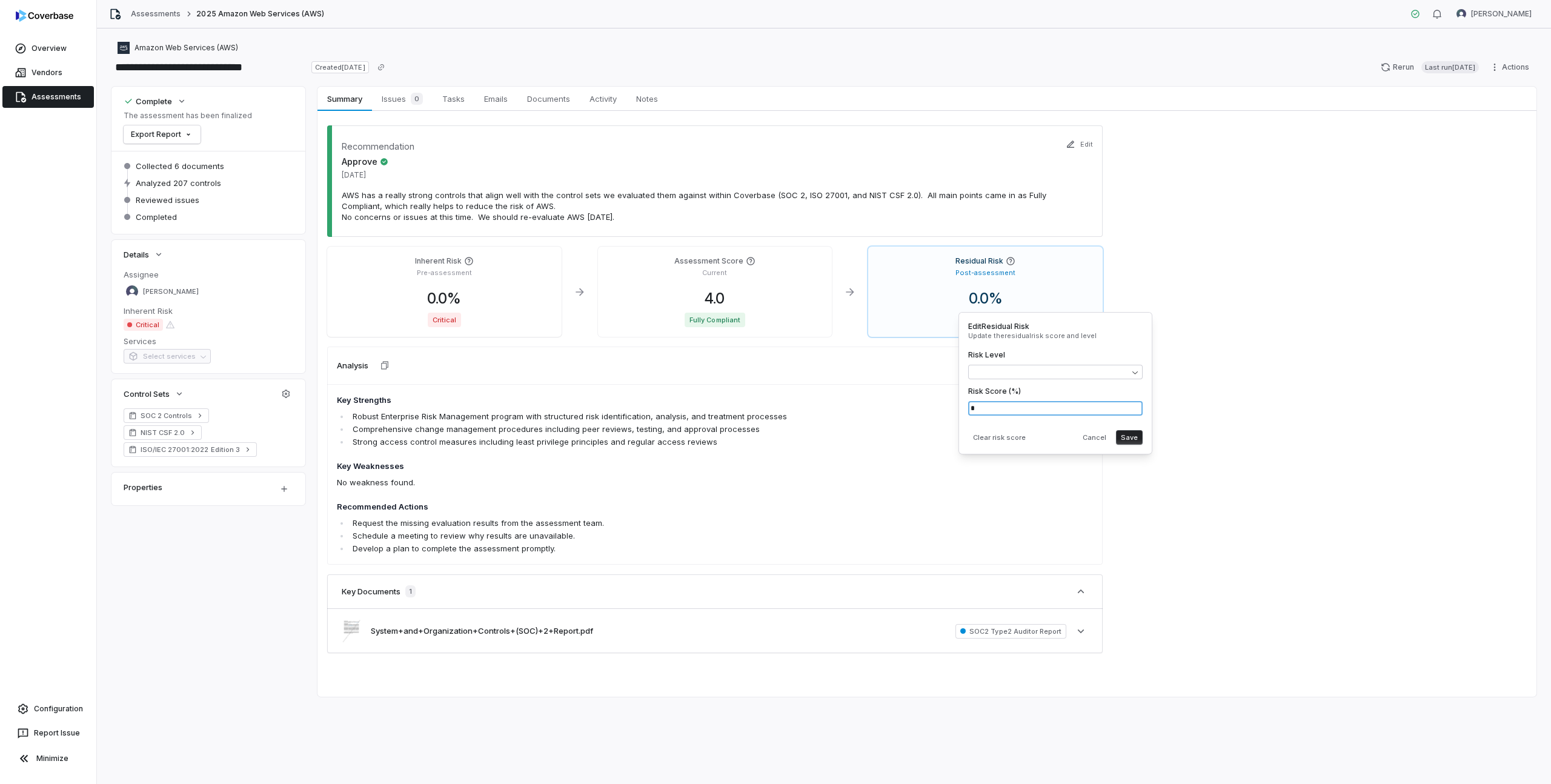
drag, startPoint x: 978, startPoint y: 410, endPoint x: 967, endPoint y: 409, distance: 11.0
click at [967, 409] on div "Edit Residual Risk Update the residual risk score and level Risk Level Risk Sco…" at bounding box center [1055, 383] width 194 height 142
type input "*"
click at [1125, 433] on button "Save" at bounding box center [1129, 437] width 27 height 15
click at [1182, 331] on div "Recommendation Approve [DATE] AWS has a really strong controls that align well …" at bounding box center [927, 403] width 1219 height 586
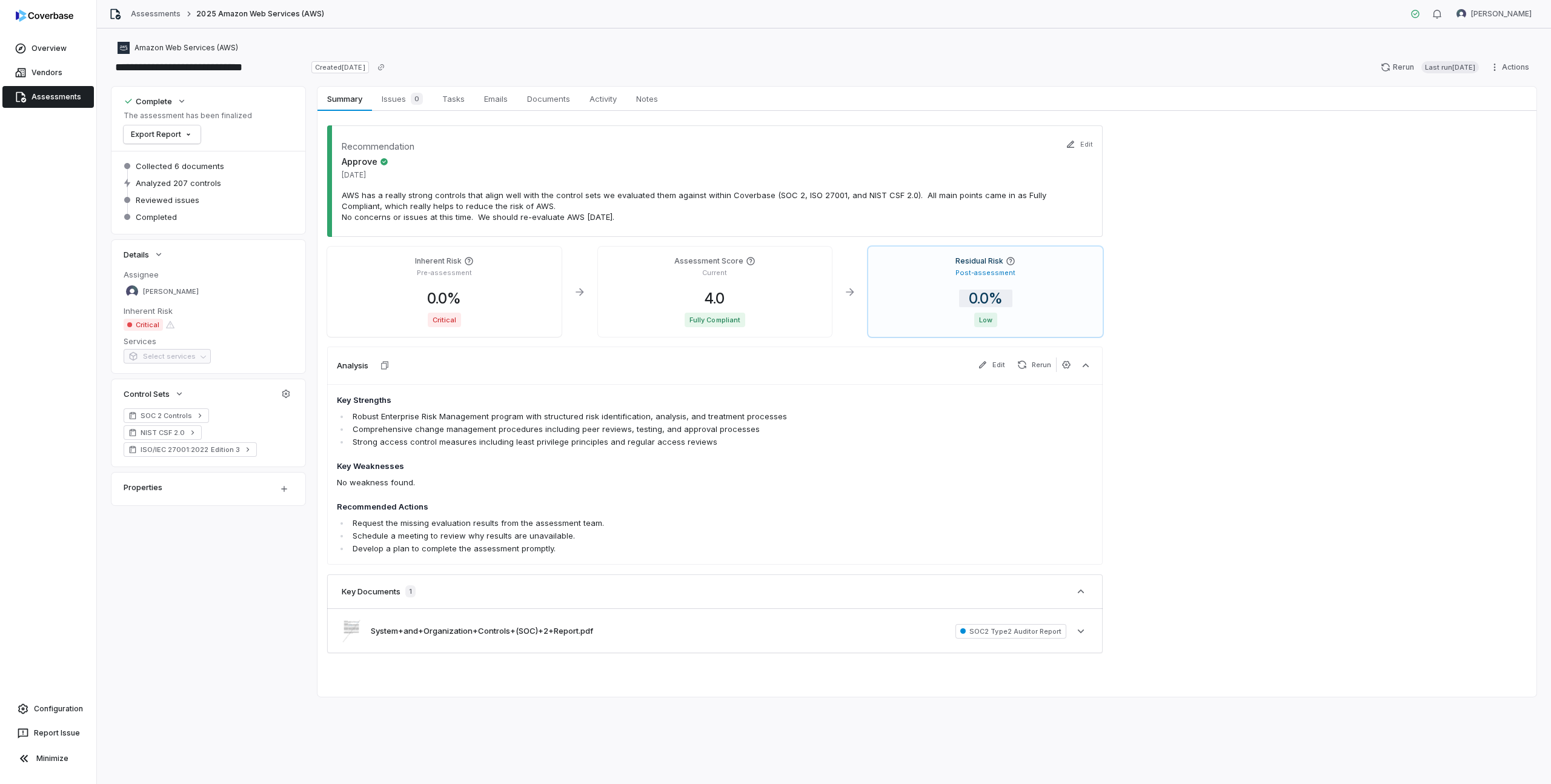
click at [967, 295] on span "0.0 %" at bounding box center [985, 298] width 53 height 17
click at [991, 376] on body "**********" at bounding box center [775, 392] width 1551 height 784
click at [987, 406] on input "*" at bounding box center [1055, 408] width 174 height 15
type input "*"
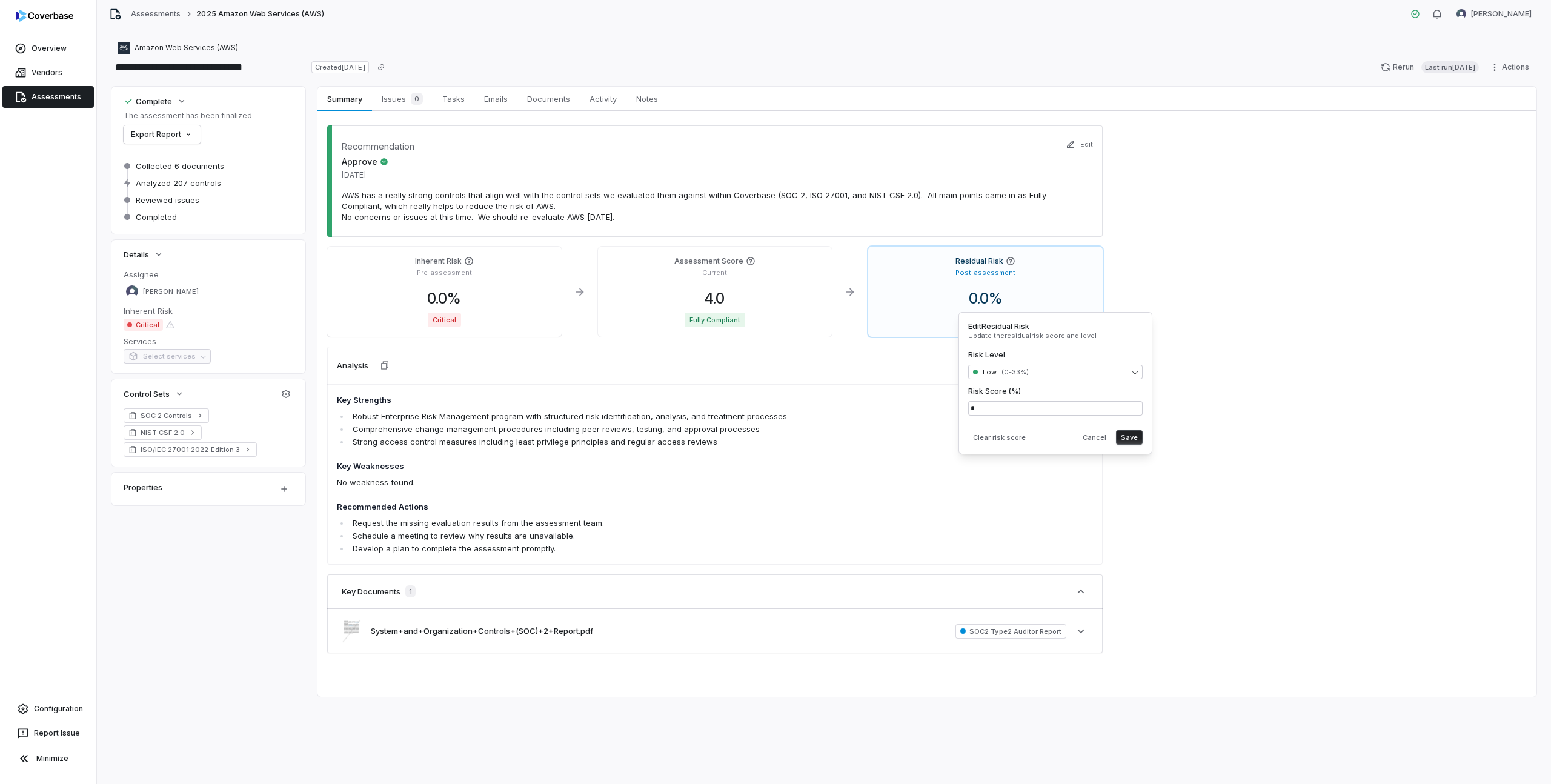
click at [1134, 442] on button "Save" at bounding box center [1129, 437] width 27 height 15
click at [1182, 424] on div "Recommendation Approve [DATE] AWS has a really strong controls that align well …" at bounding box center [927, 403] width 1219 height 586
click at [711, 288] on div "Assessment Score Current 4.0 Fully Compliant" at bounding box center [715, 291] width 235 height 90
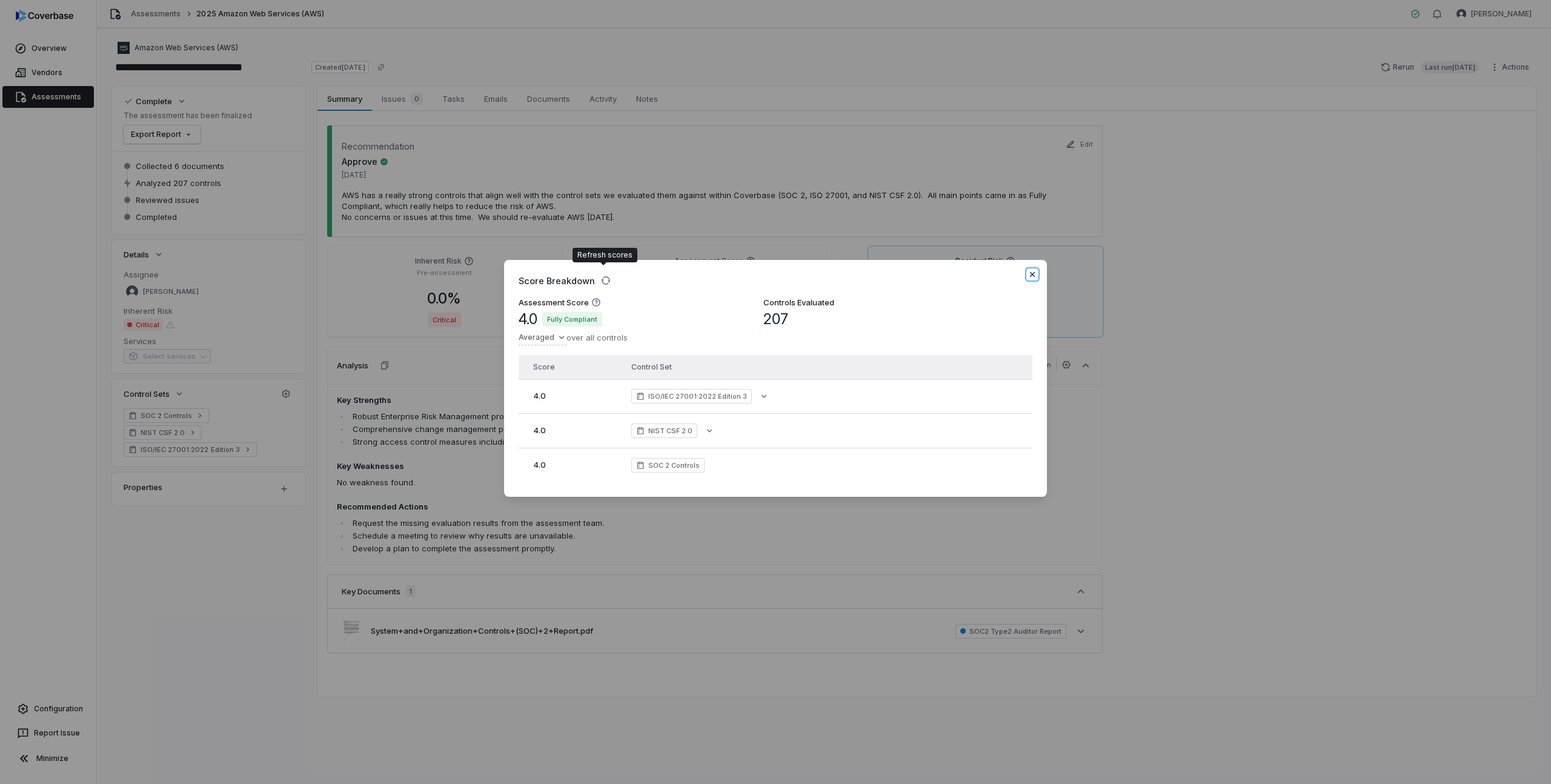
click at [1030, 270] on icon "button" at bounding box center [1032, 274] width 10 height 10
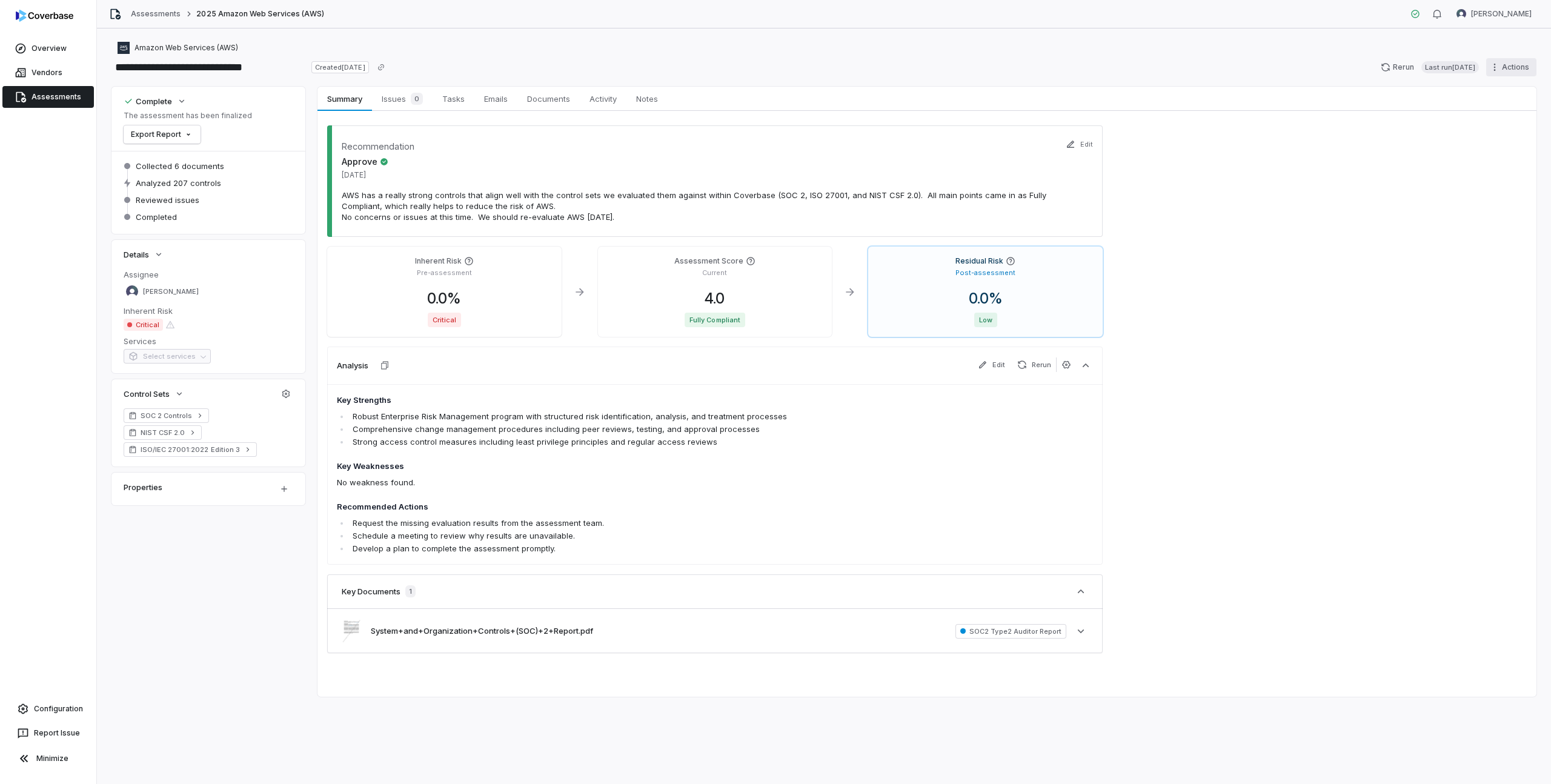
click at [1506, 63] on html "**********" at bounding box center [775, 392] width 1551 height 784
click at [1368, 247] on html "**********" at bounding box center [775, 392] width 1551 height 784
click at [226, 489] on div "Properties" at bounding box center [193, 487] width 139 height 15
click at [273, 489] on html "**********" at bounding box center [775, 392] width 1551 height 784
click at [284, 489] on html "**********" at bounding box center [775, 392] width 1551 height 784
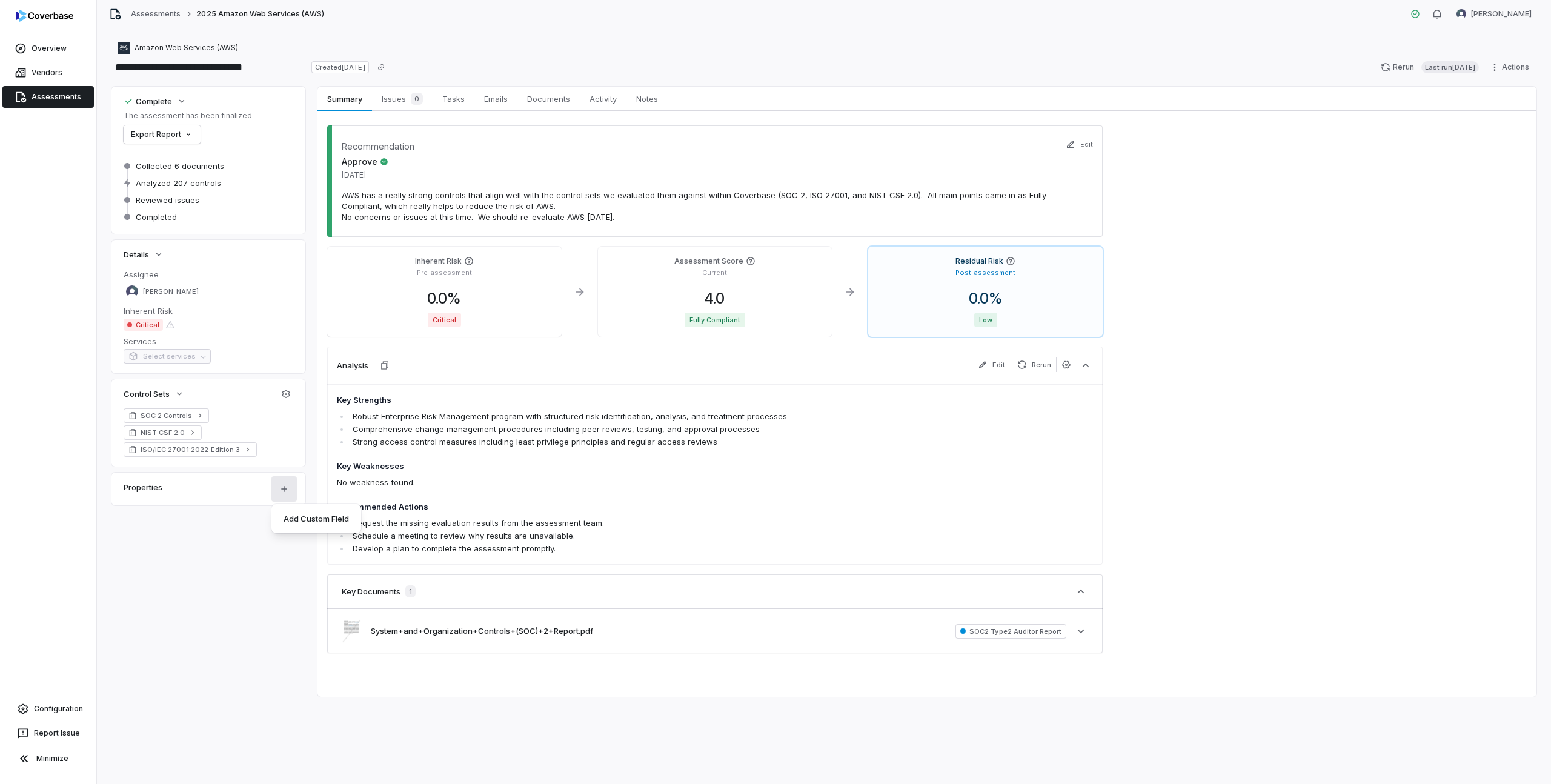
click at [284, 489] on html "**********" at bounding box center [775, 392] width 1551 height 784
click at [456, 96] on span "Tasks" at bounding box center [453, 98] width 32 height 16
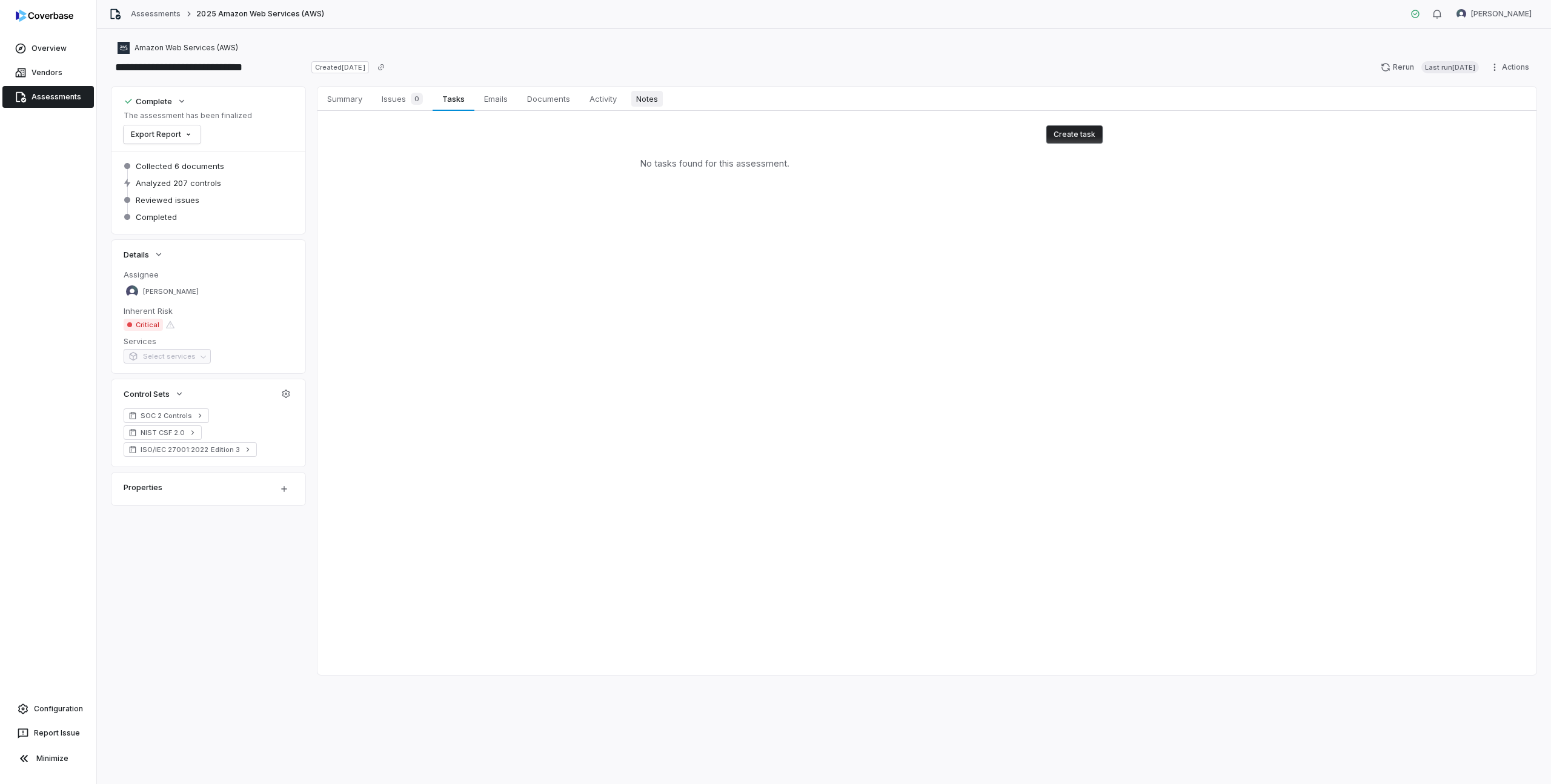
click at [649, 98] on span "Notes" at bounding box center [647, 98] width 31 height 16
click at [607, 95] on span "Activity" at bounding box center [603, 98] width 37 height 16
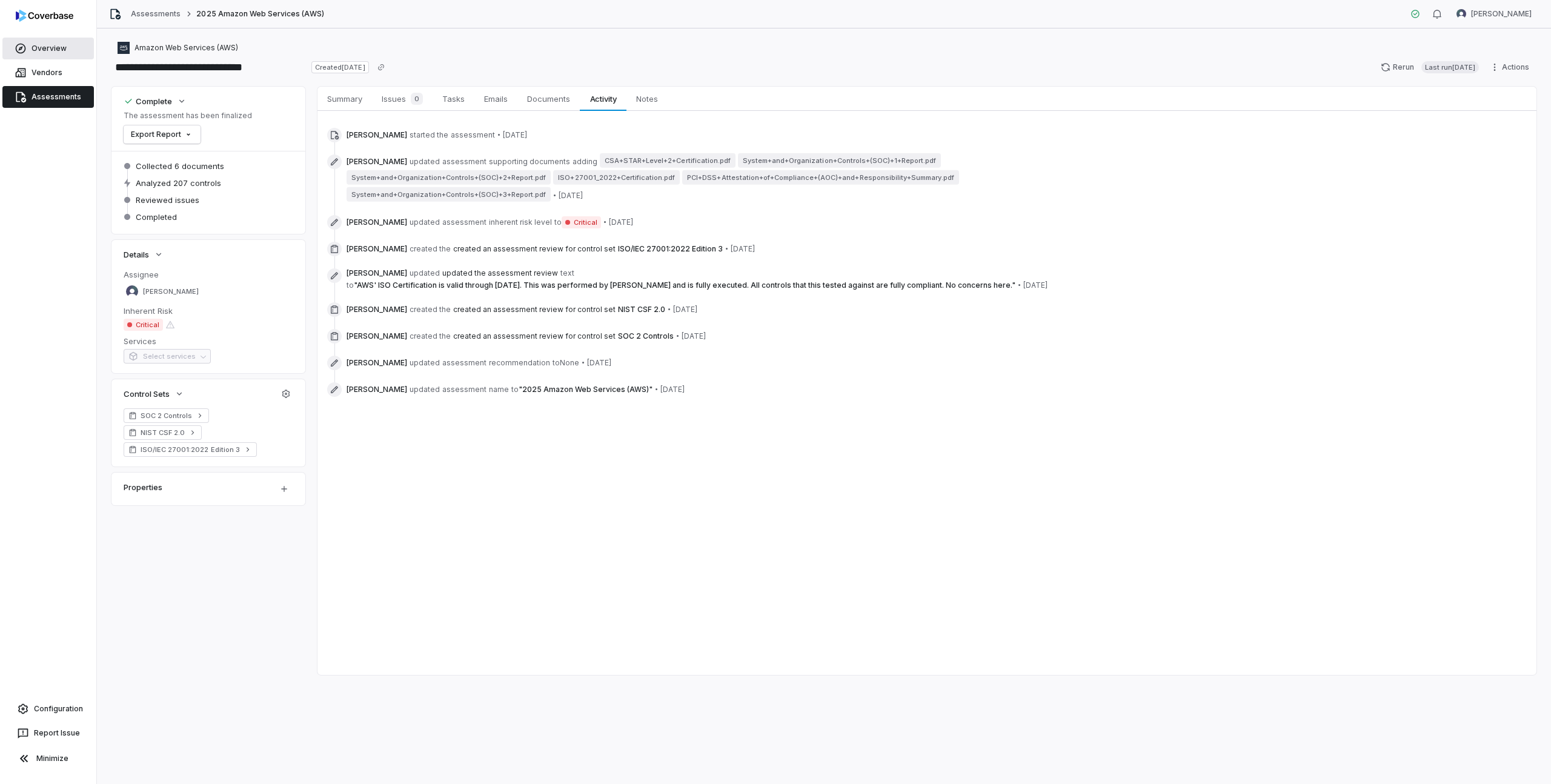
click at [55, 52] on link "Overview" at bounding box center [48, 49] width 91 height 22
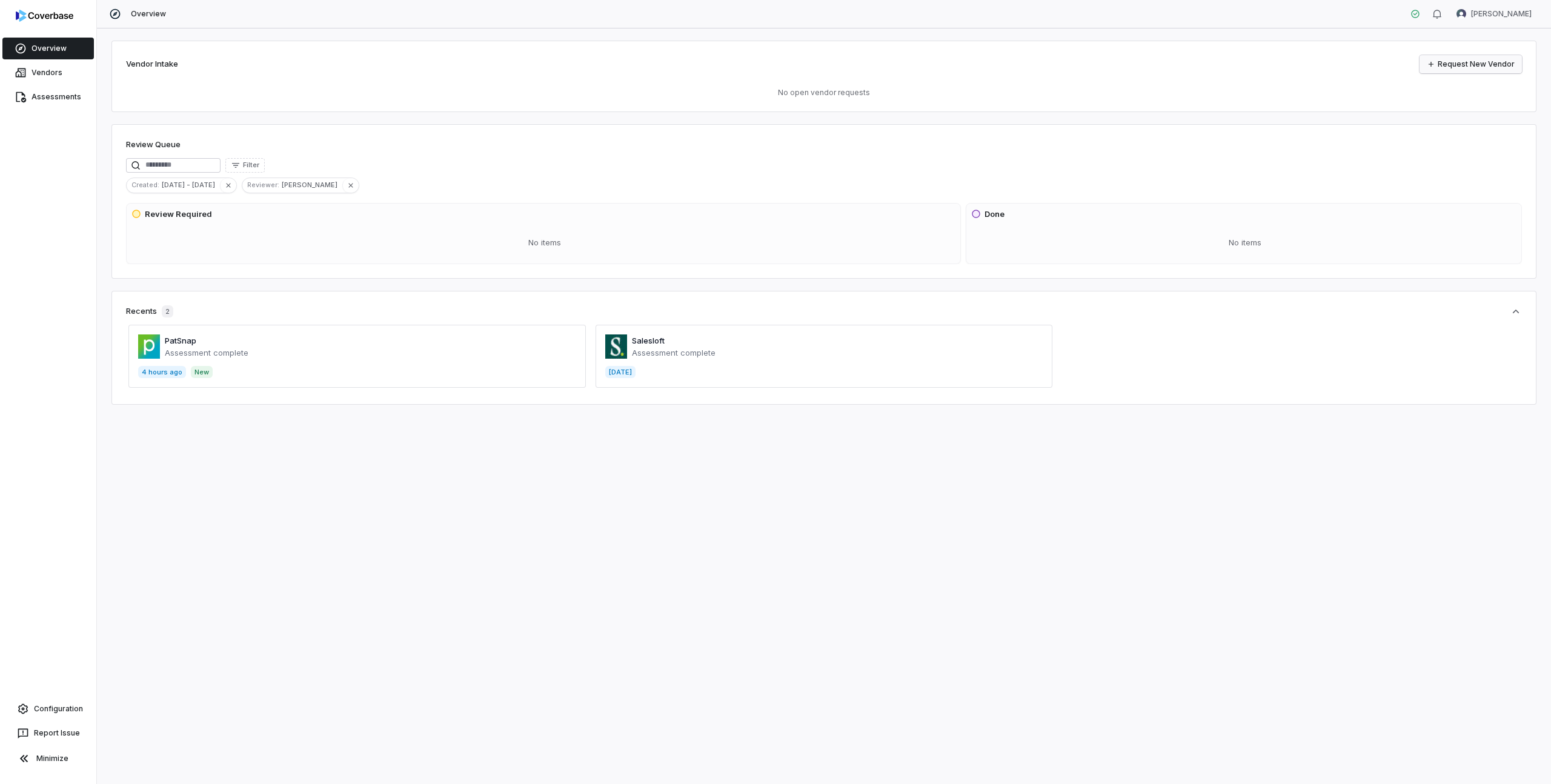
click at [1485, 62] on link "Request New Vendor" at bounding box center [1470, 64] width 102 height 18
click at [38, 10] on img at bounding box center [45, 15] width 58 height 12
click at [38, 19] on img at bounding box center [45, 15] width 58 height 12
click at [52, 75] on link "Vendors" at bounding box center [48, 73] width 91 height 22
click at [58, 72] on link "Vendors" at bounding box center [48, 73] width 91 height 22
